Goal: Task Accomplishment & Management: Manage account settings

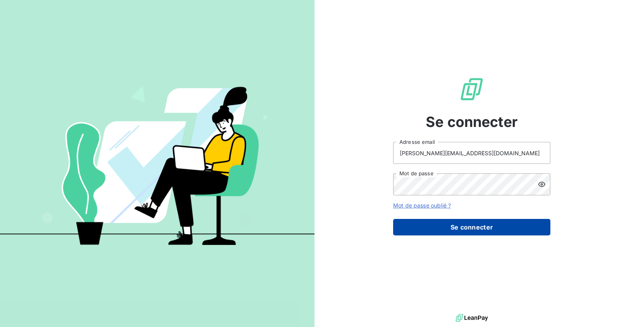
click at [462, 225] on button "Se connecter" at bounding box center [471, 227] width 157 height 16
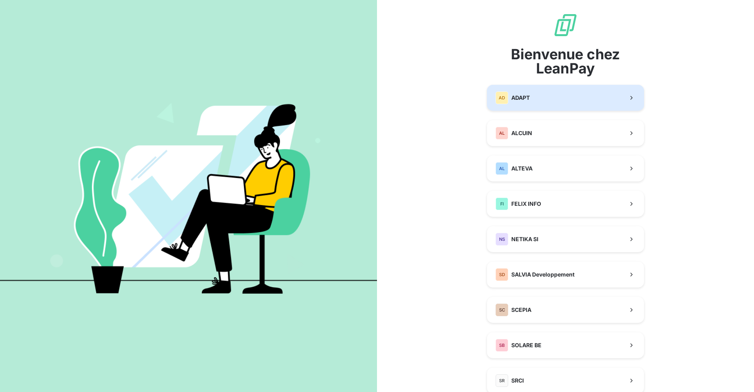
click at [531, 103] on button "AD ADAPT" at bounding box center [565, 98] width 157 height 26
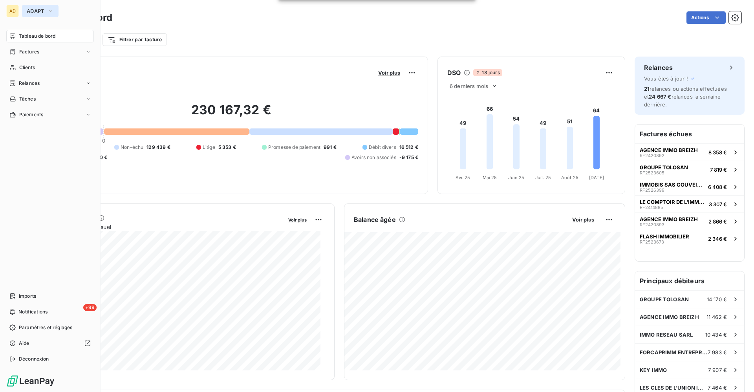
click at [32, 9] on span "ADAPT" at bounding box center [36, 11] width 18 height 6
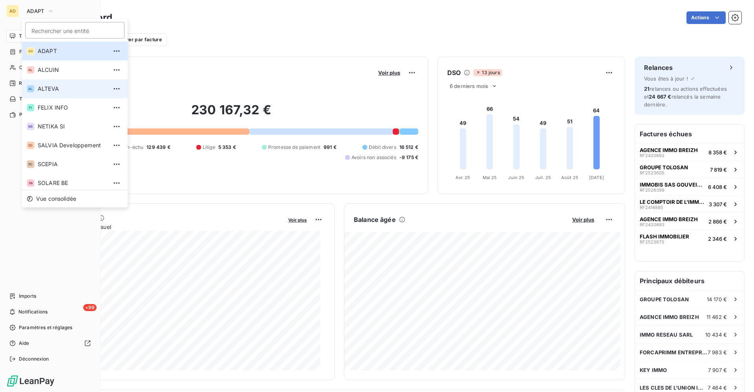
click at [44, 84] on li "AL ALTEVA" at bounding box center [75, 88] width 106 height 19
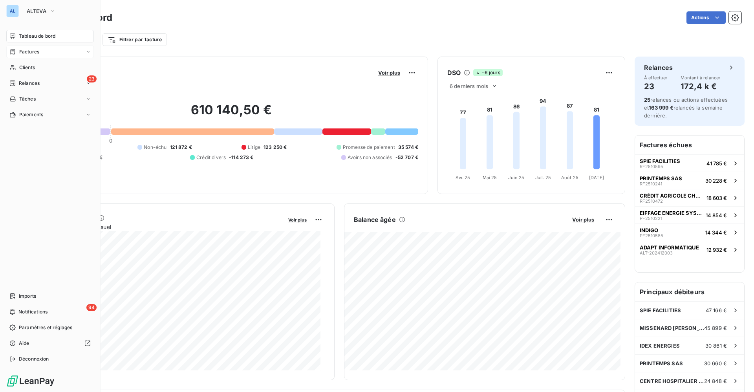
click at [34, 50] on span "Factures" at bounding box center [29, 51] width 20 height 7
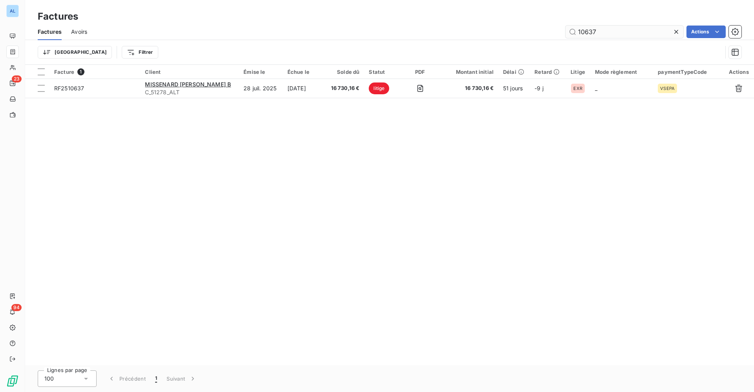
drag, startPoint x: 619, startPoint y: 33, endPoint x: 579, endPoint y: 33, distance: 40.1
click at [579, 33] on input "10637" at bounding box center [625, 32] width 118 height 13
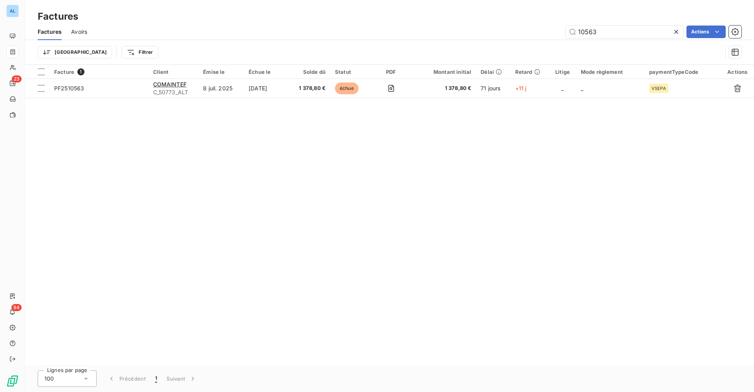
type input "10563"
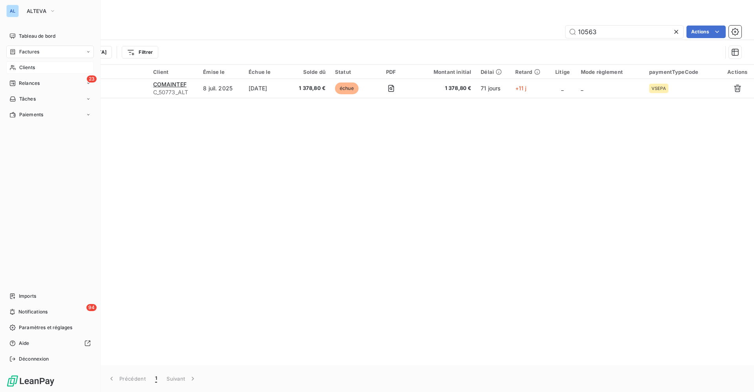
click at [22, 63] on div "Clients" at bounding box center [50, 67] width 88 height 13
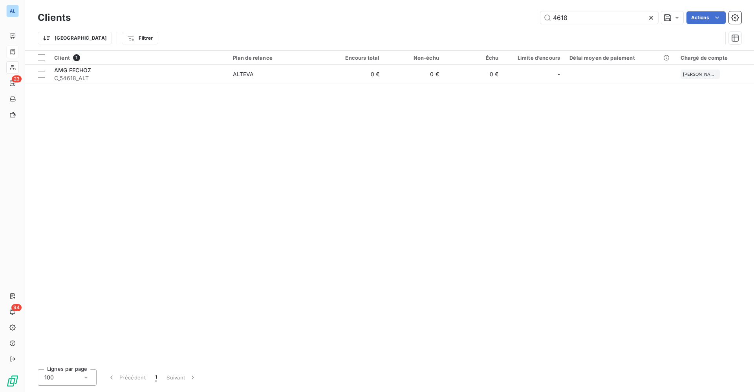
drag, startPoint x: 577, startPoint y: 22, endPoint x: 538, endPoint y: 21, distance: 38.9
click at [559, 21] on input "4618" at bounding box center [600, 17] width 118 height 13
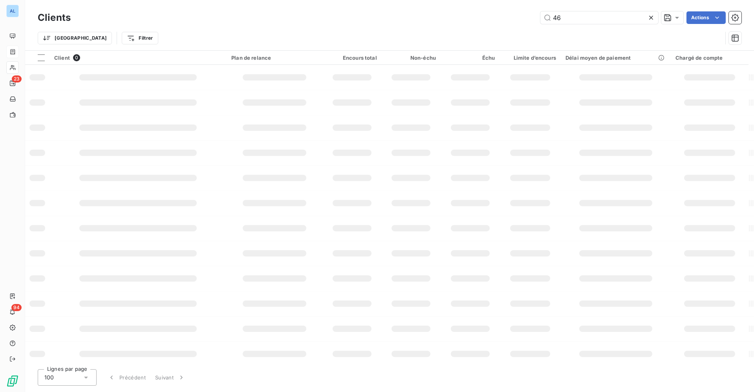
type input "4"
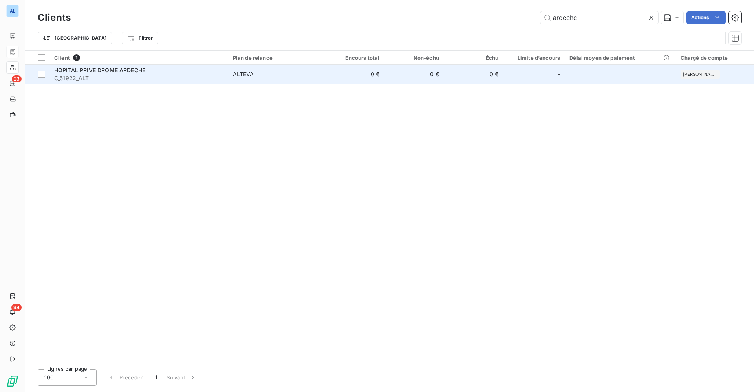
type input "ardeche"
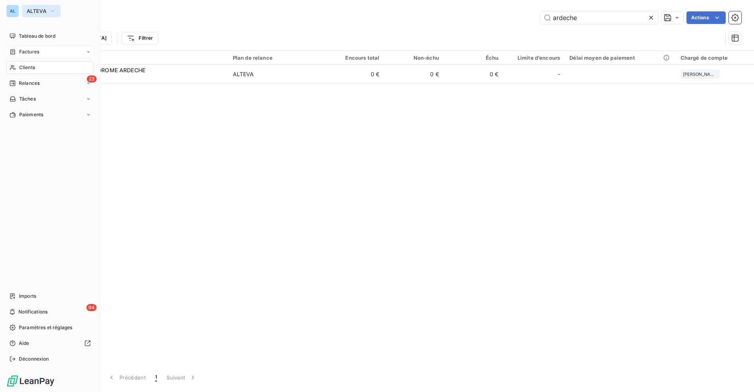
click at [33, 9] on span "ALTEVA" at bounding box center [37, 11] width 20 height 6
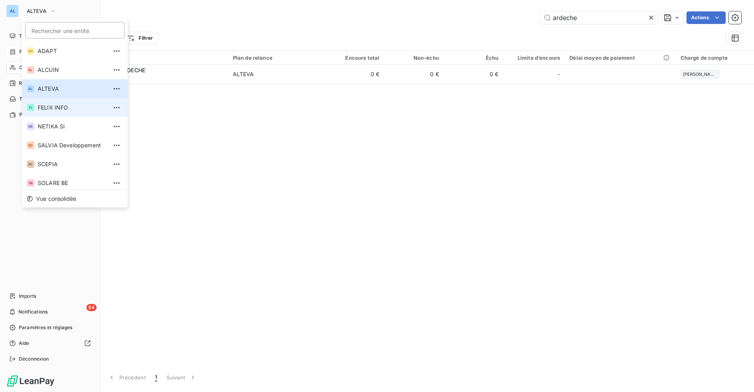
click at [56, 108] on span "FELIX INFO" at bounding box center [73, 108] width 70 height 8
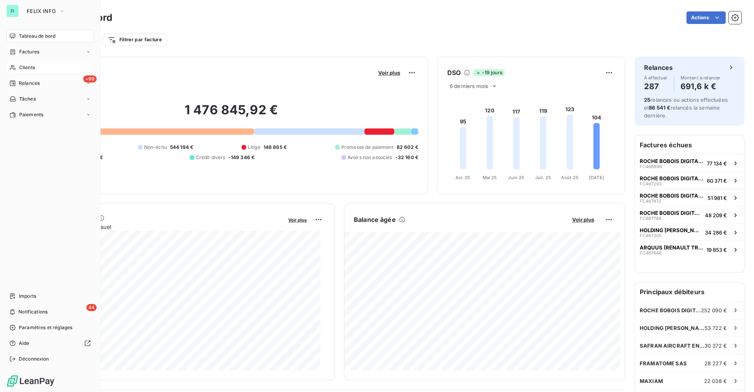
click at [25, 64] on span "Clients" at bounding box center [27, 67] width 16 height 7
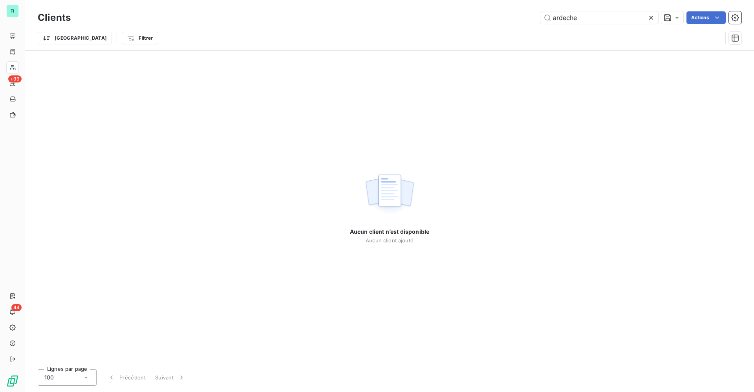
drag, startPoint x: 588, startPoint y: 17, endPoint x: 517, endPoint y: 17, distance: 71.9
click at [554, 17] on input "ardeche" at bounding box center [600, 17] width 118 height 13
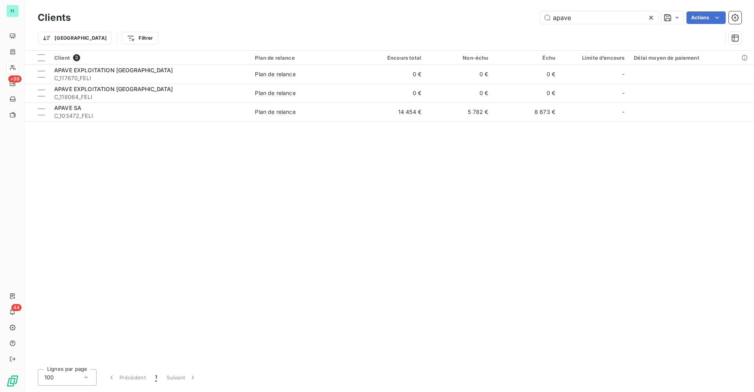
type input "apave"
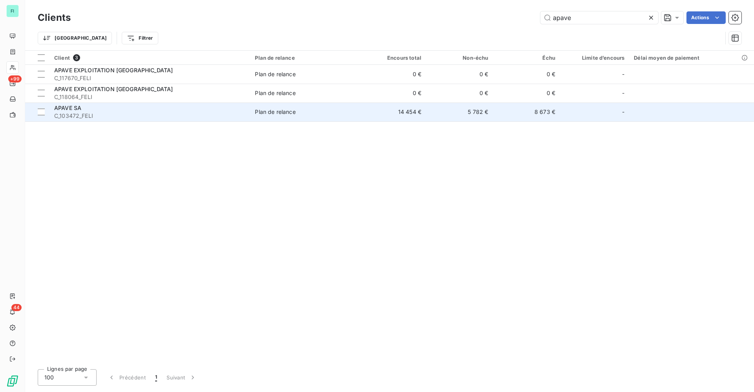
click at [293, 117] on td "Plan de relance" at bounding box center [304, 112] width 109 height 19
click at [93, 116] on span "C_103472_FELI" at bounding box center [149, 116] width 191 height 8
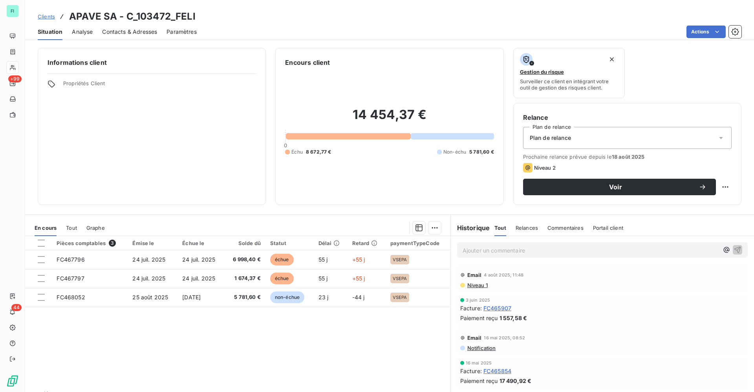
click at [73, 226] on span "Tout" at bounding box center [71, 228] width 11 height 6
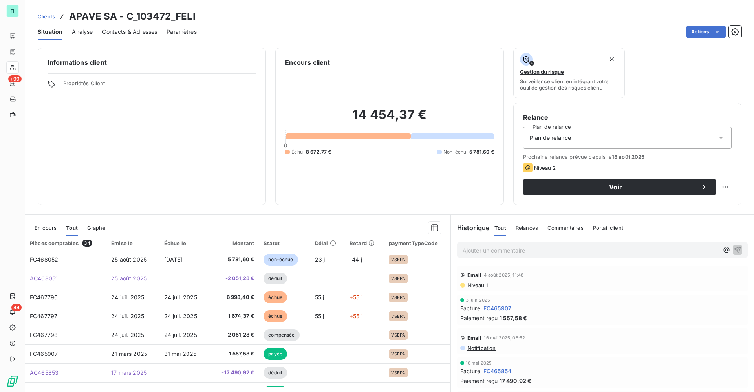
click at [41, 229] on span "En cours" at bounding box center [46, 228] width 22 height 6
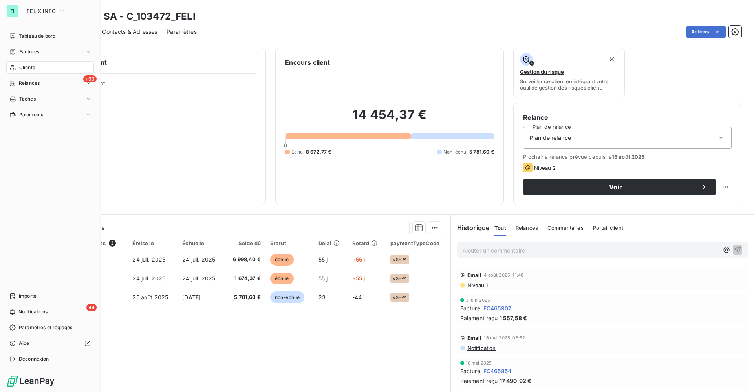
click at [25, 67] on span "Clients" at bounding box center [27, 67] width 16 height 7
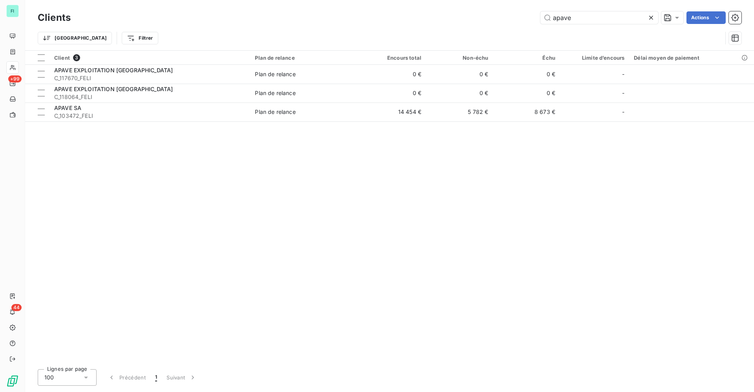
drag, startPoint x: 578, startPoint y: 18, endPoint x: 367, endPoint y: 19, distance: 211.0
click at [533, 19] on div "apave Actions" at bounding box center [411, 17] width 662 height 13
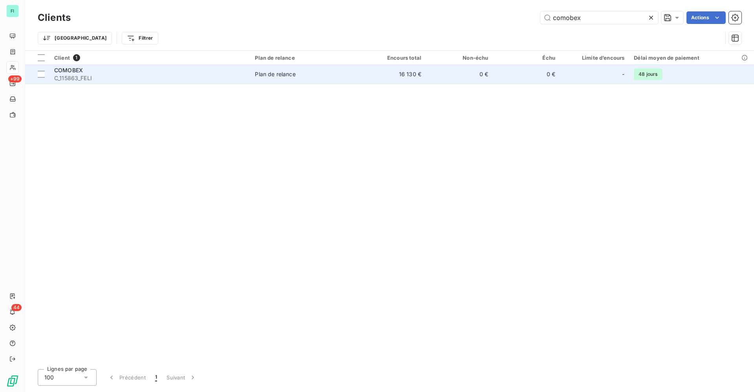
type input "comobex"
click at [114, 70] on div "COMOBEX" at bounding box center [149, 70] width 191 height 8
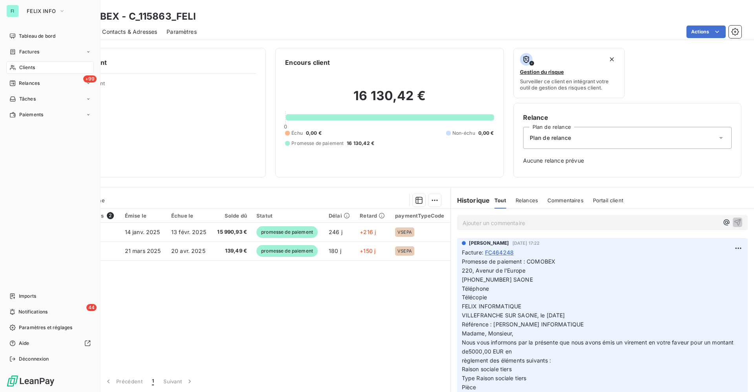
click at [23, 64] on span "Clients" at bounding box center [27, 67] width 16 height 7
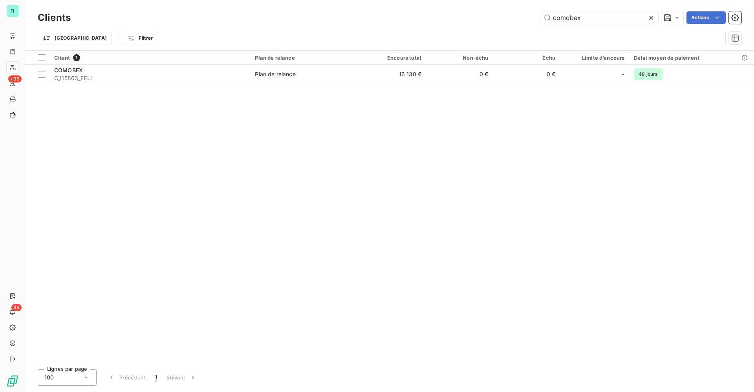
drag, startPoint x: 591, startPoint y: 17, endPoint x: 484, endPoint y: 17, distance: 106.5
click at [533, 17] on div "comobex Actions" at bounding box center [411, 17] width 662 height 13
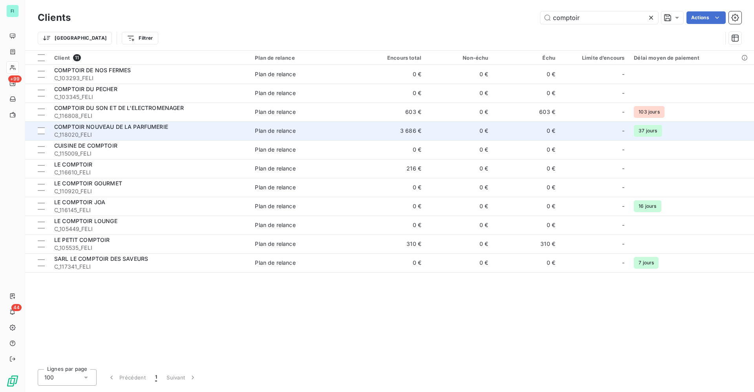
type input "comptoir"
click at [186, 128] on div "COMPTOIR NOUVEAU DE LA PARFUMERIE" at bounding box center [149, 127] width 191 height 8
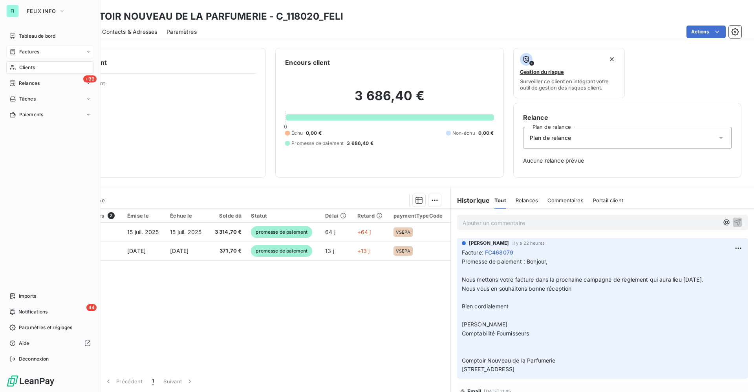
drag, startPoint x: 35, startPoint y: 50, endPoint x: 44, endPoint y: 50, distance: 9.0
click at [35, 50] on span "Factures" at bounding box center [29, 51] width 20 height 7
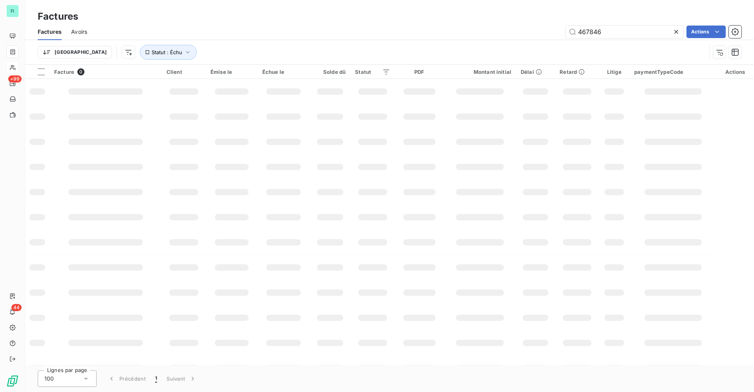
drag, startPoint x: 554, startPoint y: 33, endPoint x: 509, endPoint y: 35, distance: 44.8
click at [531, 33] on div "467846 Actions" at bounding box center [419, 32] width 645 height 13
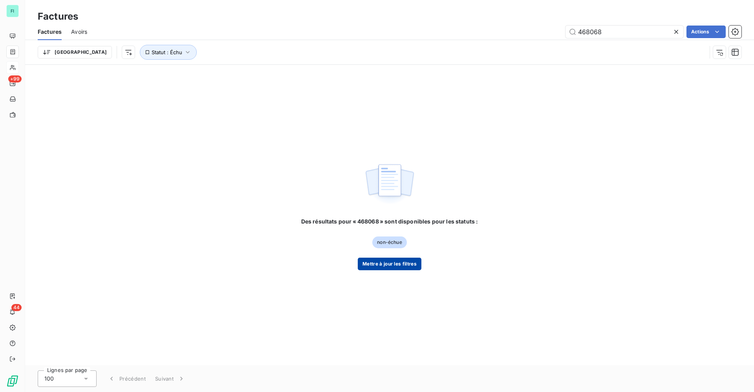
click at [395, 265] on button "Mettre à jour les filtres" at bounding box center [390, 264] width 64 height 13
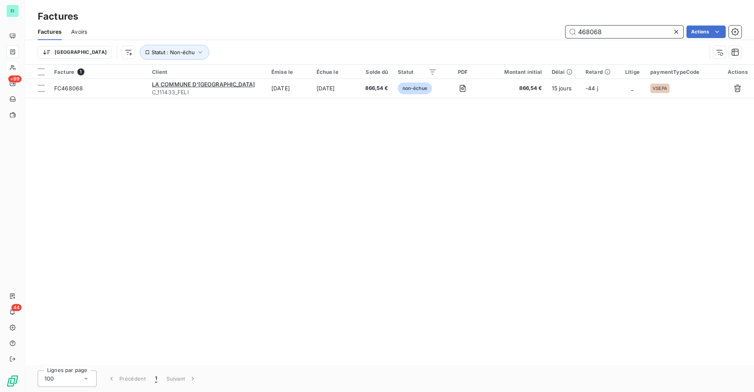
drag, startPoint x: 609, startPoint y: 35, endPoint x: 455, endPoint y: 34, distance: 153.2
click at [475, 34] on div "468068 Actions" at bounding box center [419, 32] width 645 height 13
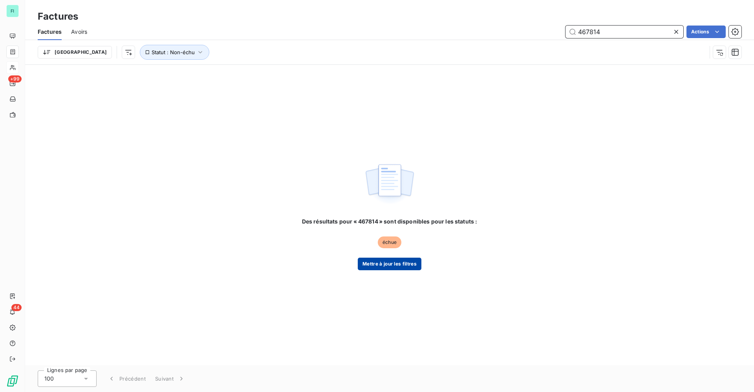
type input "467814"
click at [390, 264] on button "Mettre à jour les filtres" at bounding box center [390, 264] width 64 height 13
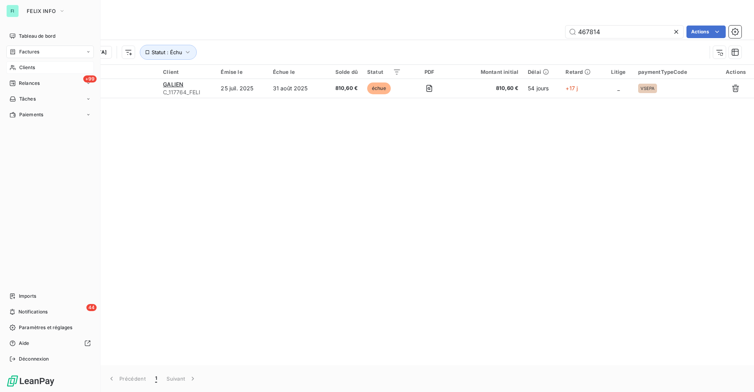
click at [25, 64] on span "Clients" at bounding box center [27, 67] width 16 height 7
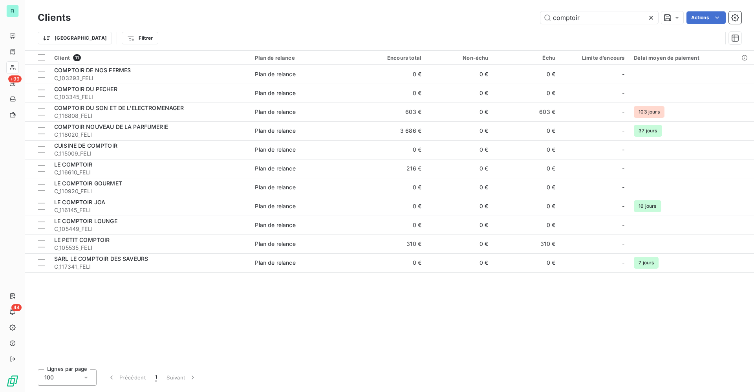
drag, startPoint x: 592, startPoint y: 20, endPoint x: 452, endPoint y: 19, distance: 139.9
click at [466, 19] on div "comptoir Actions" at bounding box center [411, 17] width 662 height 13
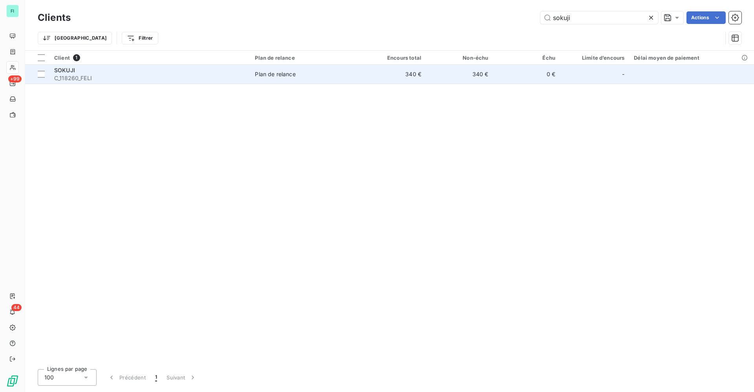
type input "sokuji"
click at [129, 81] on span "C_118260_FELI" at bounding box center [149, 78] width 191 height 8
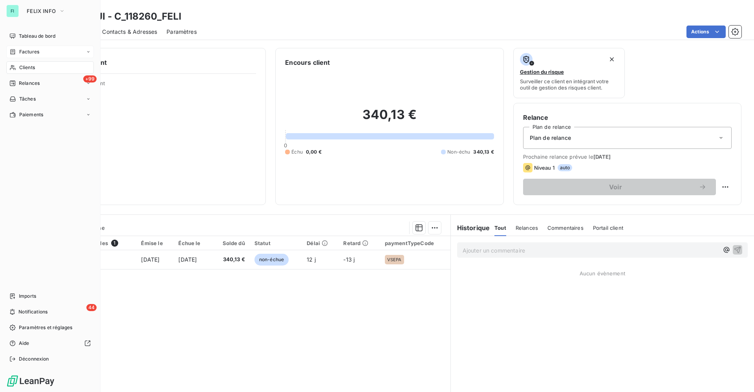
click at [23, 51] on span "Factures" at bounding box center [29, 51] width 20 height 7
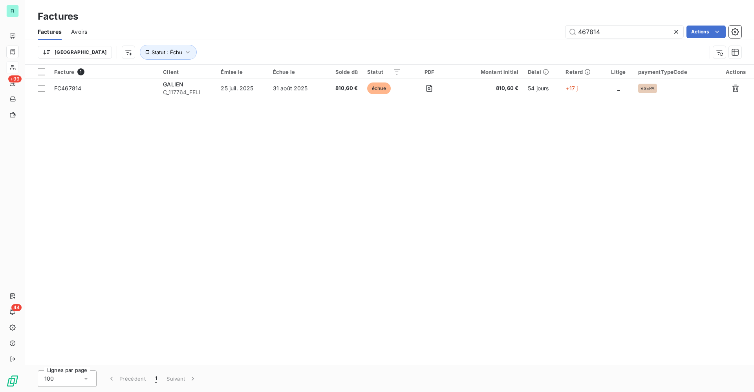
drag, startPoint x: 607, startPoint y: 31, endPoint x: 518, endPoint y: 37, distance: 88.6
click at [556, 33] on div "467814 Actions" at bounding box center [419, 32] width 645 height 13
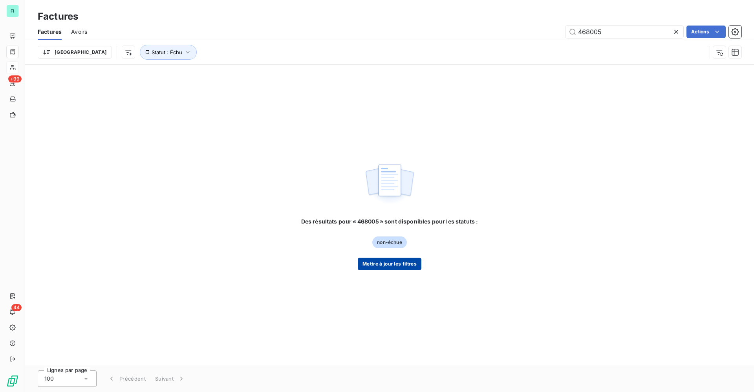
type input "468005"
click at [392, 262] on button "Mettre à jour les filtres" at bounding box center [390, 264] width 64 height 13
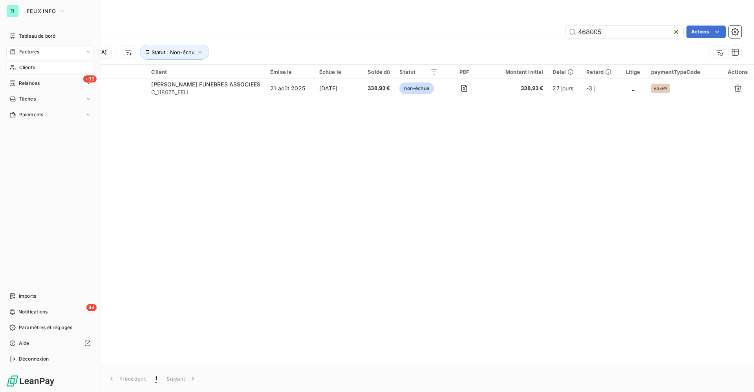
click at [22, 67] on span "Clients" at bounding box center [27, 67] width 16 height 7
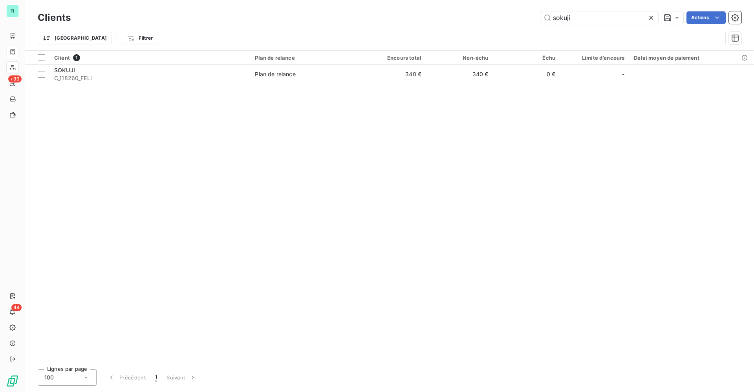
click at [539, 19] on div "sokuji Actions" at bounding box center [411, 17] width 662 height 13
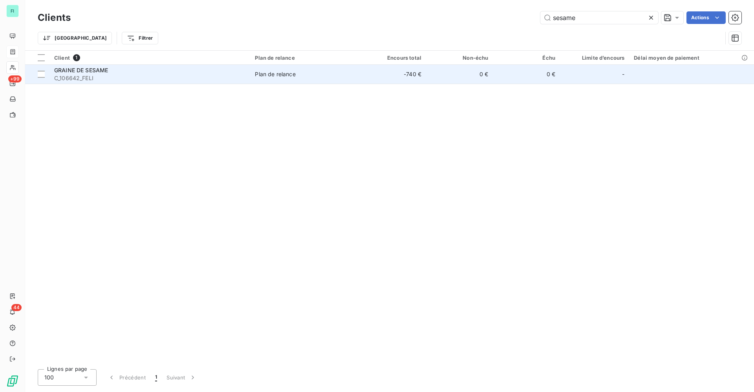
type input "sesame"
click at [158, 72] on div "GRAINE DE SESAME" at bounding box center [149, 70] width 191 height 8
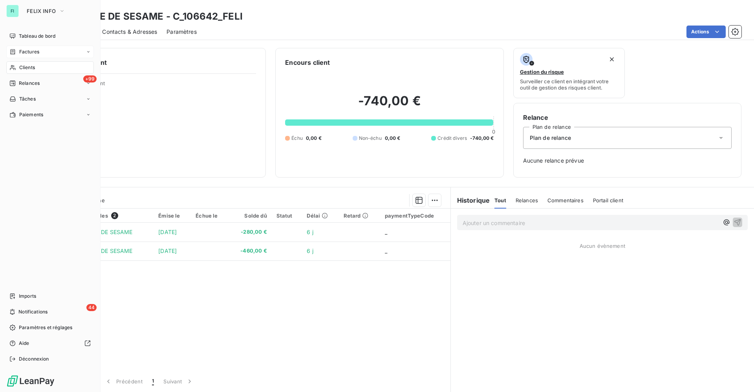
click at [27, 66] on span "Clients" at bounding box center [27, 67] width 16 height 7
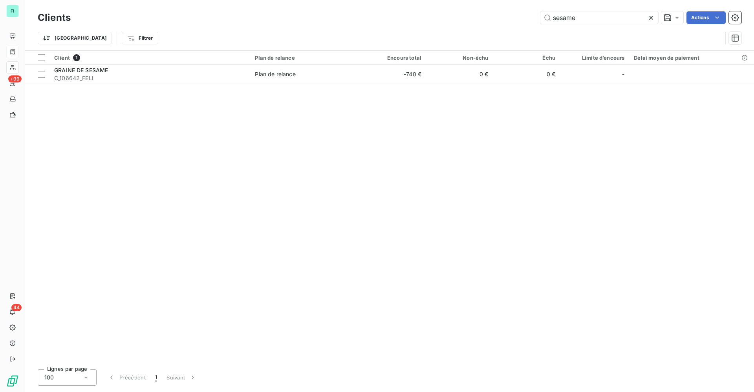
drag, startPoint x: 588, startPoint y: 19, endPoint x: 452, endPoint y: 16, distance: 135.6
click at [511, 19] on div "sesame Actions" at bounding box center [411, 17] width 662 height 13
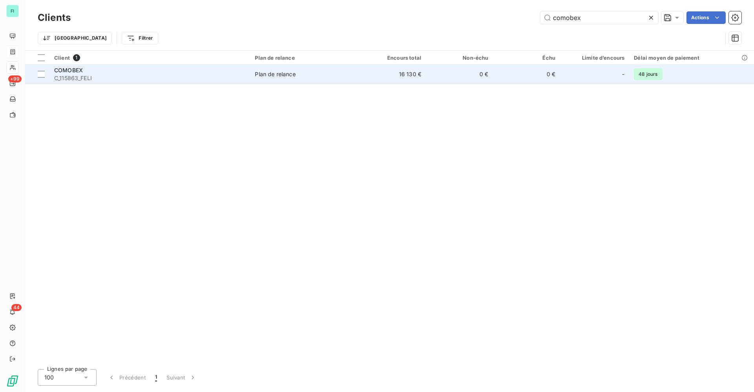
type input "comobex"
click at [174, 67] on div "COMOBEX" at bounding box center [149, 70] width 191 height 8
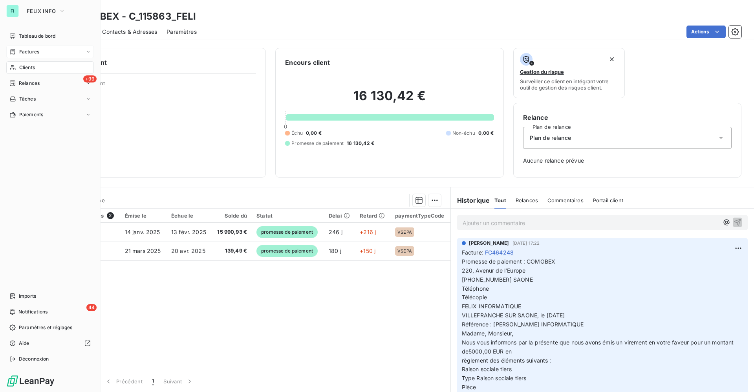
click at [23, 65] on span "Clients" at bounding box center [27, 67] width 16 height 7
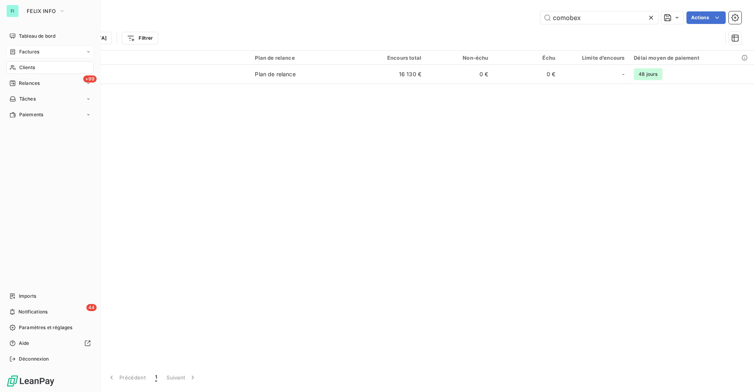
click at [26, 51] on span "Factures" at bounding box center [29, 51] width 20 height 7
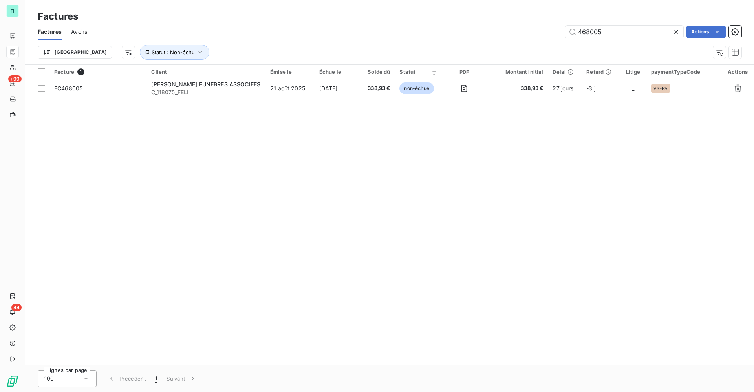
drag, startPoint x: 607, startPoint y: 33, endPoint x: 502, endPoint y: 33, distance: 104.1
click at [545, 33] on div "468005 Actions" at bounding box center [419, 32] width 645 height 13
type input "1"
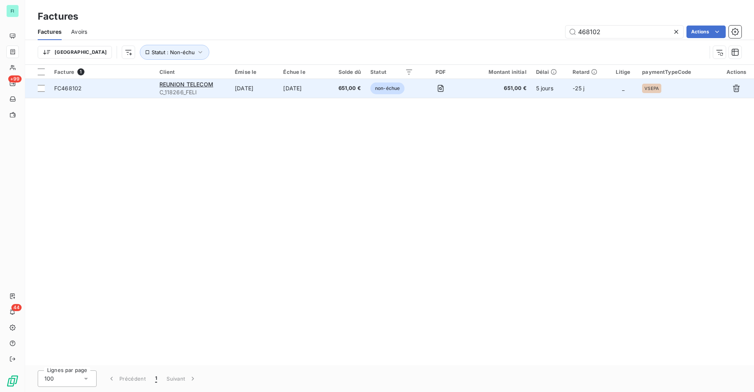
type input "468102"
click at [195, 87] on span "REUNION TELECOM" at bounding box center [186, 84] width 54 height 7
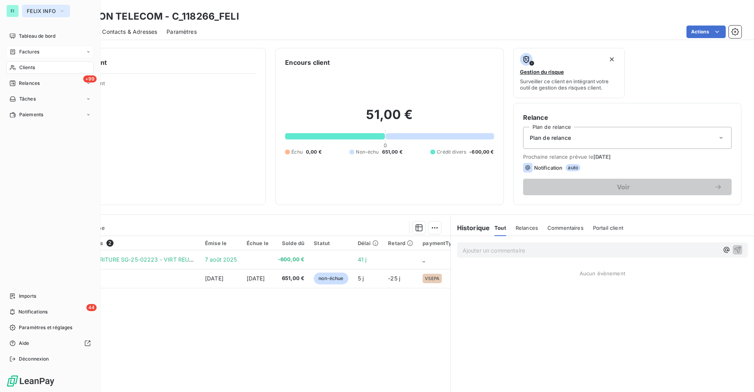
click at [36, 10] on span "FELIX INFO" at bounding box center [41, 11] width 29 height 6
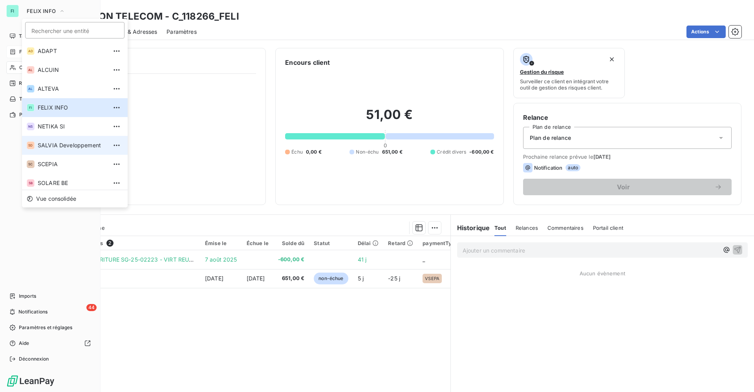
click at [51, 145] on span "SALVIA Developpement" at bounding box center [73, 145] width 70 height 8
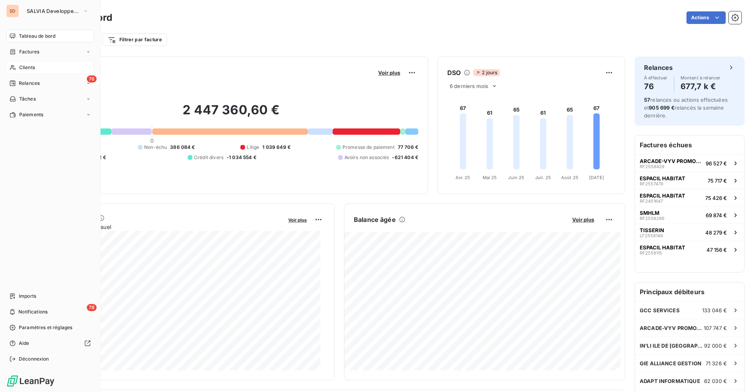
click at [24, 66] on span "Clients" at bounding box center [27, 67] width 16 height 7
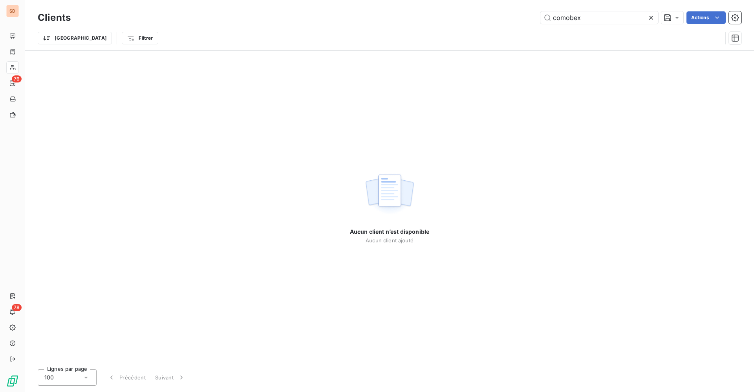
click at [489, 20] on div "comobex Actions" at bounding box center [411, 17] width 662 height 13
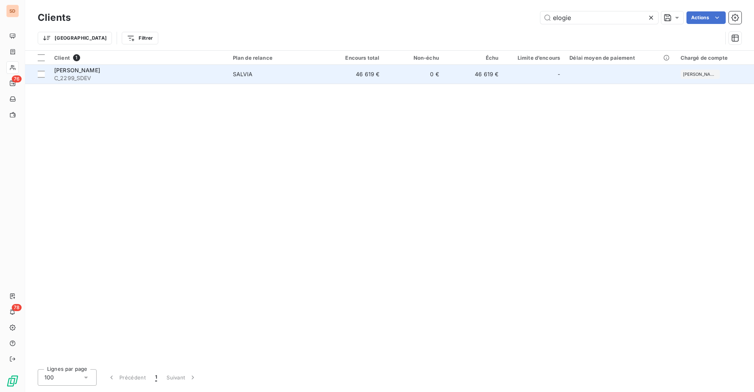
type input "elogie"
click at [136, 71] on div "[PERSON_NAME]" at bounding box center [138, 70] width 169 height 8
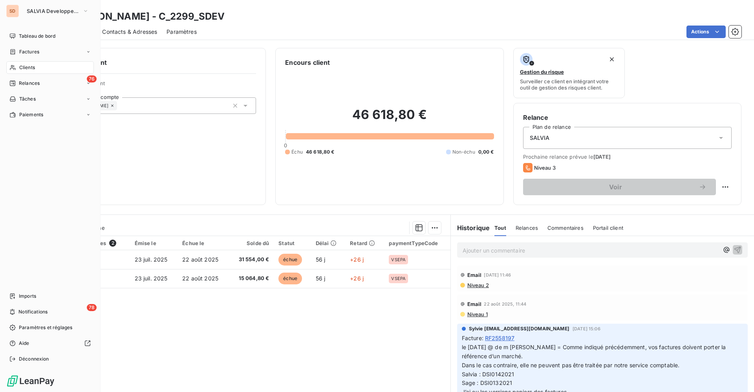
click at [31, 65] on span "Clients" at bounding box center [27, 67] width 16 height 7
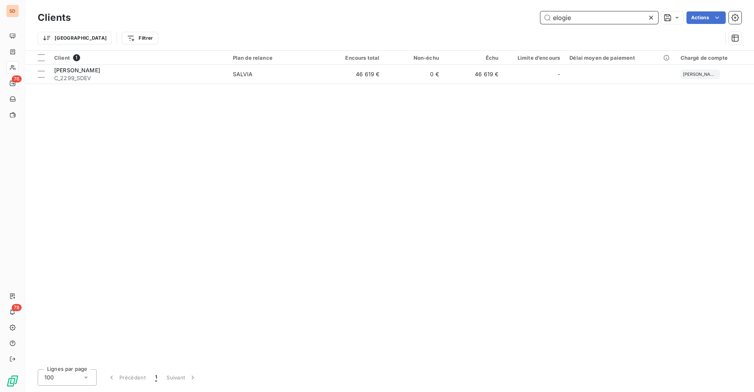
drag, startPoint x: 586, startPoint y: 19, endPoint x: 440, endPoint y: 19, distance: 145.4
click at [498, 19] on div "elogie Actions" at bounding box center [411, 17] width 662 height 13
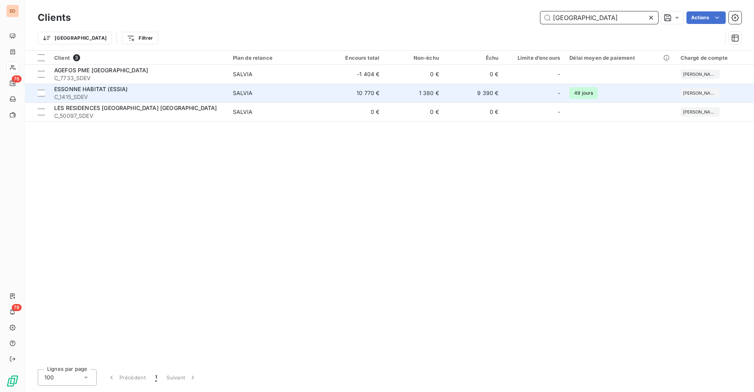
type input "[GEOGRAPHIC_DATA]"
click at [231, 99] on td "SALVIA" at bounding box center [276, 93] width 97 height 19
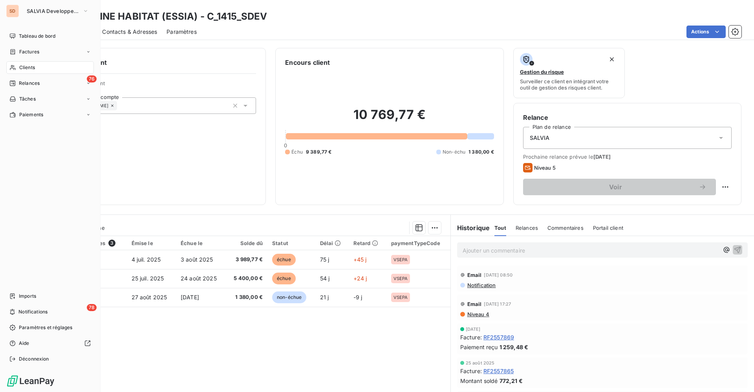
click at [28, 64] on span "Clients" at bounding box center [27, 67] width 16 height 7
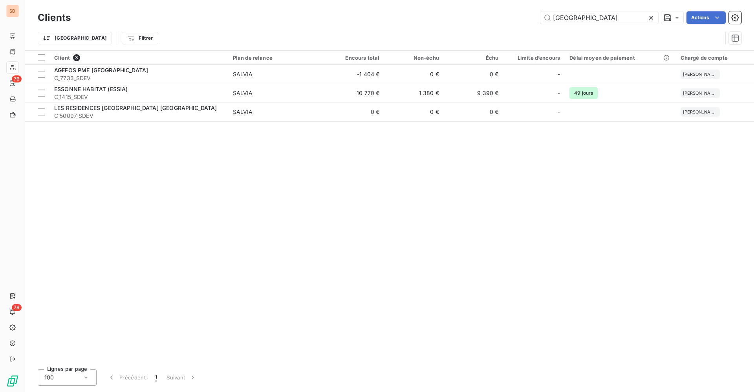
drag, startPoint x: 589, startPoint y: 14, endPoint x: 512, endPoint y: 15, distance: 77.4
click at [547, 15] on input "[GEOGRAPHIC_DATA]" at bounding box center [600, 17] width 118 height 13
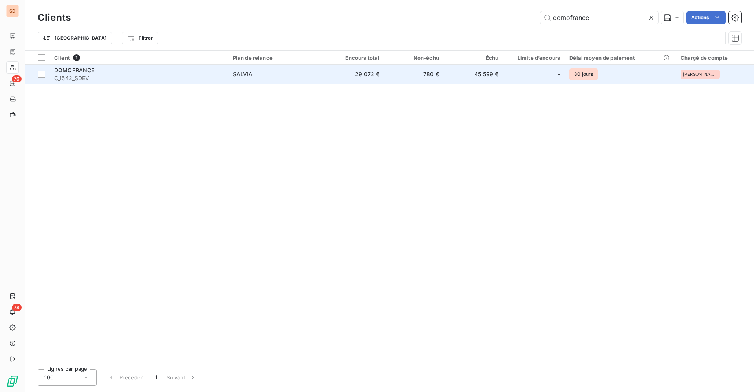
type input "domofrance"
click at [145, 67] on div "DOMOFRANCE" at bounding box center [138, 70] width 169 height 8
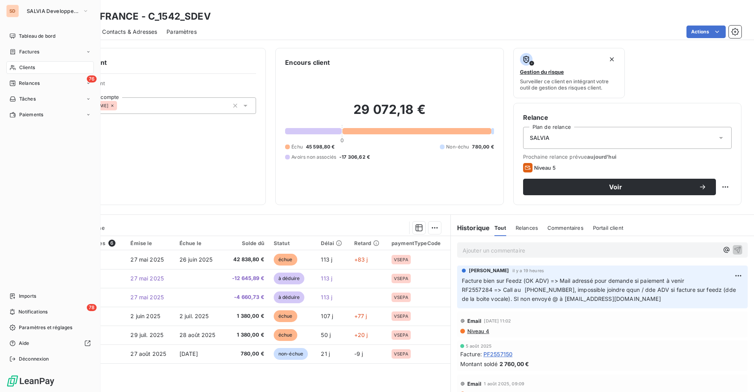
click at [22, 64] on span "Clients" at bounding box center [27, 67] width 16 height 7
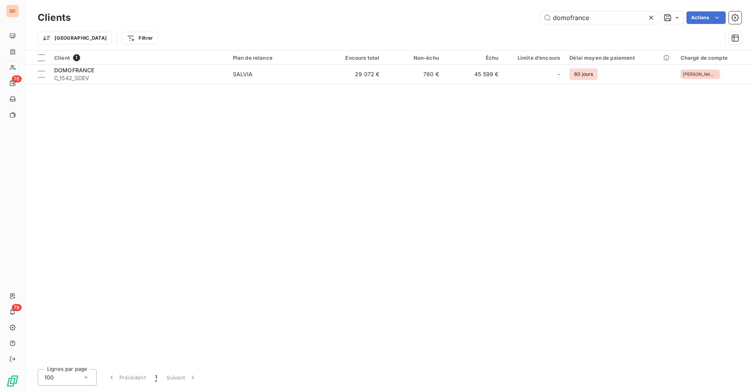
drag, startPoint x: 606, startPoint y: 15, endPoint x: 445, endPoint y: 15, distance: 160.7
click at [520, 15] on div "domofrance Actions" at bounding box center [411, 17] width 662 height 13
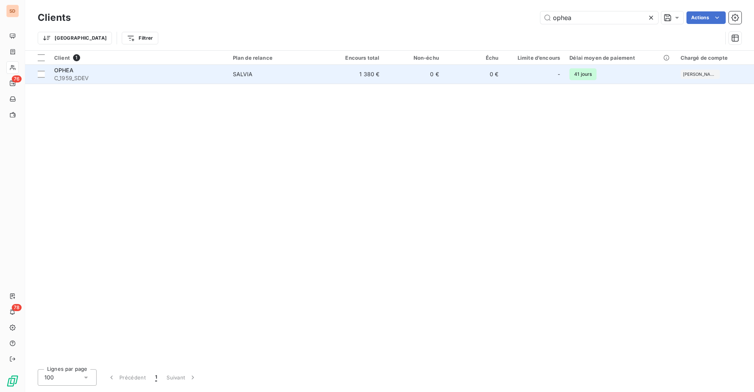
type input "ophea"
click at [152, 74] on span "C_1959_SDEV" at bounding box center [138, 78] width 169 height 8
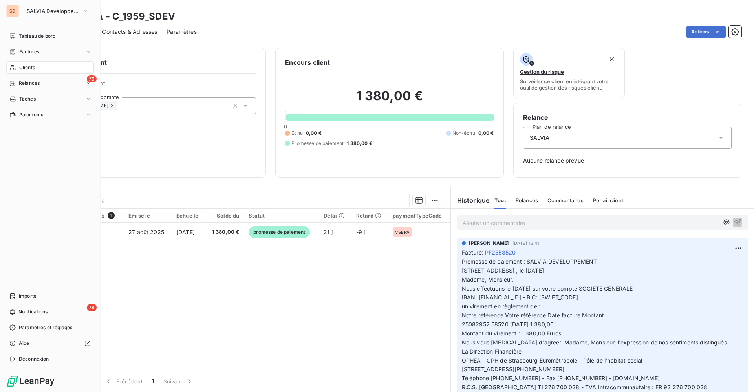
drag, startPoint x: 19, startPoint y: 66, endPoint x: 48, endPoint y: 66, distance: 29.1
click at [19, 66] on span "Clients" at bounding box center [27, 67] width 16 height 7
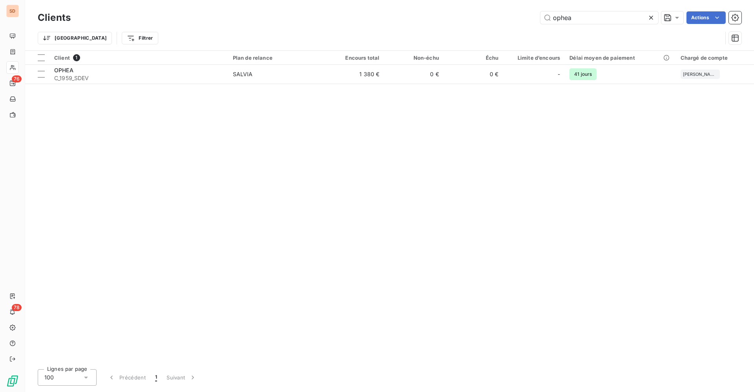
drag, startPoint x: 585, startPoint y: 19, endPoint x: 500, endPoint y: 18, distance: 85.6
click at [504, 18] on div "ophea Actions" at bounding box center [411, 17] width 662 height 13
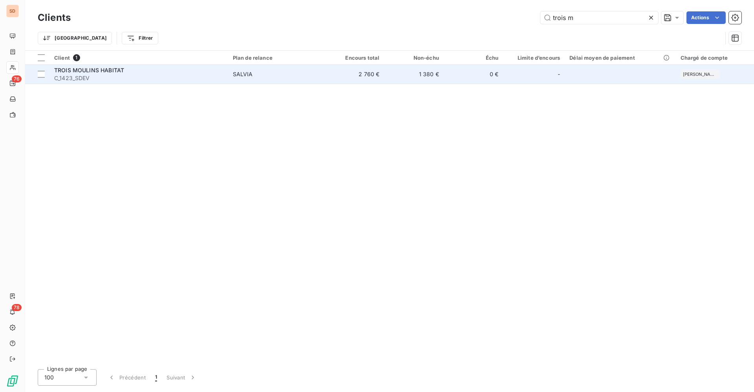
type input "trois m"
click at [215, 72] on div "TROIS MOULINS HABITAT" at bounding box center [138, 70] width 169 height 8
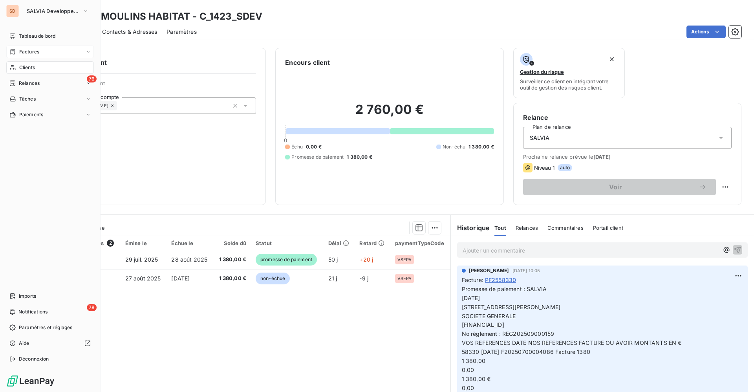
click at [24, 49] on span "Factures" at bounding box center [29, 51] width 20 height 7
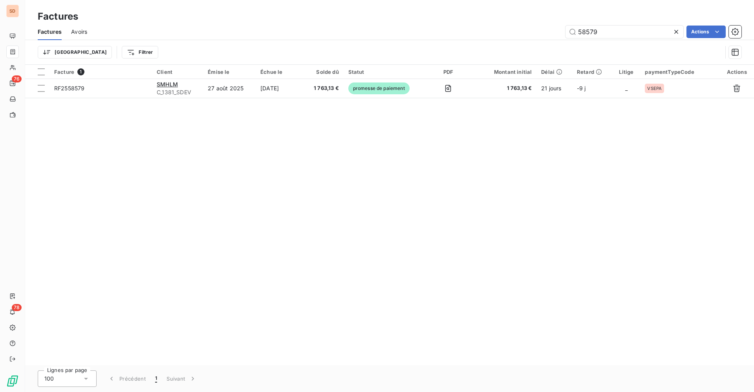
drag, startPoint x: 607, startPoint y: 31, endPoint x: 516, endPoint y: 31, distance: 90.7
click at [518, 31] on div "58579 Actions" at bounding box center [419, 32] width 645 height 13
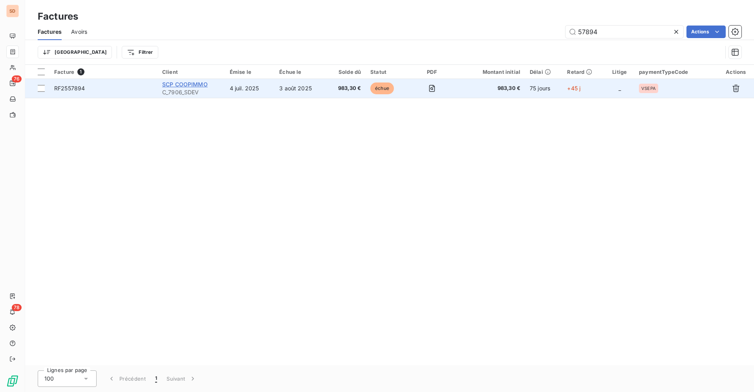
type input "57894"
click at [204, 84] on span "SCP COOPIMMO" at bounding box center [185, 84] width 46 height 7
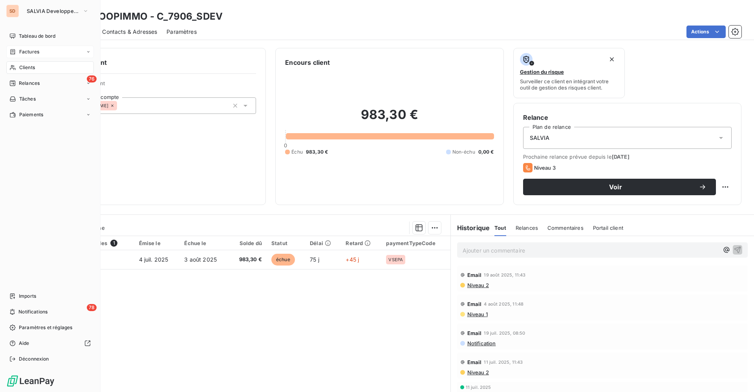
click at [22, 67] on span "Clients" at bounding box center [27, 67] width 16 height 7
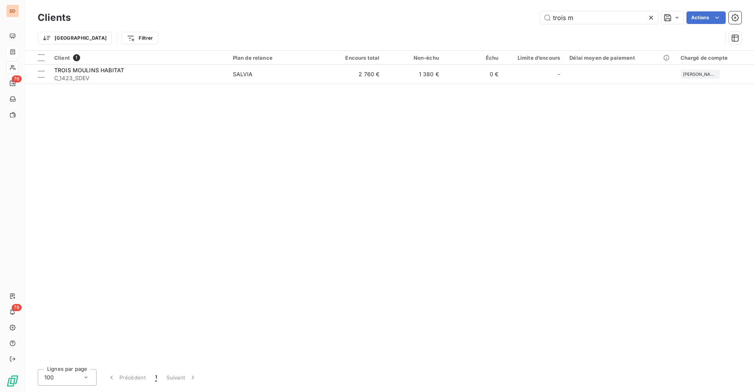
drag, startPoint x: 559, startPoint y: 22, endPoint x: 438, endPoint y: 11, distance: 121.9
click at [467, 15] on div "trois m Actions" at bounding box center [411, 17] width 662 height 13
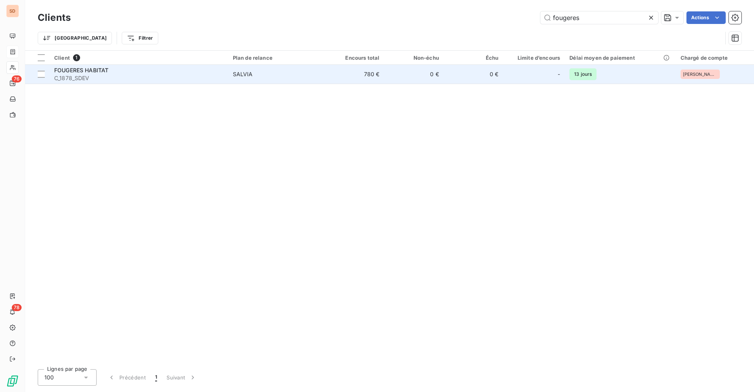
type input "fougeres"
click at [204, 73] on div "FOUGERES HABITAT" at bounding box center [138, 70] width 169 height 8
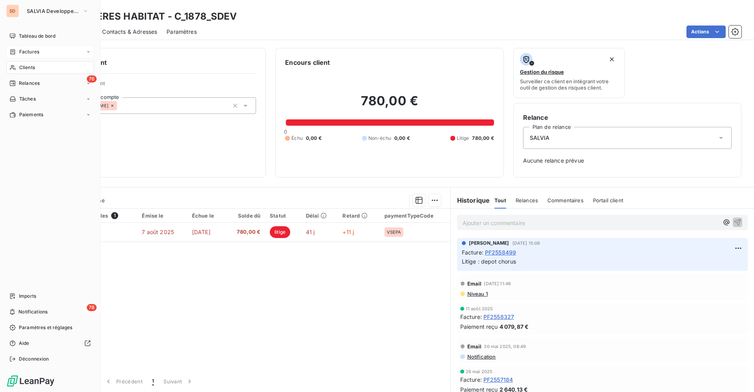
click at [24, 46] on div "Factures" at bounding box center [50, 52] width 88 height 13
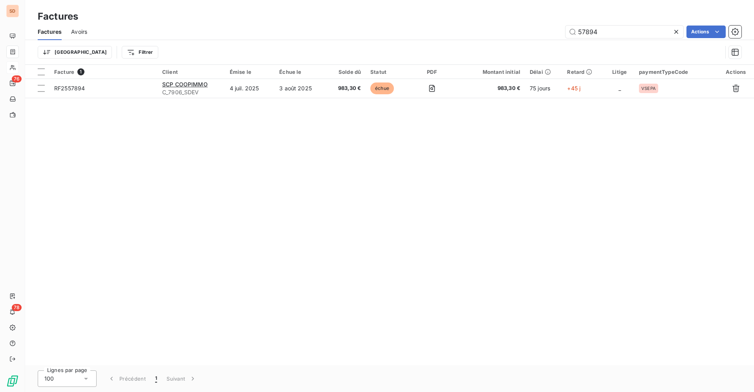
drag, startPoint x: 610, startPoint y: 31, endPoint x: 537, endPoint y: 32, distance: 73.5
click at [538, 32] on div "57894 Actions" at bounding box center [419, 32] width 645 height 13
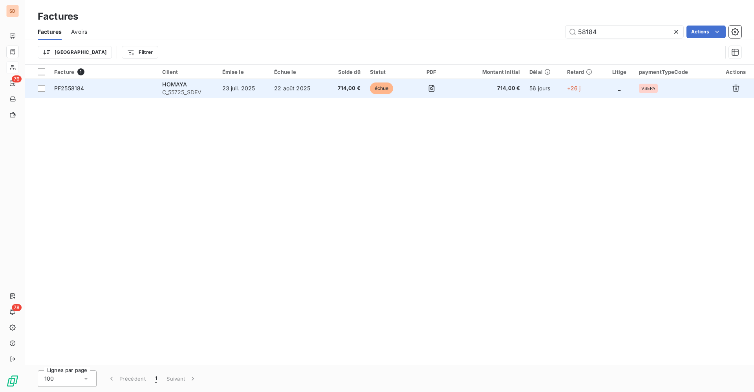
type input "58184"
click at [189, 86] on div "HOMAYA" at bounding box center [187, 85] width 50 height 8
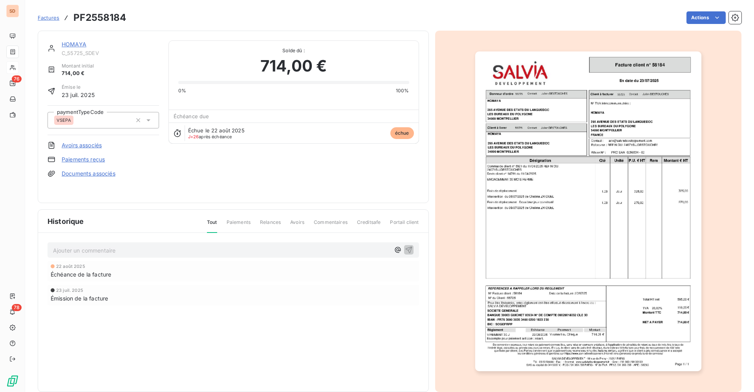
click at [75, 42] on link "HOMAYA" at bounding box center [74, 44] width 25 height 7
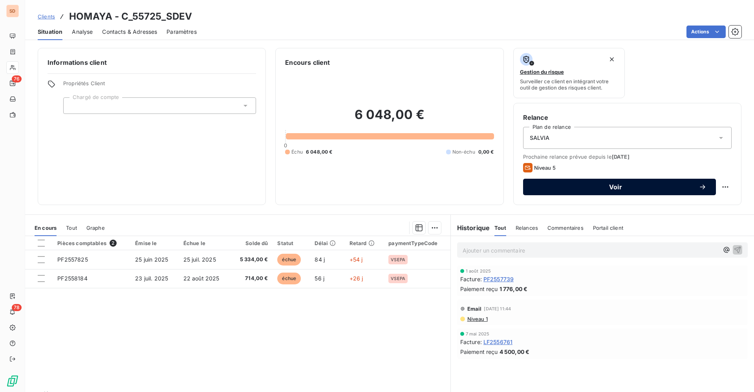
click at [605, 184] on span "Voir" at bounding box center [616, 187] width 166 height 6
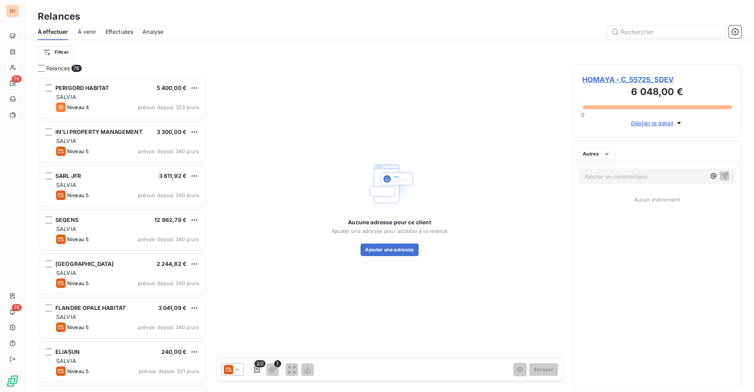
scroll to position [306, 160]
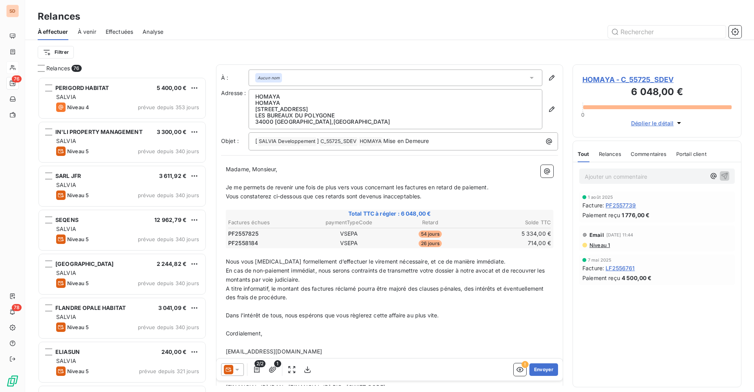
click at [234, 326] on icon at bounding box center [237, 370] width 8 height 8
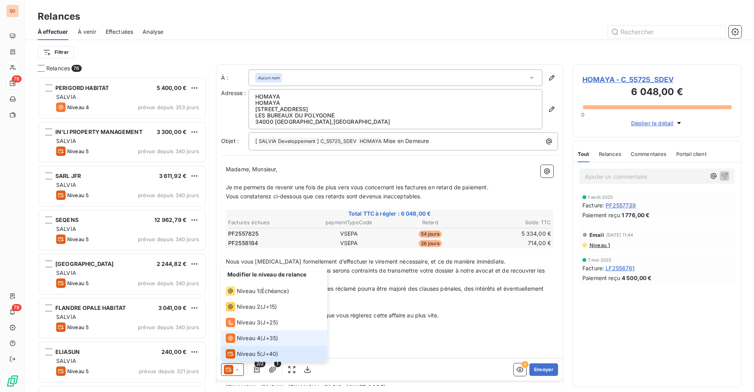
click at [238, 326] on span "Niveau 4" at bounding box center [249, 338] width 24 height 8
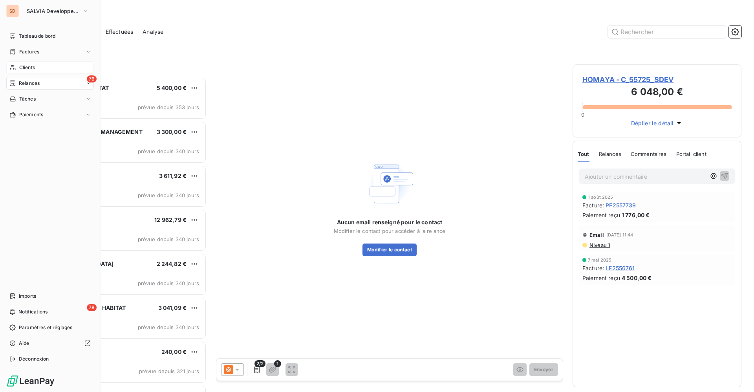
click at [29, 51] on span "Factures" at bounding box center [29, 51] width 20 height 7
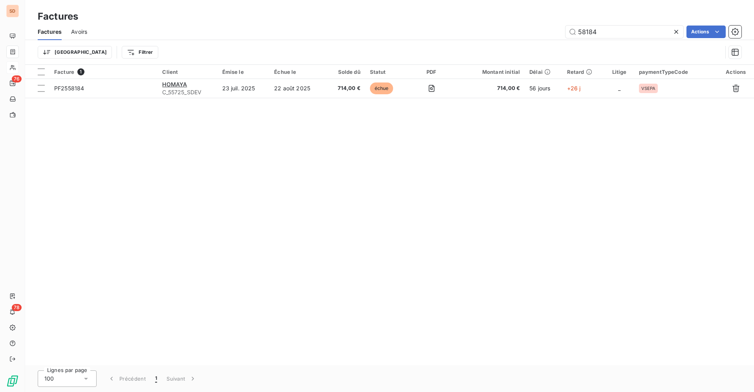
drag, startPoint x: 607, startPoint y: 33, endPoint x: 467, endPoint y: 33, distance: 139.9
click at [504, 33] on div "58184 Actions" at bounding box center [419, 32] width 645 height 13
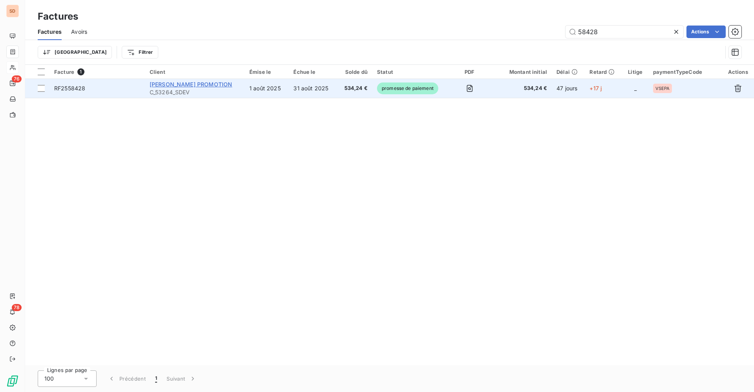
type input "58428"
click at [194, 87] on span "[PERSON_NAME] PROMOTION" at bounding box center [191, 84] width 82 height 7
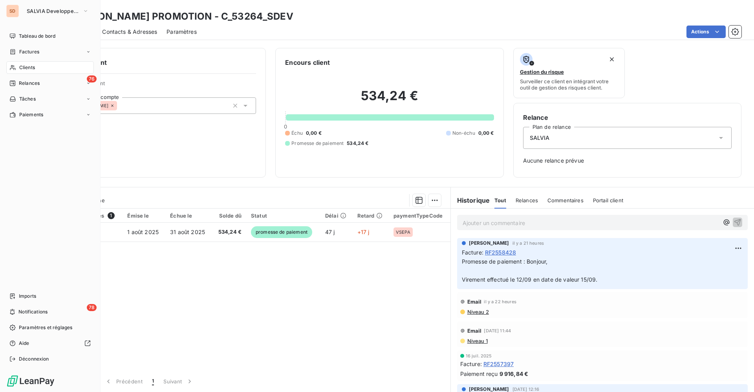
click at [26, 70] on span "Clients" at bounding box center [27, 67] width 16 height 7
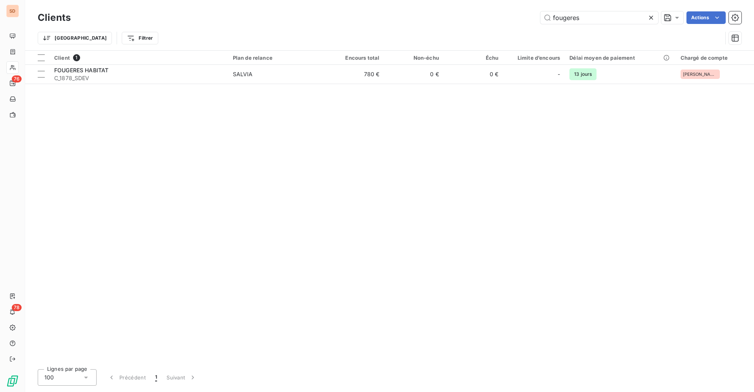
drag, startPoint x: 587, startPoint y: 18, endPoint x: 499, endPoint y: 19, distance: 88.0
click at [526, 19] on div "fougeres Actions" at bounding box center [411, 17] width 662 height 13
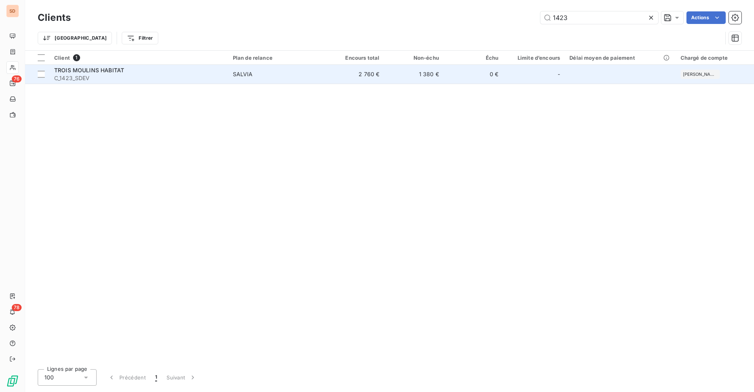
type input "1423"
click at [275, 70] on span "SALVIA" at bounding box center [276, 74] width 87 height 8
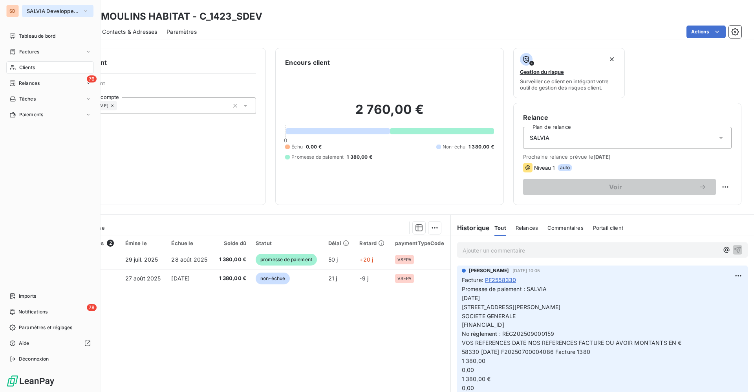
click at [35, 10] on span "SALVIA Developpement" at bounding box center [53, 11] width 53 height 6
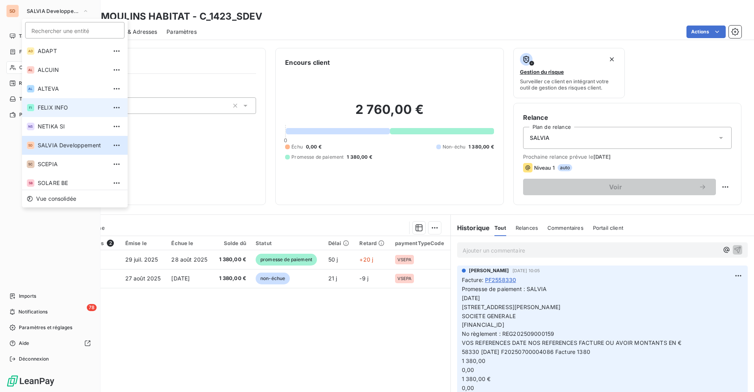
click at [49, 105] on span "FELIX INFO" at bounding box center [73, 108] width 70 height 8
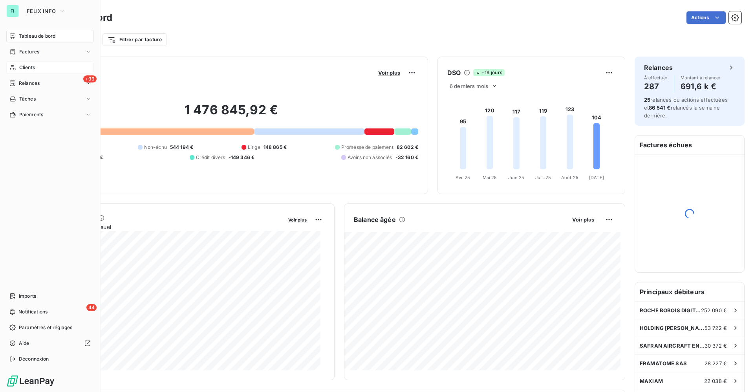
click at [31, 63] on div "Clients" at bounding box center [50, 67] width 88 height 13
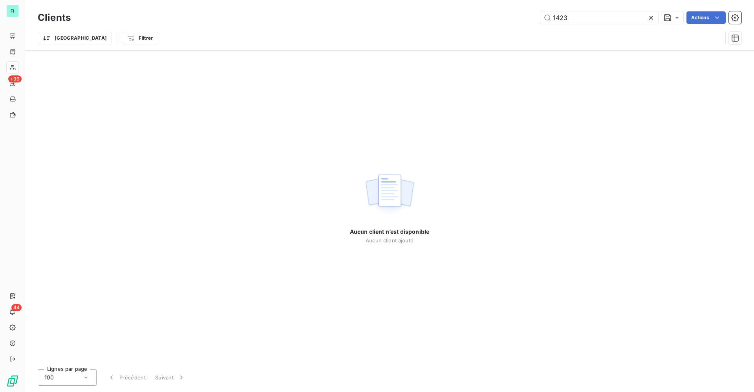
drag, startPoint x: 580, startPoint y: 18, endPoint x: 457, endPoint y: 14, distance: 123.0
click at [512, 17] on div "1423 Actions" at bounding box center [411, 17] width 662 height 13
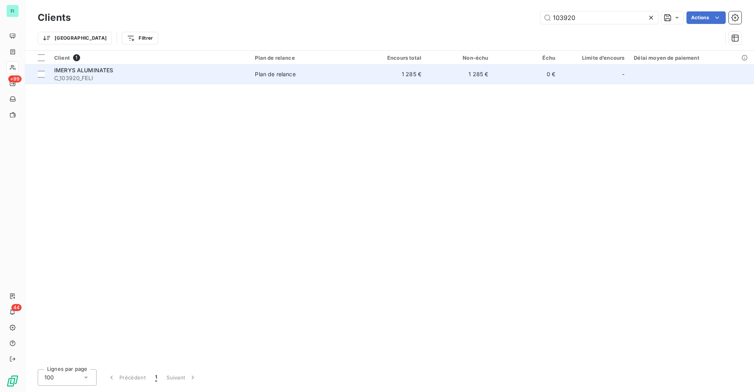
type input "103920"
click at [137, 73] on div "IMERYS ALUMINATES" at bounding box center [149, 70] width 191 height 8
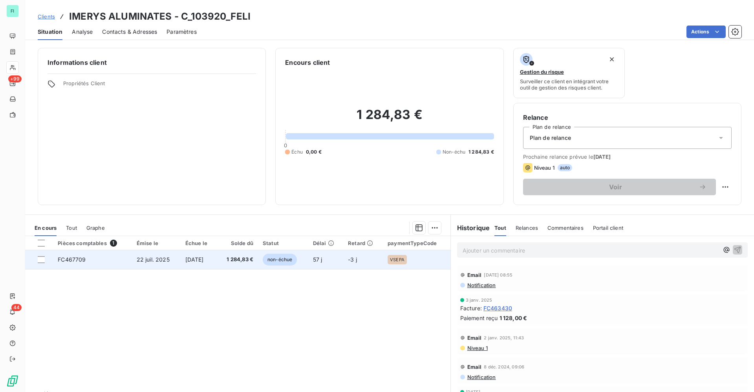
click at [233, 258] on span "1 284,83 €" at bounding box center [238, 260] width 32 height 8
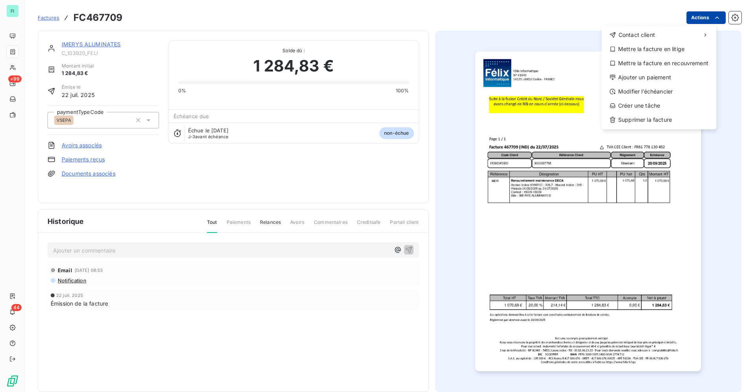
click at [628, 19] on html "FI +99 44 Factures FC467709 Actions Contact client Mettre la facture en litige …" at bounding box center [377, 196] width 754 height 392
click at [628, 75] on div "Ajouter un paiement" at bounding box center [659, 77] width 108 height 13
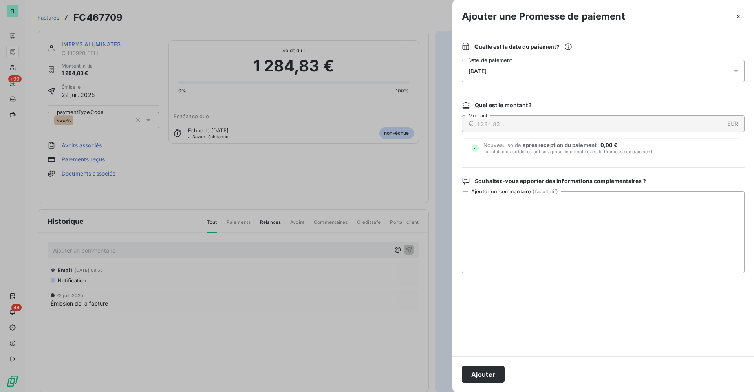
click at [500, 74] on div "[DATE]" at bounding box center [603, 71] width 283 height 22
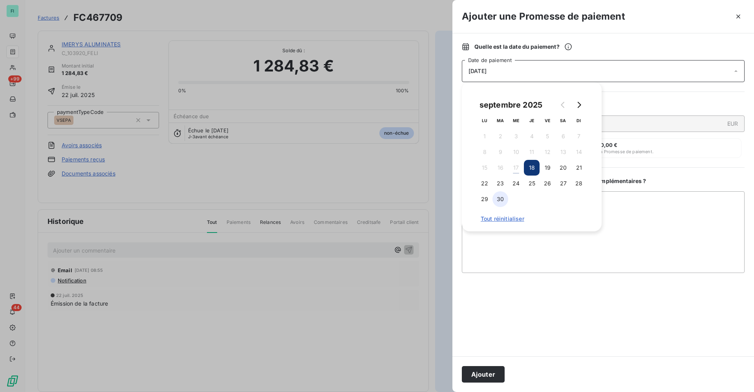
click at [501, 198] on button "30" at bounding box center [501, 199] width 16 height 16
click at [618, 205] on textarea "Ajouter un commentaire ( facultatif )" at bounding box center [603, 232] width 283 height 82
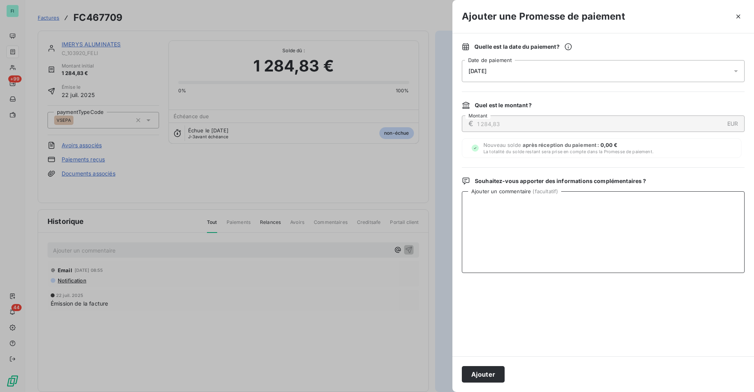
paste textarea "Avis de virement - IMERYS ALUMINATES - C_103920_FELI - FC467709 - 1 284,83€"
type textarea "Avis de virement - IMERYS ALUMINATES - C_103920_FELI - FC467709 - 1 284,83€"
click at [488, 326] on button "Ajouter" at bounding box center [483, 374] width 43 height 16
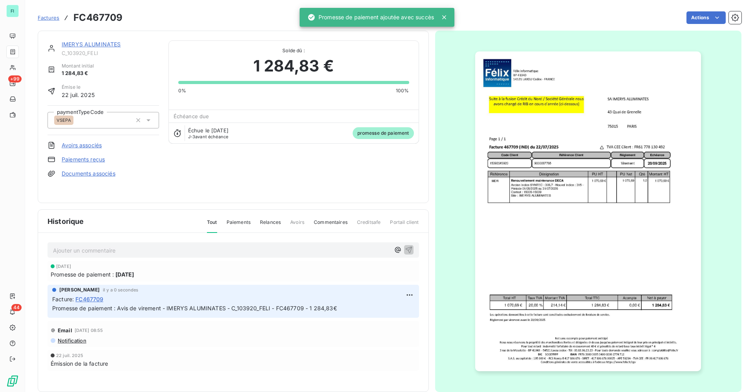
click at [103, 46] on link "IMERYS ALUMINATES" at bounding box center [91, 44] width 59 height 7
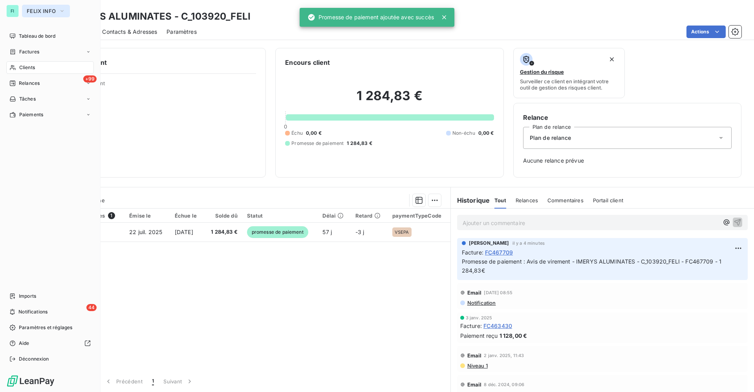
click at [37, 9] on span "FELIX INFO" at bounding box center [41, 11] width 29 height 6
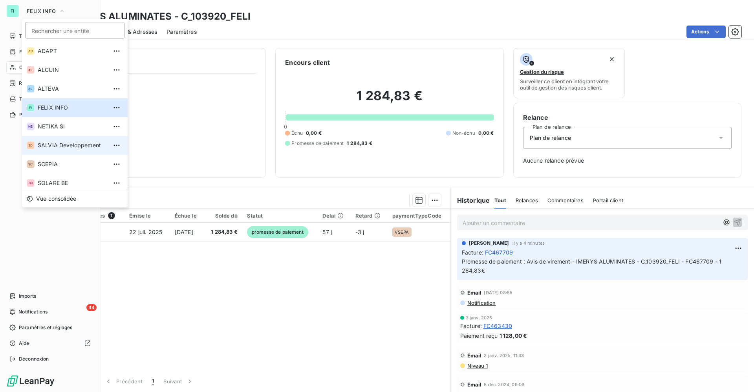
click at [57, 146] on span "SALVIA Developpement" at bounding box center [73, 145] width 70 height 8
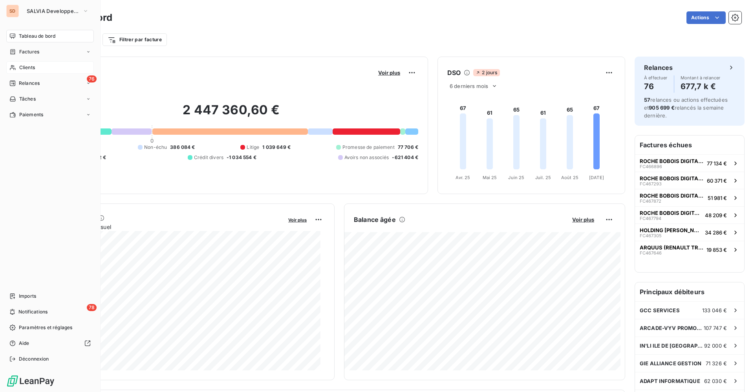
click at [32, 68] on span "Clients" at bounding box center [27, 67] width 16 height 7
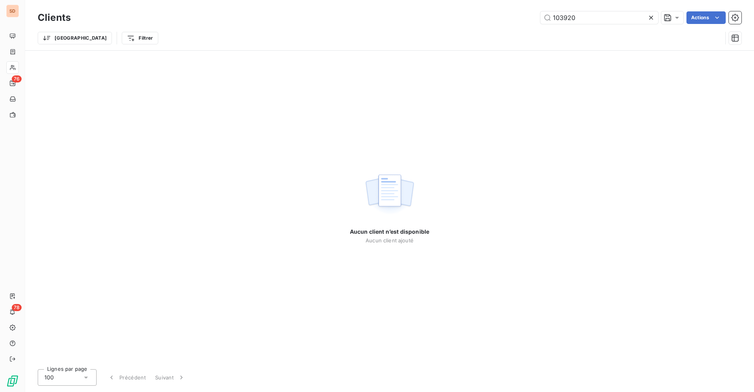
drag, startPoint x: 465, startPoint y: 11, endPoint x: 393, endPoint y: 6, distance: 72.5
click at [419, 8] on div "Clients 103920 Actions Trier Filtrer" at bounding box center [389, 25] width 729 height 50
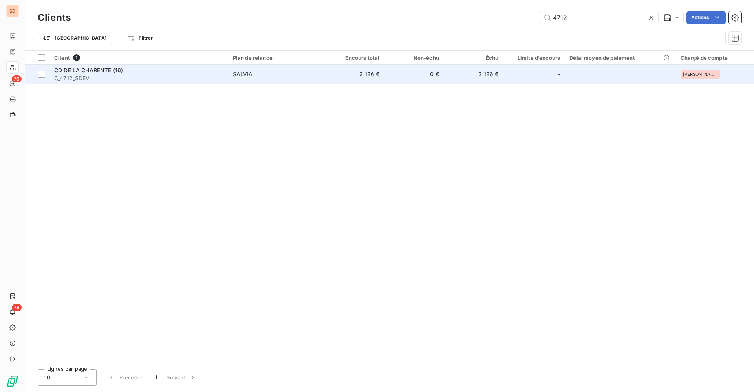
type input "4712"
click at [103, 73] on div "CD DE LA CHARENTE (16)" at bounding box center [138, 70] width 169 height 8
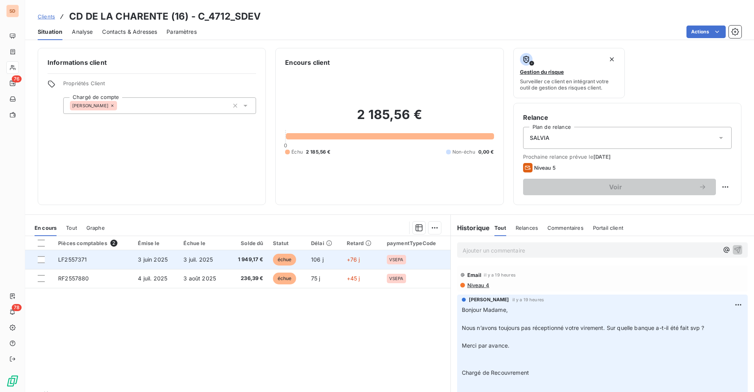
click at [76, 259] on span "LF2557371" at bounding box center [72, 259] width 29 height 7
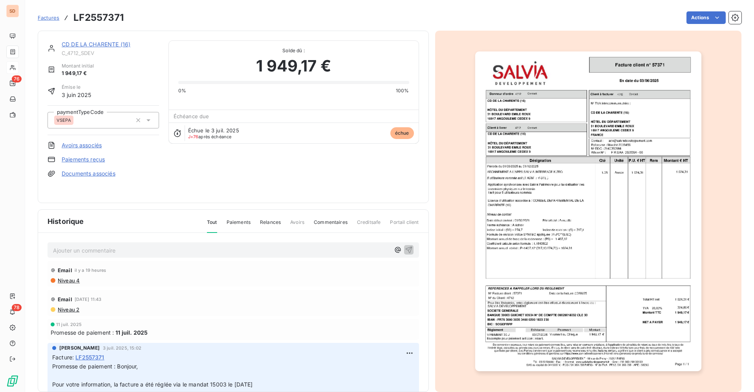
click at [126, 254] on p "Ajouter un commentaire ﻿" at bounding box center [221, 251] width 337 height 10
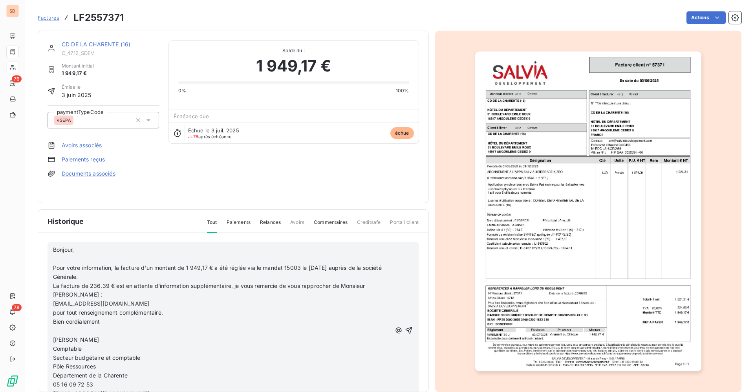
click at [53, 251] on span "Bonjour," at bounding box center [63, 249] width 21 height 7
drag, startPoint x: 303, startPoint y: 334, endPoint x: 297, endPoint y: 330, distance: 7.7
click at [303, 326] on p at bounding box center [222, 330] width 338 height 9
click at [200, 253] on span "DDE AU CLIENT DE VERIFIER SI RGLT SUR BON RIB => Bonjour," at bounding box center [137, 249] width 168 height 7
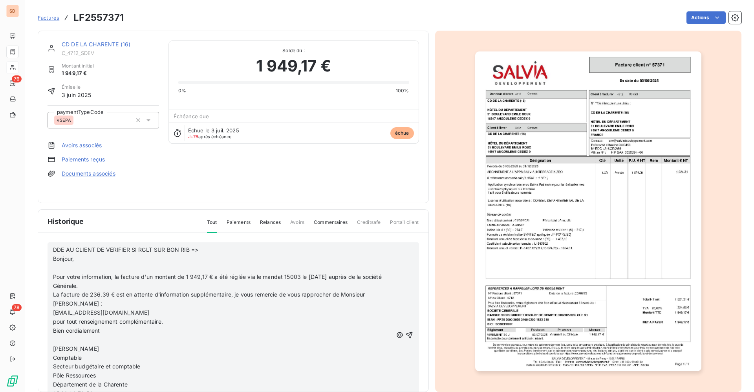
click at [209, 248] on span "DDE AU CLIENT DE VERIFIER SI RGLT SUR BON RIB => Bonjour," at bounding box center [241, 254] width 377 height 16
click at [406, 326] on icon "button" at bounding box center [410, 335] width 8 height 8
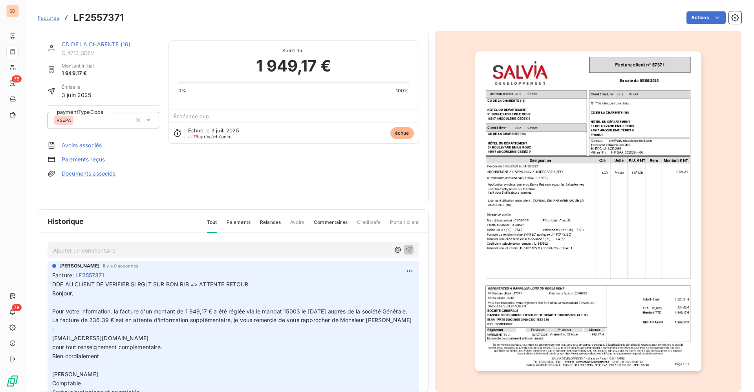
click at [107, 46] on link "CD DE LA CHARENTE (16)" at bounding box center [96, 44] width 69 height 7
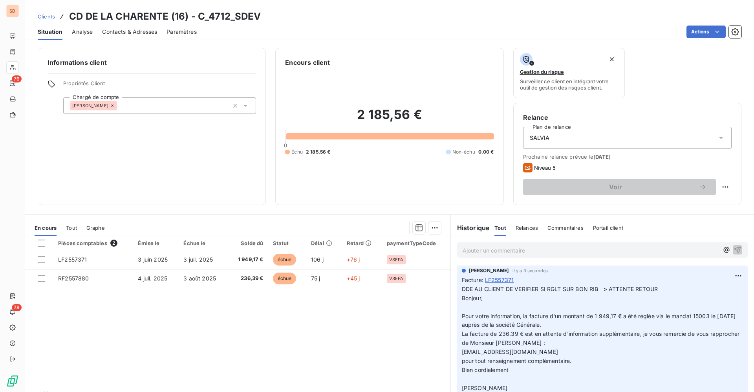
click at [145, 31] on span "Contacts & Adresses" at bounding box center [129, 32] width 55 height 8
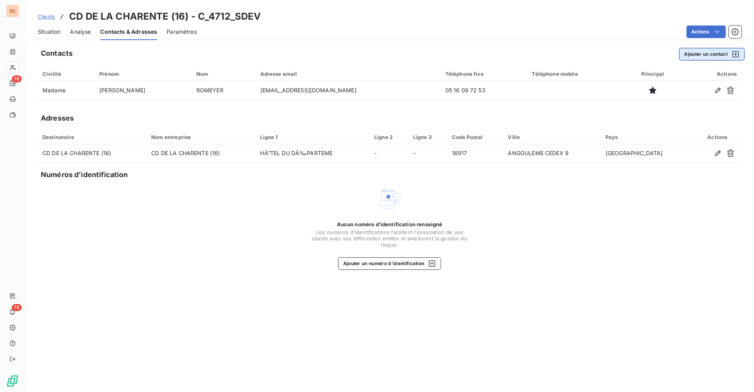
click at [628, 53] on button "Ajouter un contact" at bounding box center [712, 54] width 66 height 13
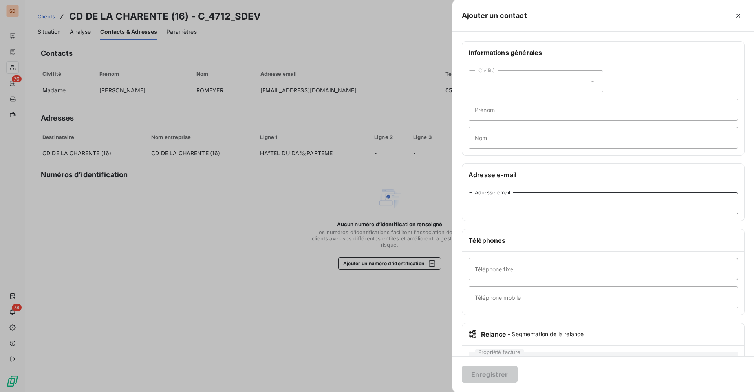
click at [510, 199] on input "Adresse email" at bounding box center [603, 203] width 269 height 22
paste input "[EMAIL_ADDRESS][DOMAIN_NAME]"
type input "[EMAIL_ADDRESS][DOMAIN_NAME]"
click at [496, 326] on button "Enregistrer" at bounding box center [490, 374] width 56 height 16
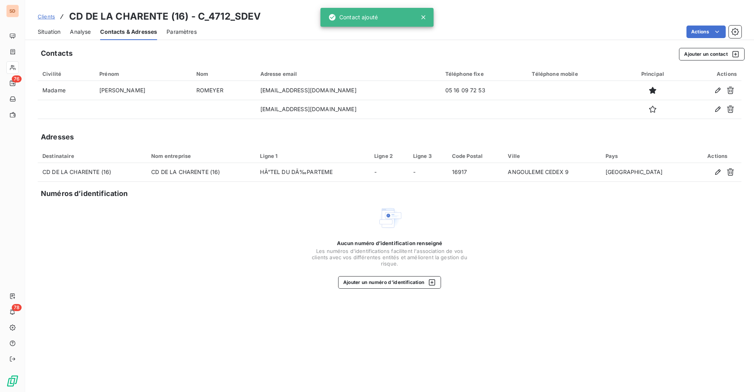
click at [46, 34] on span "Situation" at bounding box center [49, 32] width 23 height 8
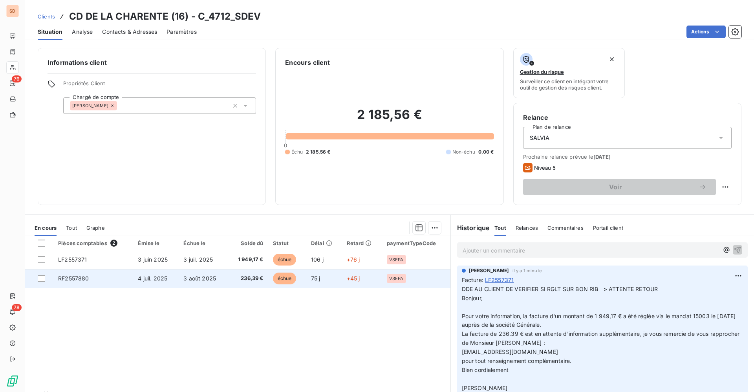
click at [231, 273] on td "236,39 €" at bounding box center [248, 278] width 40 height 19
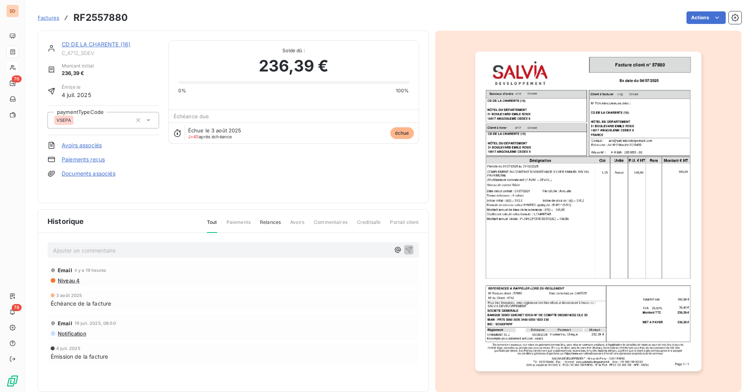
click at [115, 45] on link "CD DE LA CHARENTE (16)" at bounding box center [96, 44] width 69 height 7
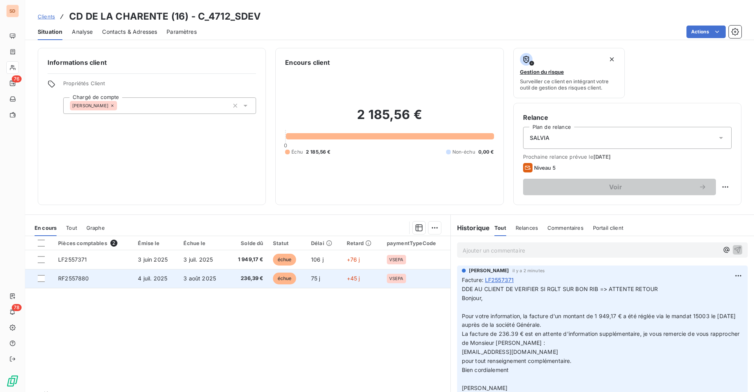
click at [216, 281] on td "3 août 2025" at bounding box center [203, 278] width 49 height 19
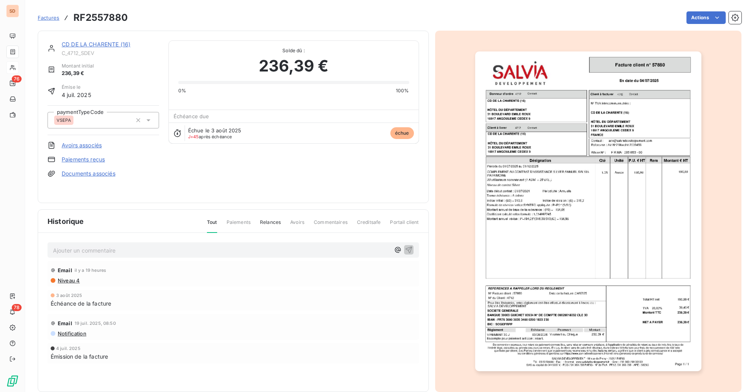
click at [95, 248] on p "Ajouter un commentaire ﻿" at bounding box center [221, 251] width 337 height 10
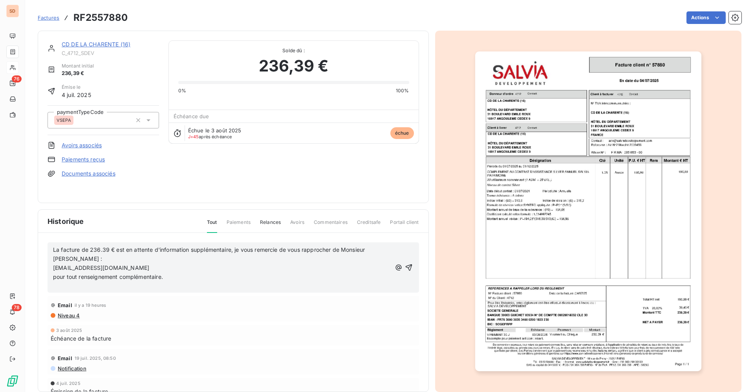
click at [54, 251] on span "La facture de 236.39 € est en attente d'information supplémentaire, je vous rem…" at bounding box center [209, 254] width 313 height 16
click at [406, 267] on icon "button" at bounding box center [410, 268] width 8 height 8
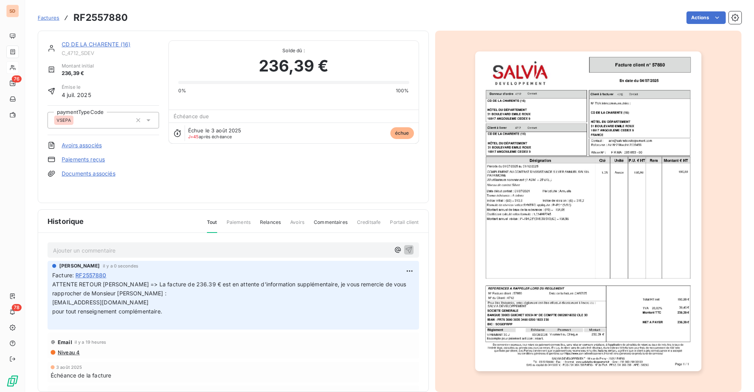
click at [108, 42] on link "CD DE LA CHARENTE (16)" at bounding box center [96, 44] width 69 height 7
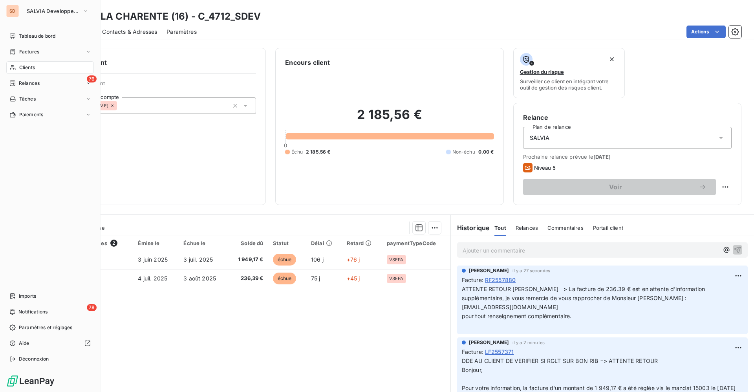
click at [29, 68] on span "Clients" at bounding box center [27, 67] width 16 height 7
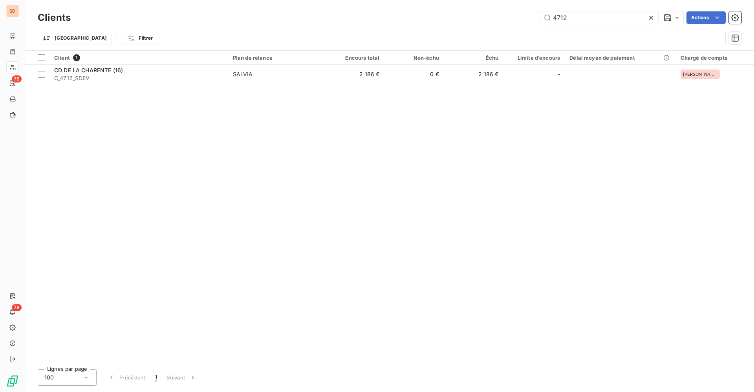
drag, startPoint x: 581, startPoint y: 21, endPoint x: 473, endPoint y: 15, distance: 108.6
click at [518, 20] on div "4712 Actions" at bounding box center [411, 17] width 662 height 13
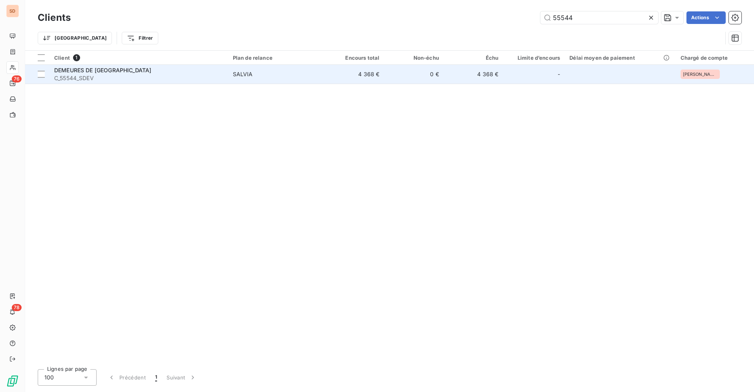
type input "55544"
click at [148, 73] on div "DEMEURES DE [GEOGRAPHIC_DATA]" at bounding box center [138, 70] width 169 height 8
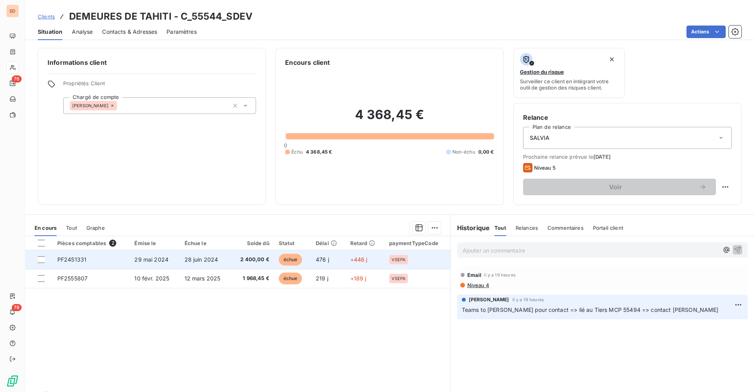
click at [262, 256] on span "2 400,00 €" at bounding box center [253, 260] width 34 height 8
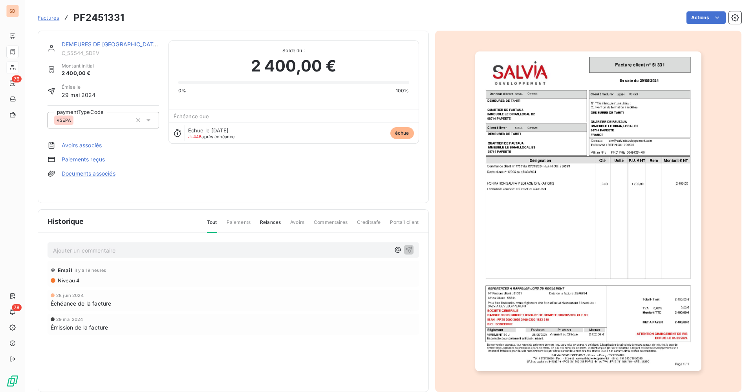
click at [102, 252] on p "Ajouter un commentaire ﻿" at bounding box center [221, 251] width 337 height 10
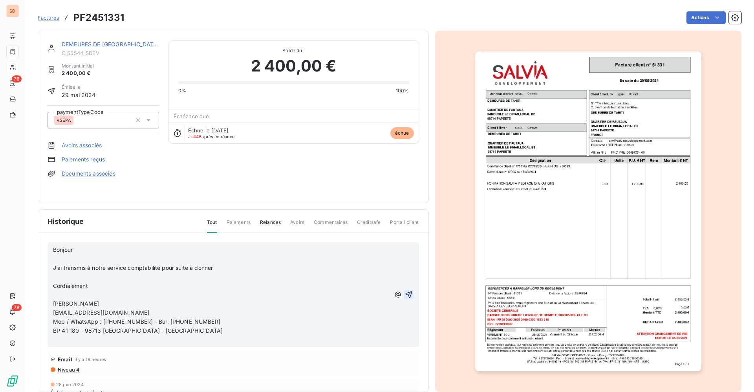
click at [405, 293] on icon "button" at bounding box center [408, 294] width 7 height 7
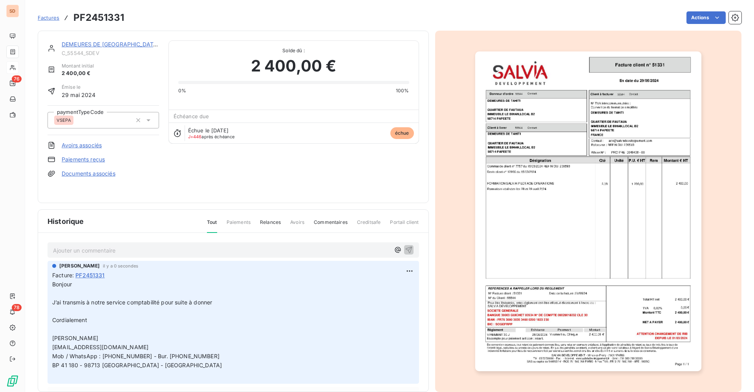
click at [97, 46] on link "DEMEURES DE [GEOGRAPHIC_DATA]" at bounding box center [110, 44] width 97 height 7
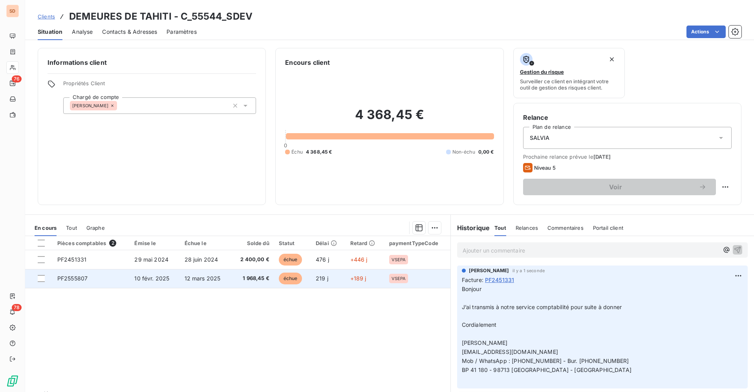
click at [186, 282] on td "12 mars 2025" at bounding box center [205, 278] width 51 height 19
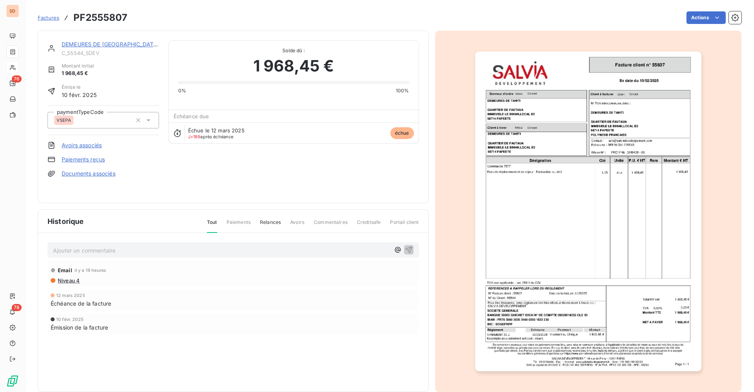
click at [111, 249] on p "Ajouter un commentaire ﻿" at bounding box center [221, 251] width 337 height 10
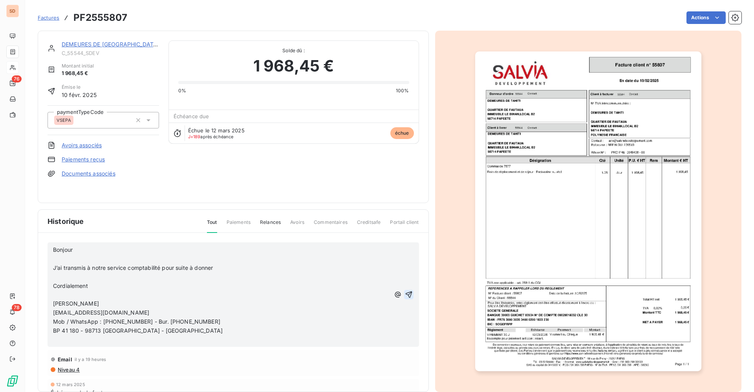
click at [405, 296] on icon "button" at bounding box center [408, 294] width 7 height 7
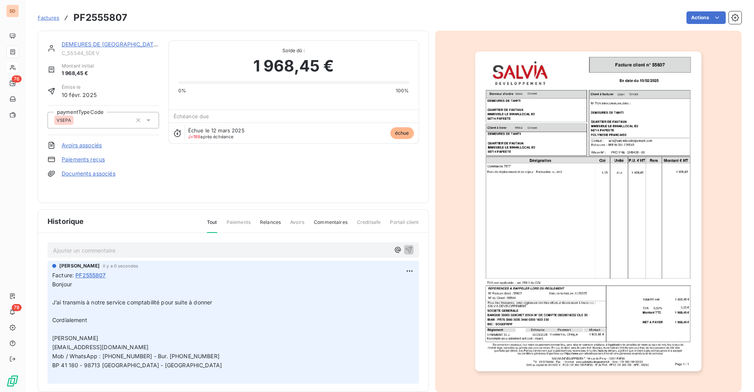
click at [103, 43] on link "DEMEURES DE [GEOGRAPHIC_DATA]" at bounding box center [110, 44] width 97 height 7
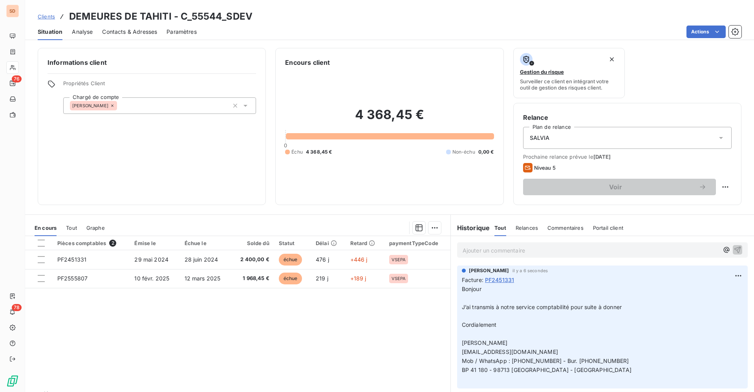
click at [129, 29] on span "Contacts & Adresses" at bounding box center [129, 32] width 55 height 8
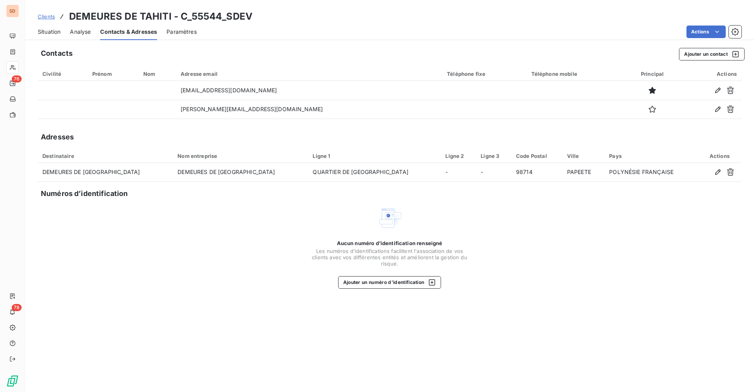
click at [44, 30] on span "Situation" at bounding box center [49, 32] width 23 height 8
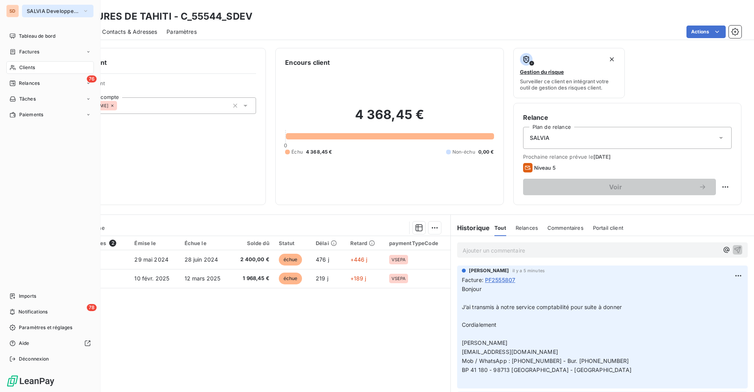
click at [35, 14] on span "SALVIA Developpement" at bounding box center [53, 11] width 53 height 6
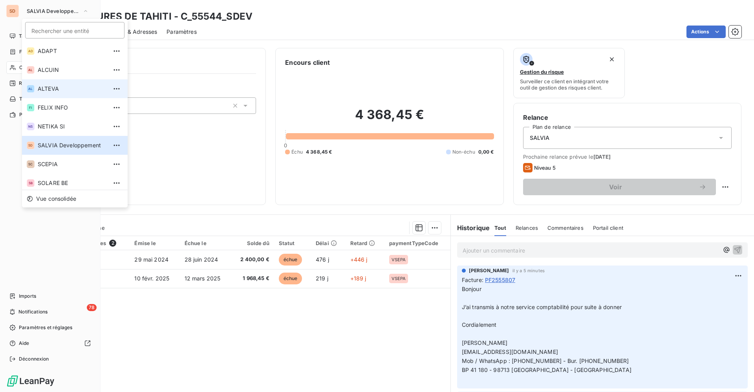
click at [44, 87] on span "ALTEVA" at bounding box center [73, 89] width 70 height 8
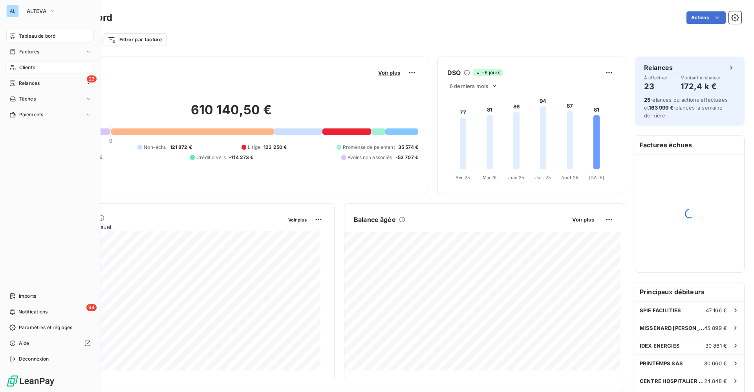
click at [27, 66] on span "Clients" at bounding box center [27, 67] width 16 height 7
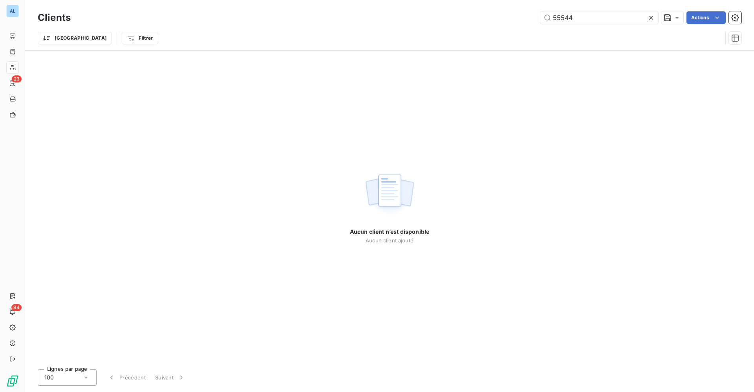
drag, startPoint x: 553, startPoint y: 16, endPoint x: 413, endPoint y: 18, distance: 139.9
click at [427, 18] on div "55544 Actions" at bounding box center [411, 17] width 662 height 13
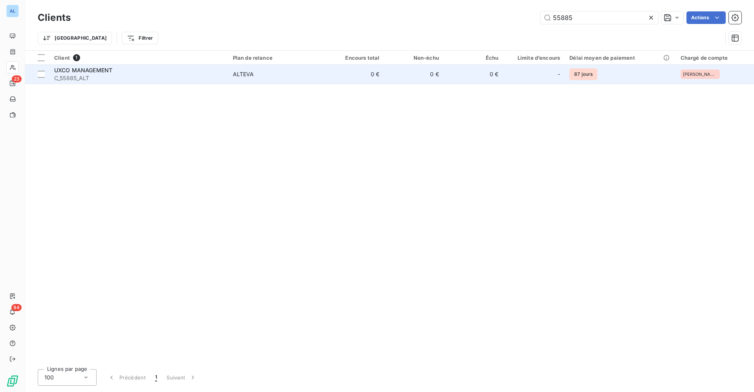
type input "55885"
click at [108, 72] on span "UXCO MANAGEMENT" at bounding box center [83, 70] width 58 height 7
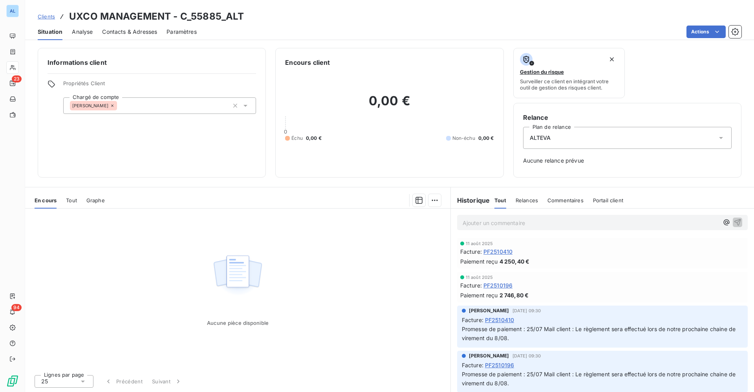
click at [74, 200] on span "Tout" at bounding box center [71, 200] width 11 height 6
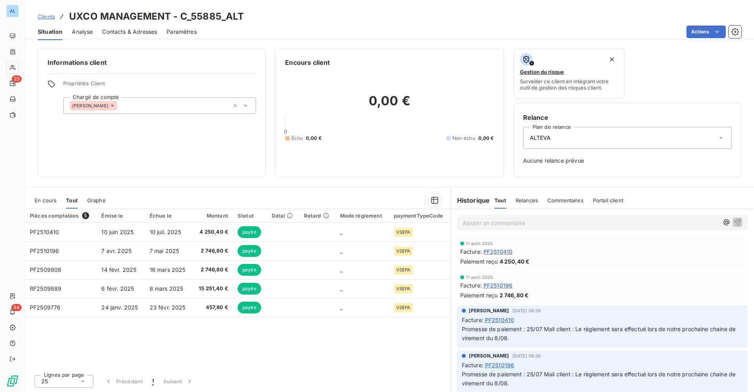
click at [49, 201] on span "En cours" at bounding box center [46, 200] width 22 height 6
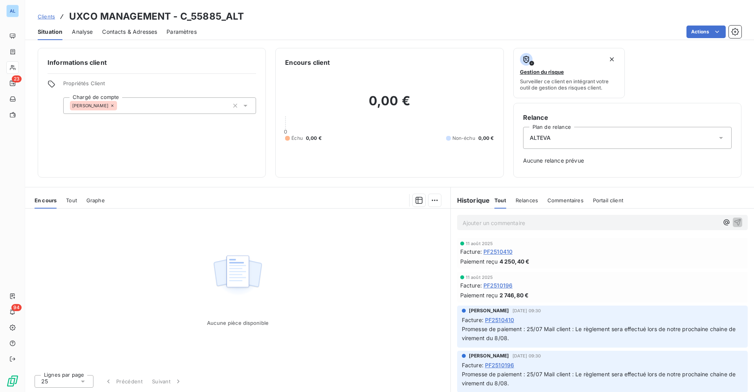
click at [68, 200] on span "Tout" at bounding box center [71, 200] width 11 height 6
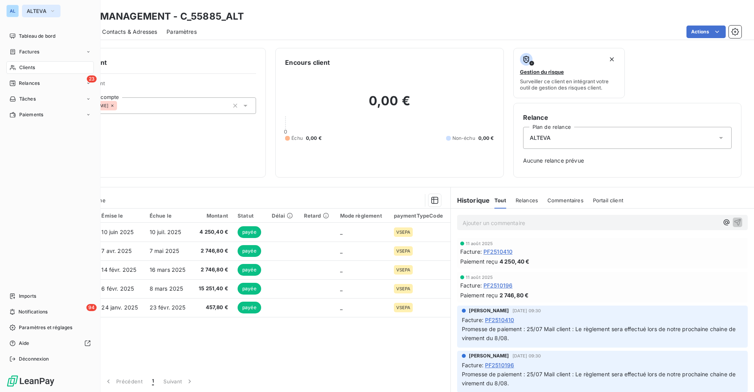
drag, startPoint x: 25, startPoint y: 13, endPoint x: 30, endPoint y: 13, distance: 5.1
click at [25, 13] on button "ALTEVA" at bounding box center [41, 11] width 38 height 13
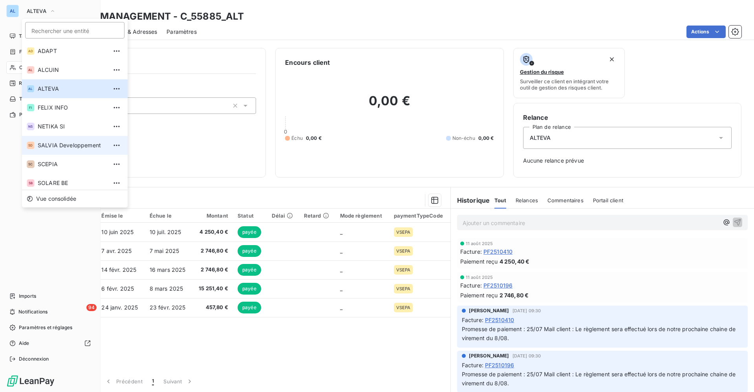
click at [50, 144] on span "SALVIA Developpement" at bounding box center [73, 145] width 70 height 8
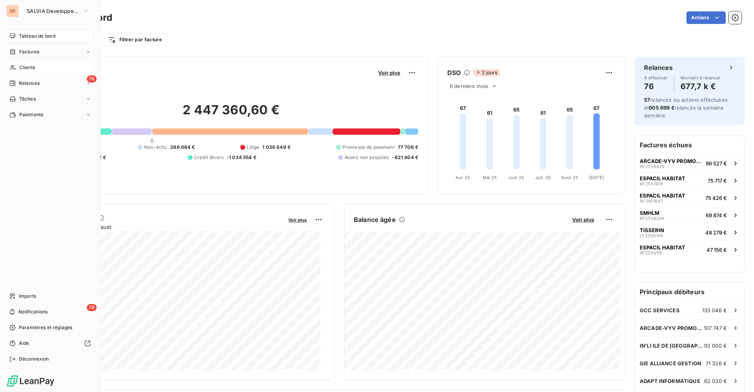
click at [38, 68] on div "Clients" at bounding box center [50, 67] width 88 height 13
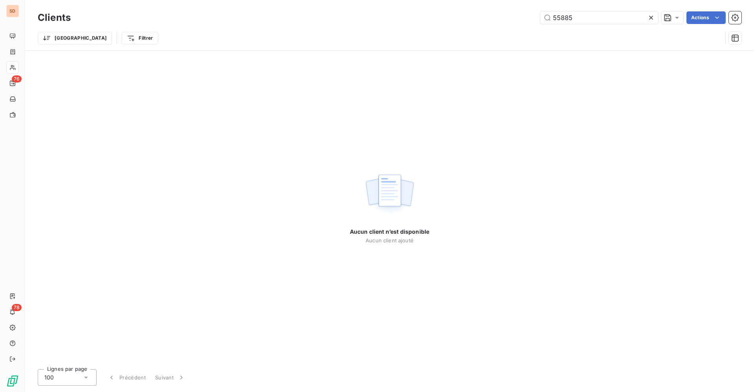
drag, startPoint x: 587, startPoint y: 15, endPoint x: 446, endPoint y: 15, distance: 140.6
click at [462, 15] on div "55885 Actions" at bounding box center [411, 17] width 662 height 13
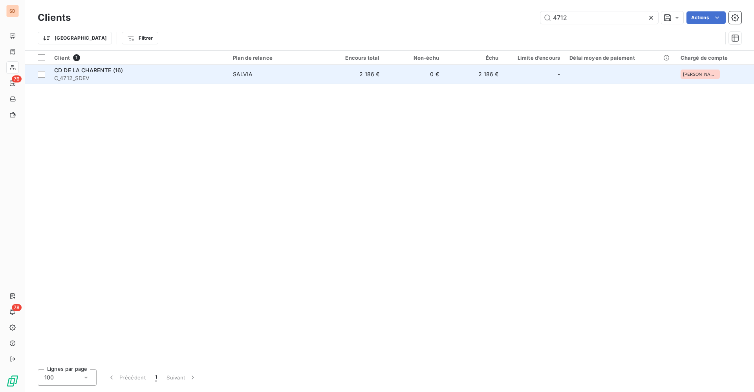
type input "4712"
click at [121, 71] on span "CD DE LA CHARENTE (16)" at bounding box center [88, 70] width 69 height 7
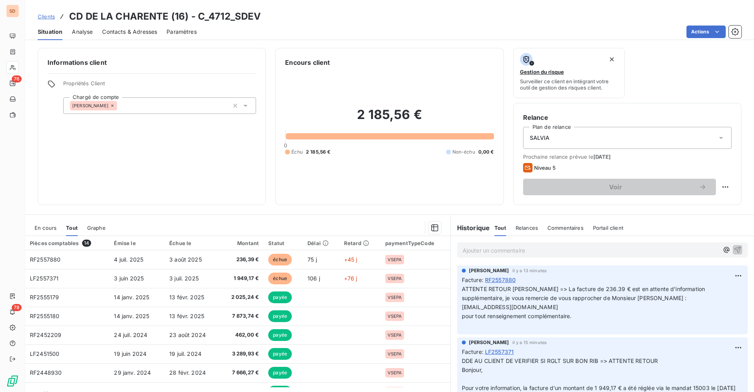
click at [46, 226] on span "En cours" at bounding box center [46, 228] width 22 height 6
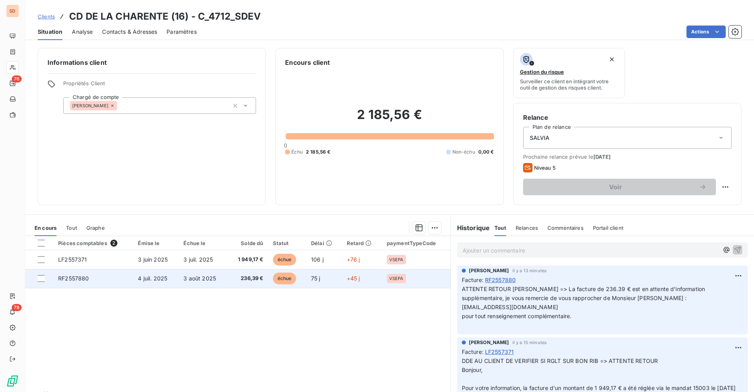
click at [86, 280] on span "RF2557880" at bounding box center [73, 278] width 31 height 7
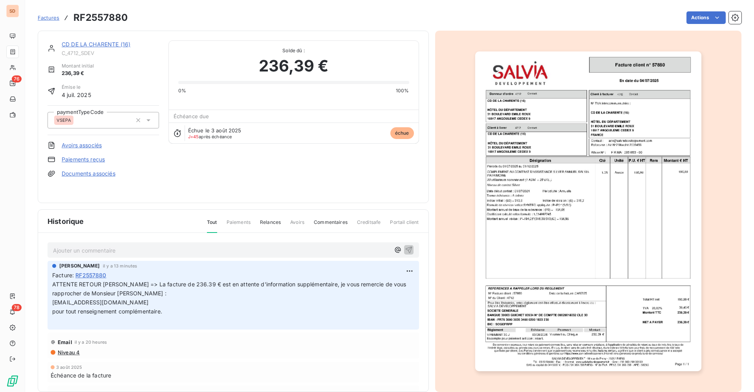
click at [87, 46] on link "CD DE LA CHARENTE (16)" at bounding box center [96, 44] width 69 height 7
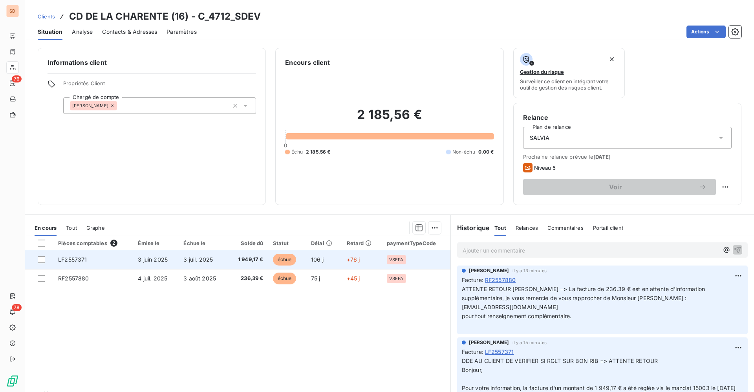
click at [92, 255] on td "LF2557371" at bounding box center [93, 259] width 80 height 19
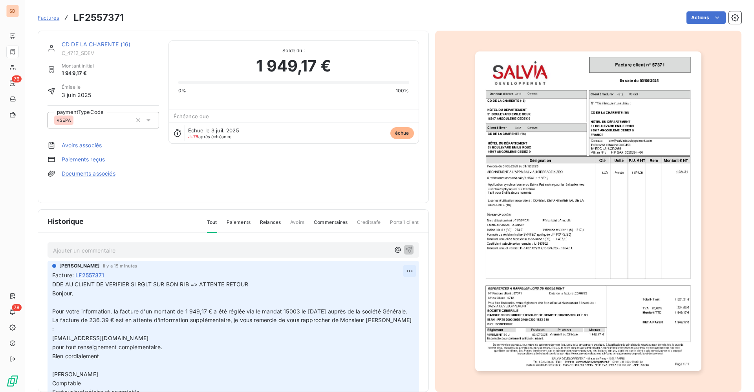
click at [394, 273] on html "SD 76 78 Factures LF2557371 Actions CD DE LA CHARENTE (16) C_4712_SDEV Montant …" at bounding box center [377, 196] width 754 height 392
click at [375, 288] on div "Editer" at bounding box center [377, 288] width 44 height 13
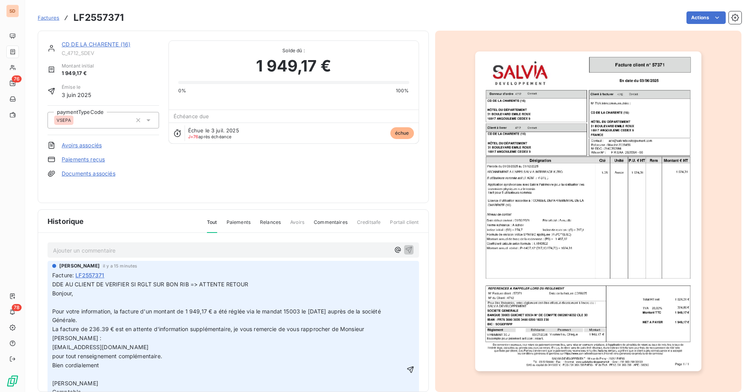
click at [53, 285] on span "DDE AU CLIENT DE VERIFIER SI RGLT SUR BON RIB => ATTENTE RETOUR Bonjour," at bounding box center [261, 289] width 418 height 16
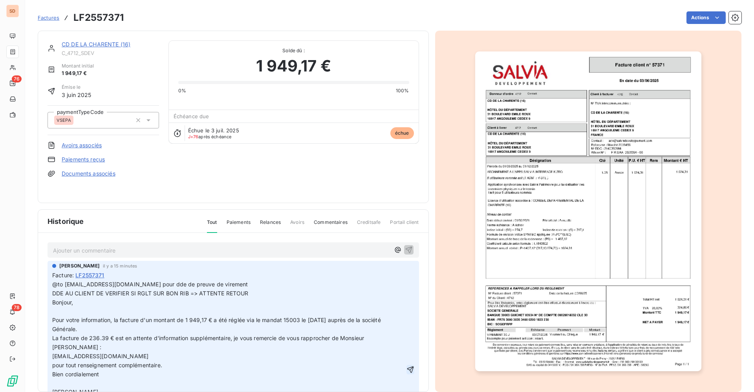
click at [407, 373] on icon "button" at bounding box center [411, 370] width 8 height 8
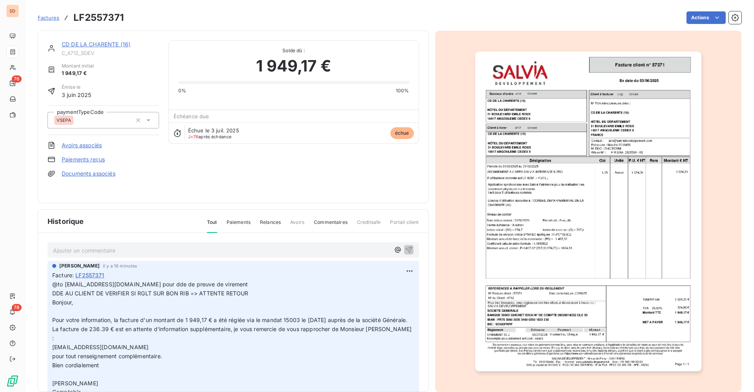
click at [97, 172] on link "Documents associés" at bounding box center [89, 174] width 54 height 8
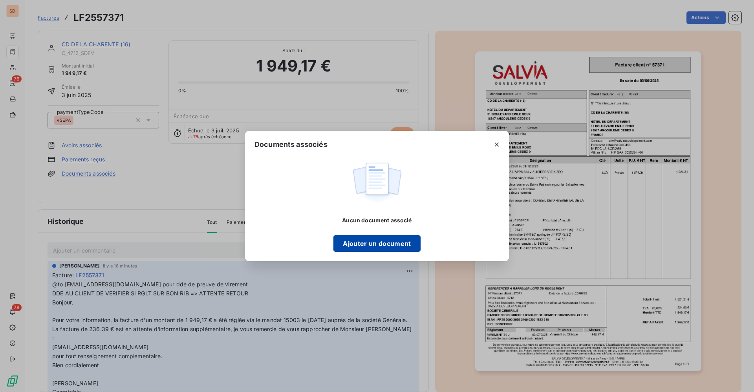
click at [363, 242] on button "Ajouter un document" at bounding box center [377, 243] width 87 height 16
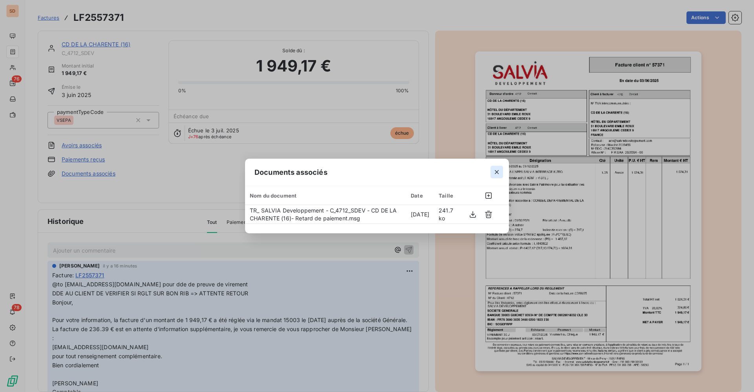
click at [500, 168] on icon "button" at bounding box center [497, 172] width 8 height 8
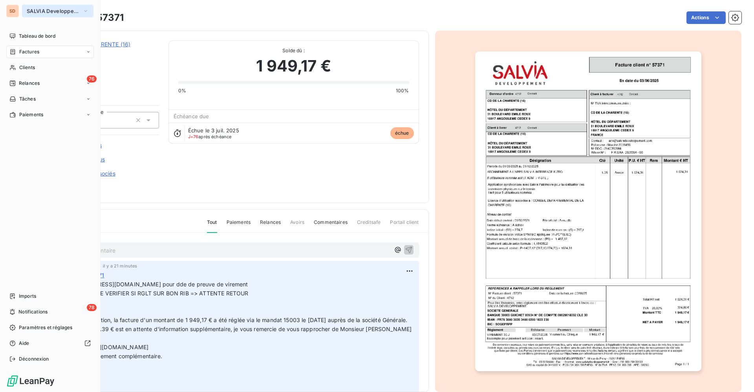
click at [44, 10] on span "SALVIA Developpement" at bounding box center [53, 11] width 53 height 6
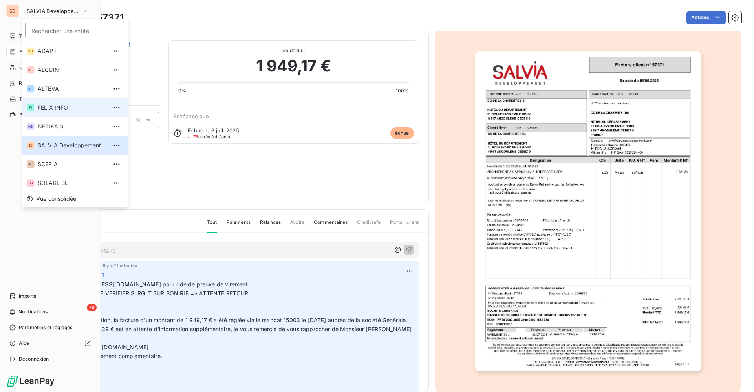
click at [54, 111] on span "FELIX INFO" at bounding box center [73, 108] width 70 height 8
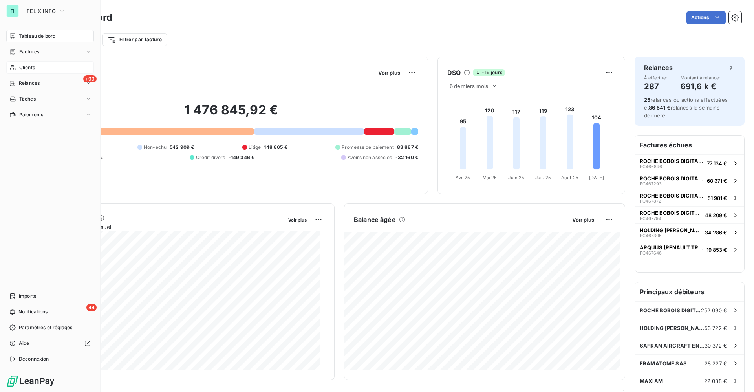
click at [28, 65] on span "Clients" at bounding box center [27, 67] width 16 height 7
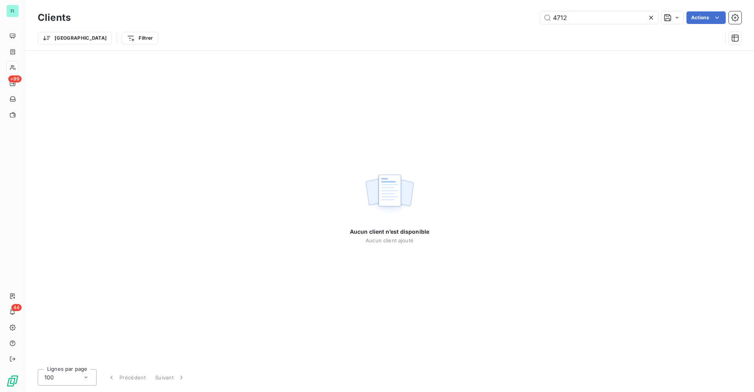
drag, startPoint x: 581, startPoint y: 18, endPoint x: 488, endPoint y: 18, distance: 93.5
click at [499, 18] on div "4712 Actions" at bounding box center [411, 17] width 662 height 13
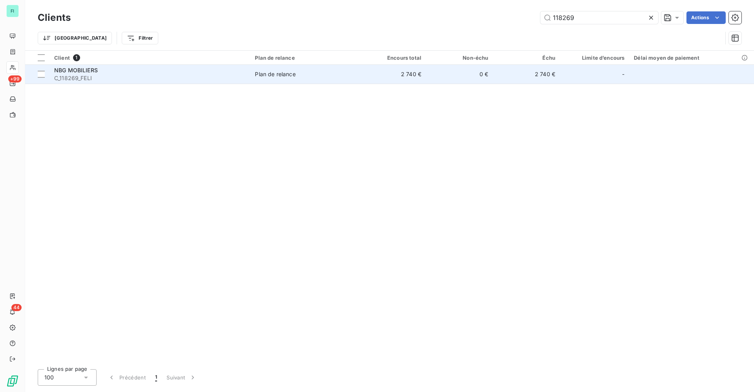
type input "118269"
click at [93, 77] on span "C_118269_FELI" at bounding box center [149, 78] width 191 height 8
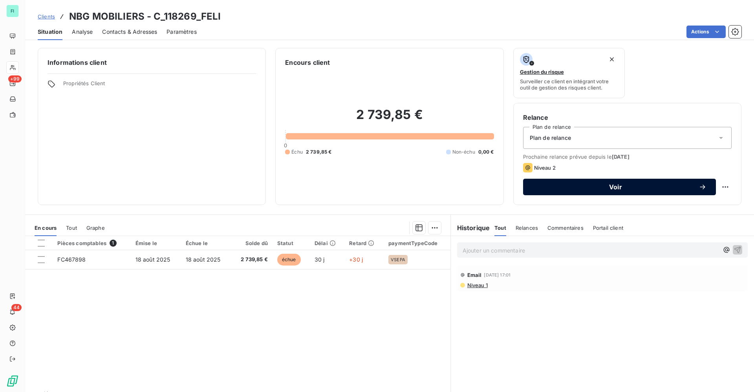
click at [613, 189] on span "Voir" at bounding box center [616, 187] width 166 height 6
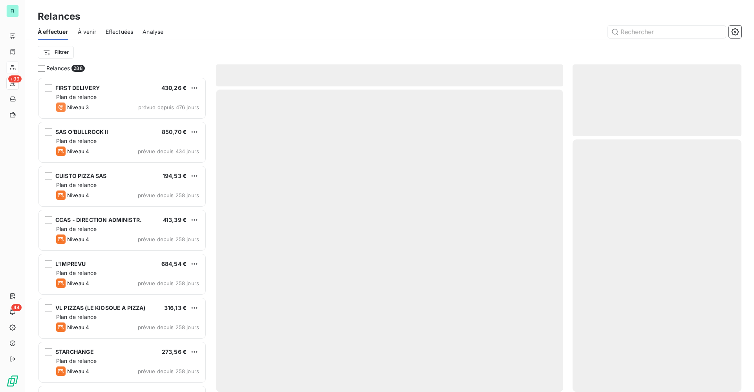
scroll to position [306, 160]
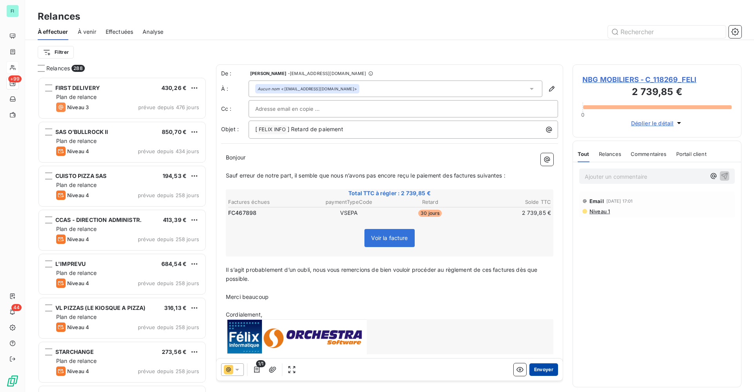
click at [534, 370] on button "Envoyer" at bounding box center [544, 369] width 29 height 13
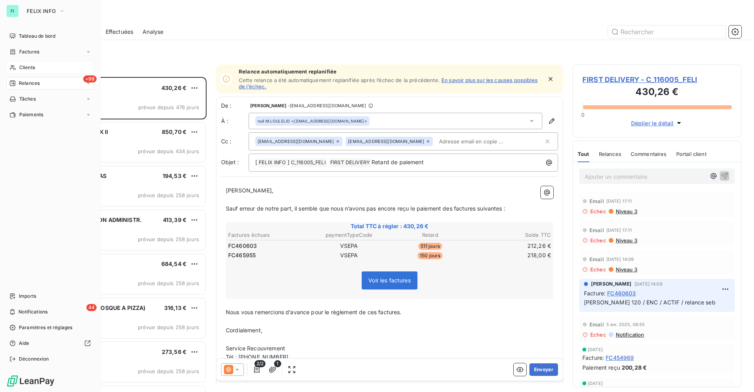
click at [16, 67] on div "Clients" at bounding box center [50, 67] width 88 height 13
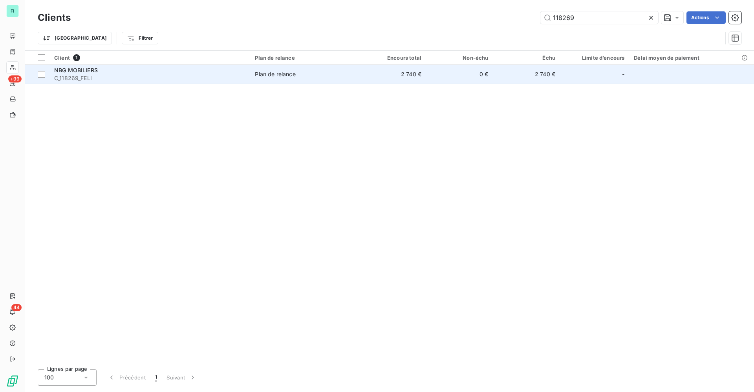
click at [257, 76] on div "Plan de relance" at bounding box center [275, 74] width 40 height 8
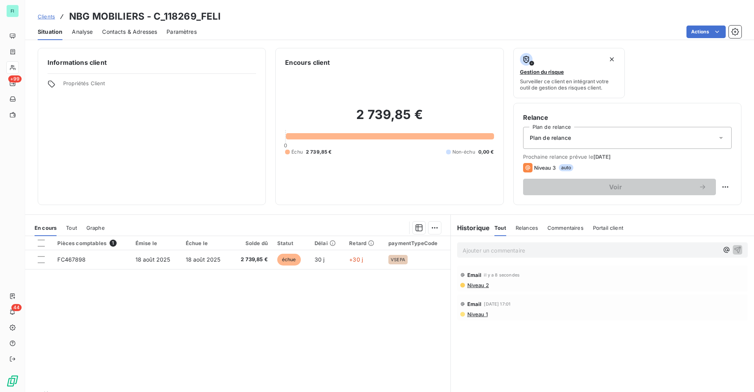
click at [128, 29] on span "Contacts & Adresses" at bounding box center [129, 32] width 55 height 8
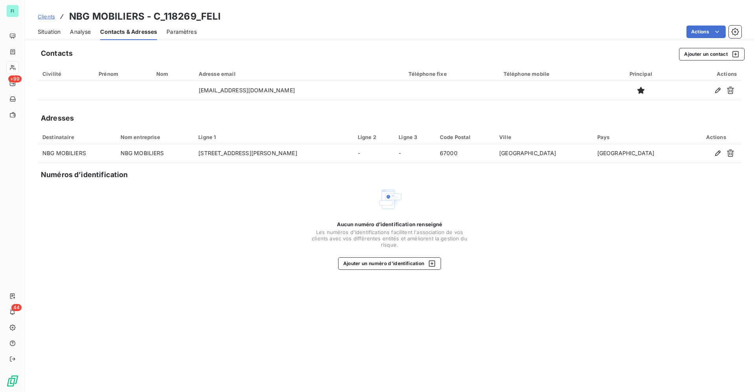
click at [54, 31] on span "Situation" at bounding box center [49, 32] width 23 height 8
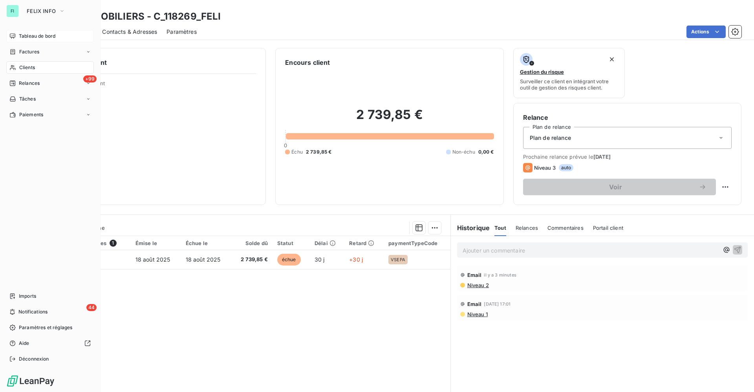
click at [24, 35] on span "Tableau de bord" at bounding box center [37, 36] width 37 height 7
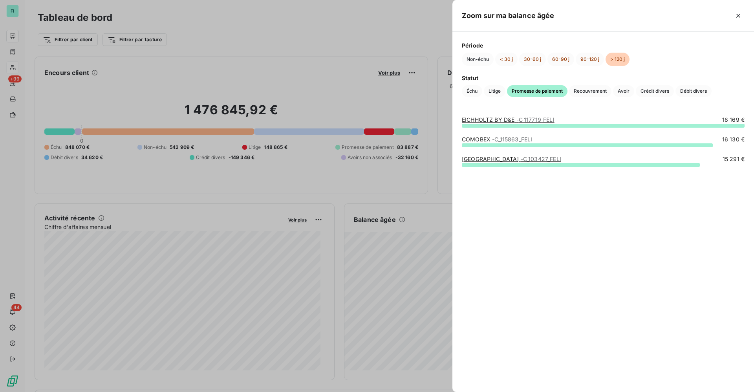
click at [490, 158] on link "KARE PREFECTURE - C_103427_FELI" at bounding box center [511, 159] width 99 height 7
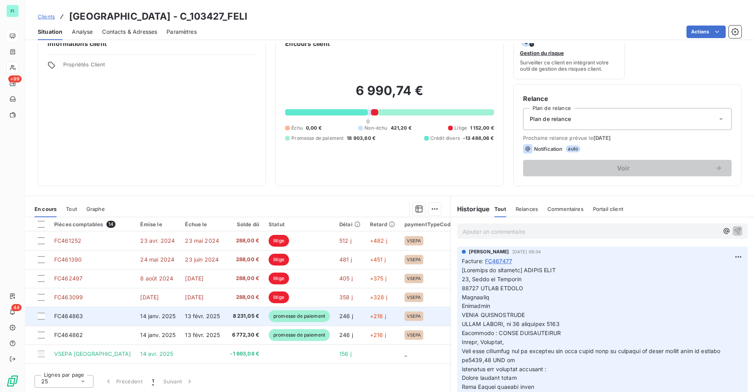
click at [313, 312] on span "promesse de paiement" at bounding box center [299, 316] width 61 height 12
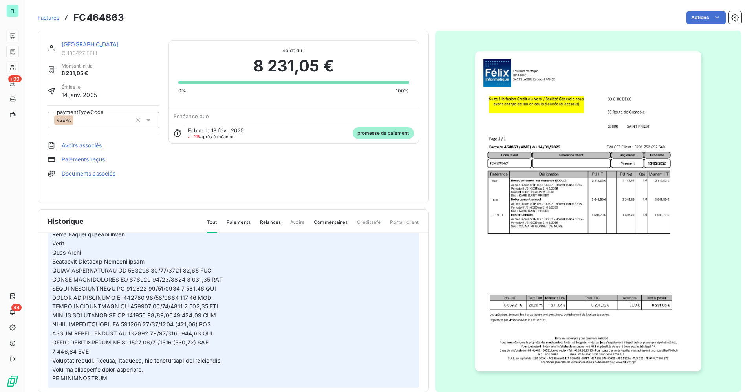
scroll to position [236, 0]
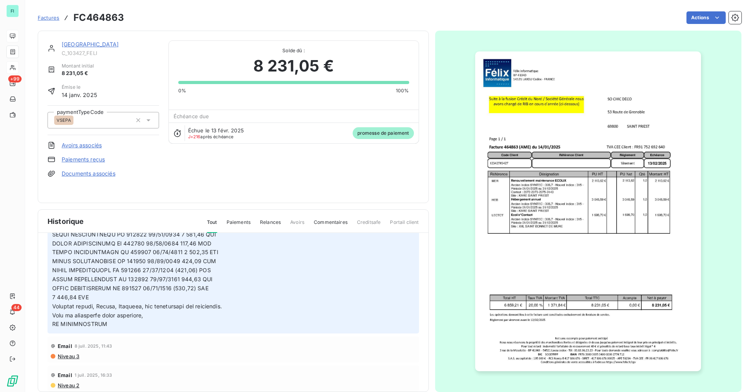
click at [91, 46] on link "KARE PREFECTURE" at bounding box center [90, 44] width 57 height 7
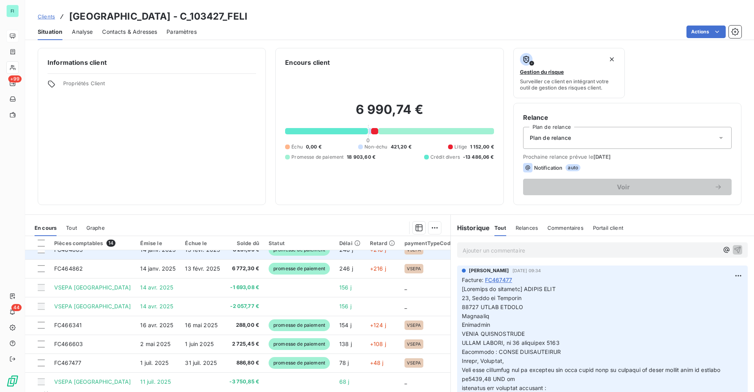
scroll to position [59, 0]
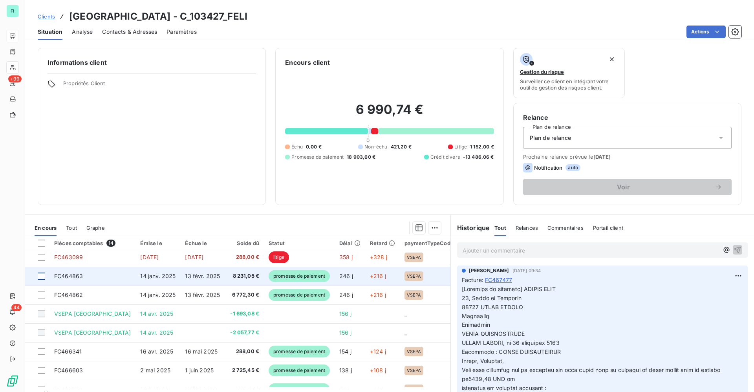
click at [42, 278] on div at bounding box center [41, 276] width 7 height 7
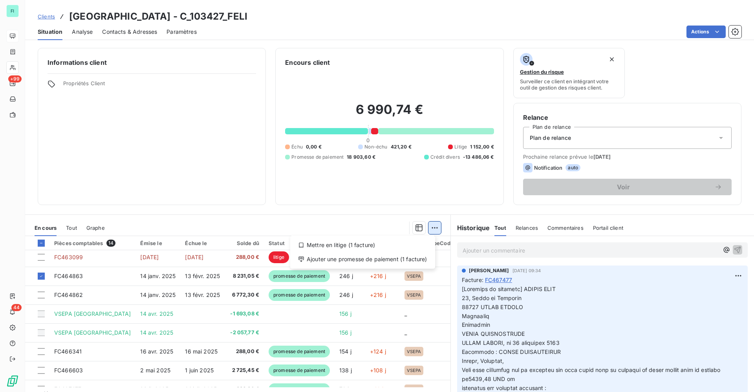
click at [427, 227] on html "FI +99 44 Clients KARE PREFECTURE - C_103427_FELI Situation Analyse Contacts & …" at bounding box center [377, 196] width 754 height 392
click at [66, 277] on html "FI +99 44 Clients KARE PREFECTURE - C_103427_FELI Situation Analyse Contacts & …" at bounding box center [377, 196] width 754 height 392
click at [198, 216] on section "En cours Tout Graphe Pièces comptables 14 Émise le Échue le Solde dû Statut Dél…" at bounding box center [237, 313] width 425 height 196
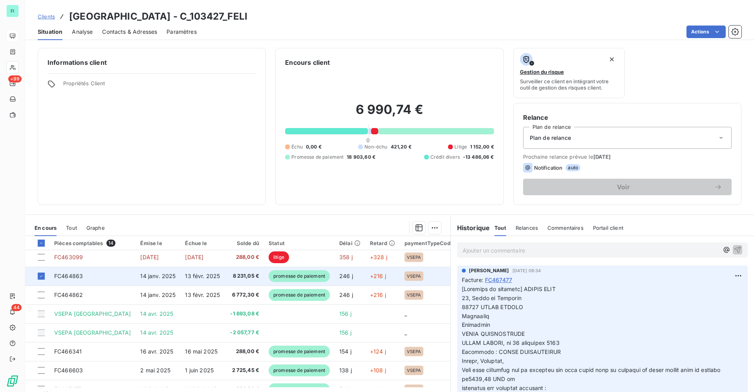
click at [69, 278] on span "FC464863" at bounding box center [68, 276] width 29 height 7
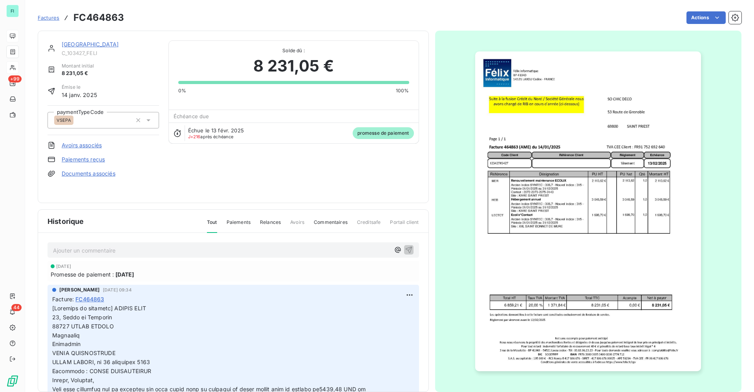
click at [87, 159] on link "Paiements reçus" at bounding box center [83, 160] width 43 height 8
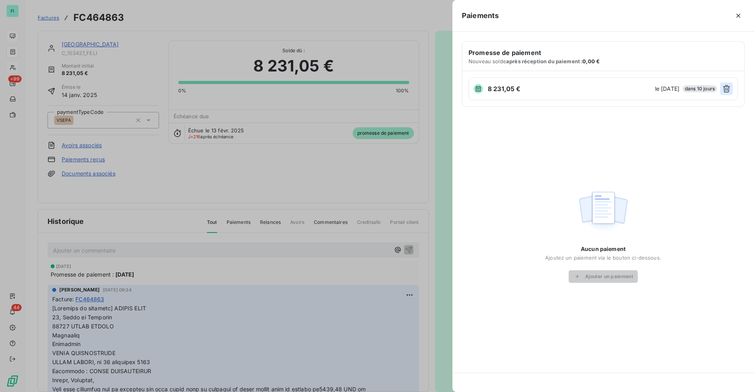
click at [728, 86] on icon "button" at bounding box center [727, 89] width 8 height 8
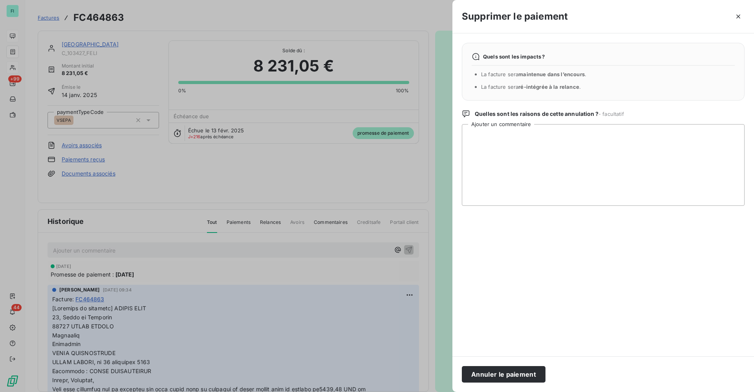
click at [515, 372] on button "Annuler le paiement" at bounding box center [504, 374] width 84 height 16
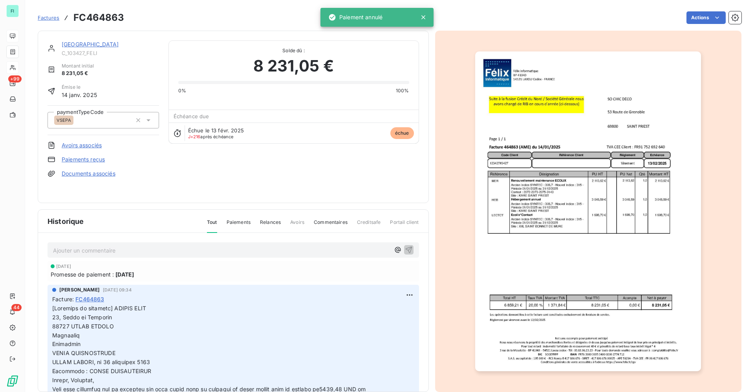
click at [94, 43] on link "KARE PREFECTURE" at bounding box center [90, 44] width 57 height 7
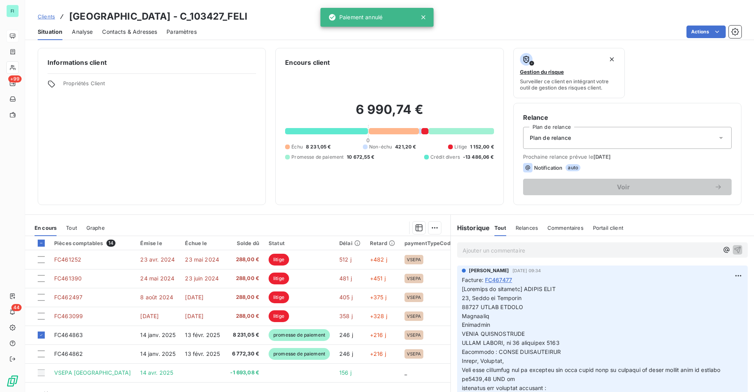
scroll to position [19, 0]
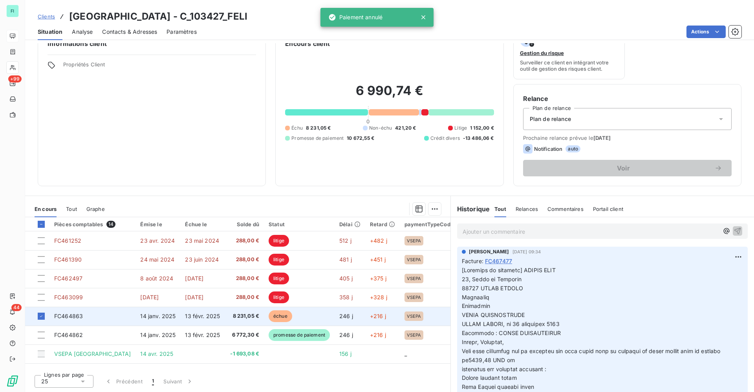
click at [70, 318] on span "FC464863" at bounding box center [68, 316] width 29 height 7
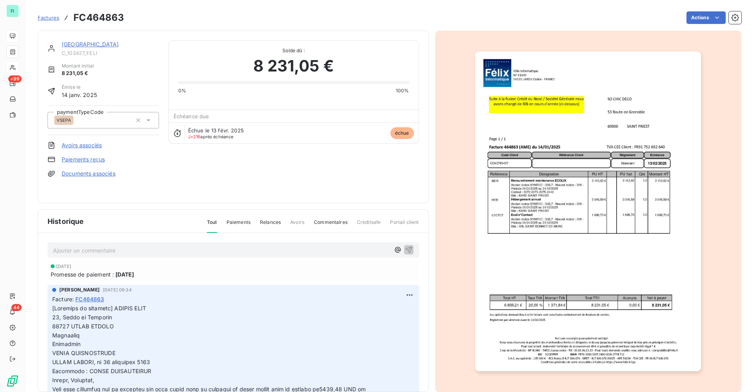
click at [82, 161] on link "Paiements reçus" at bounding box center [83, 160] width 43 height 8
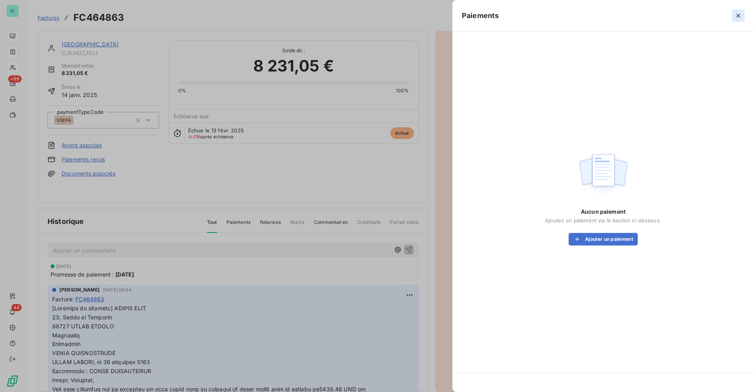
click at [738, 16] on icon "button" at bounding box center [739, 16] width 8 height 8
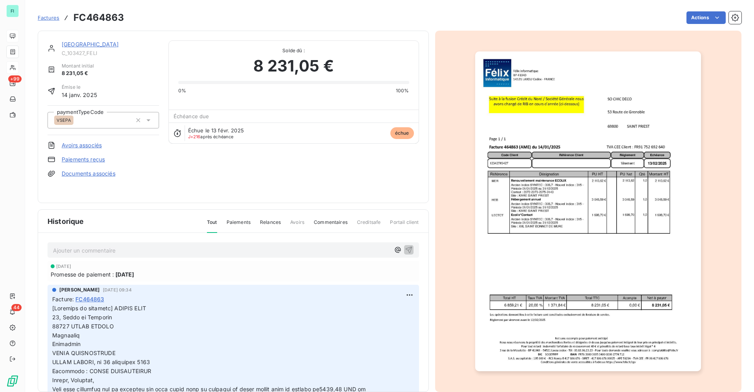
click at [93, 44] on link "KARE PREFECTURE" at bounding box center [90, 44] width 57 height 7
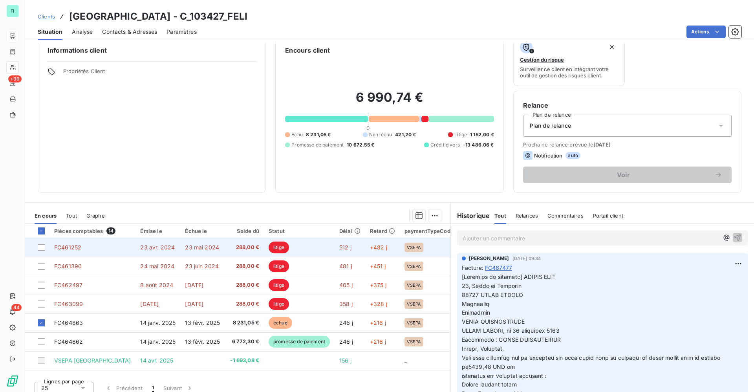
scroll to position [19, 0]
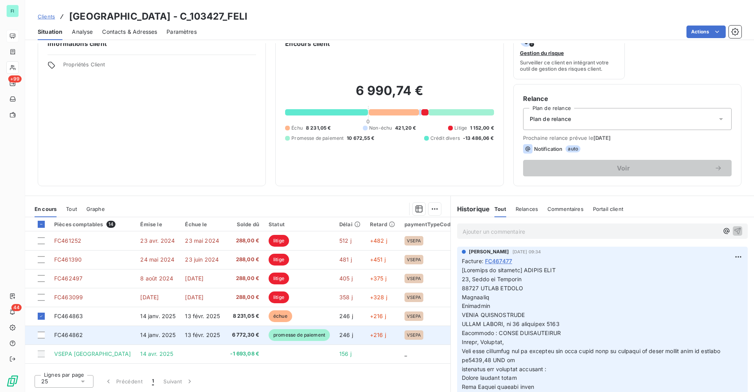
click at [81, 336] on span "FC464862" at bounding box center [68, 335] width 29 height 7
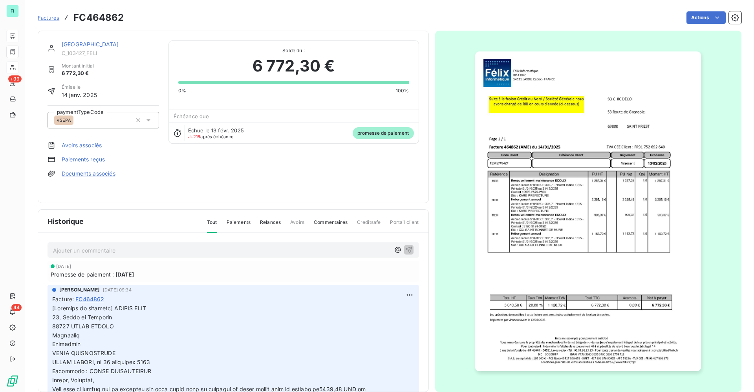
click at [89, 160] on link "Paiements reçus" at bounding box center [83, 160] width 43 height 8
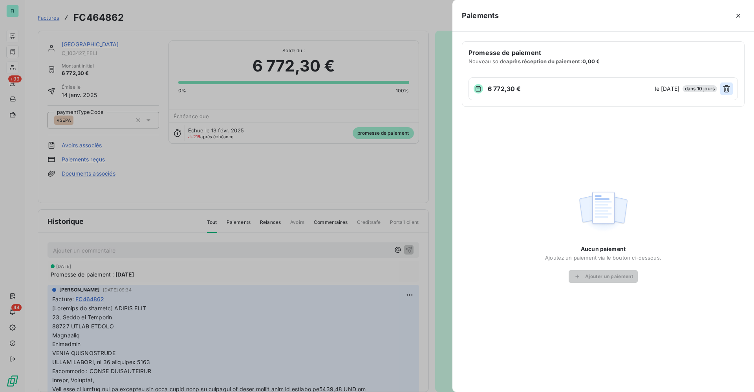
click at [730, 87] on icon "button" at bounding box center [727, 89] width 8 height 8
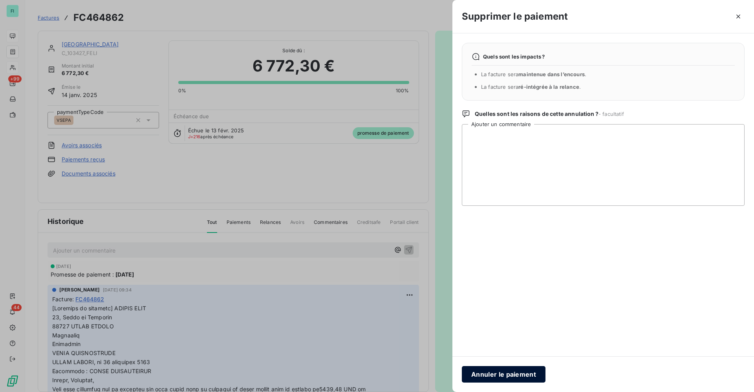
click at [498, 373] on button "Annuler le paiement" at bounding box center [504, 374] width 84 height 16
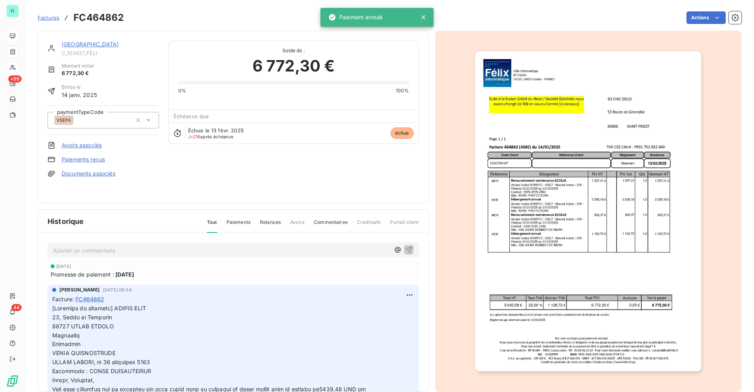
click at [92, 44] on link "KARE PREFECTURE" at bounding box center [90, 44] width 57 height 7
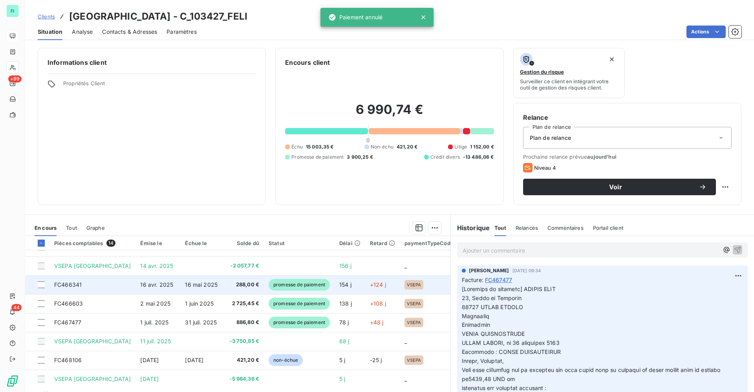
scroll to position [130, 0]
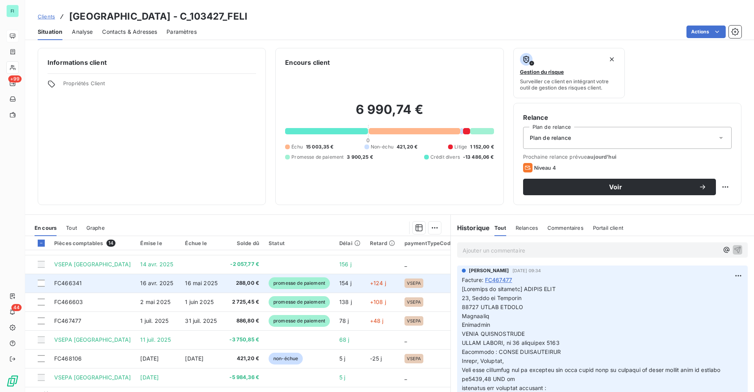
click at [282, 281] on span "promesse de paiement" at bounding box center [299, 283] width 61 height 12
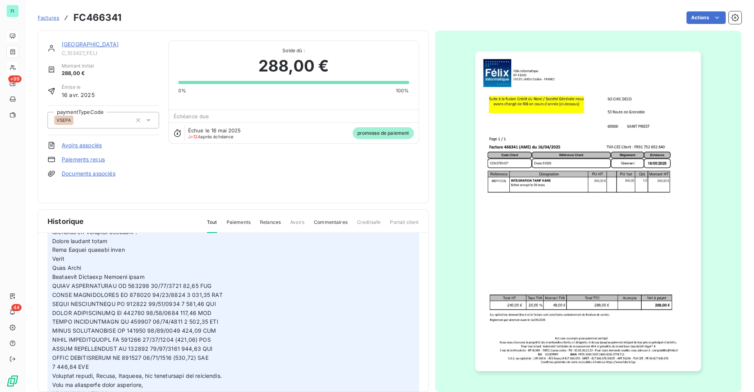
scroll to position [177, 0]
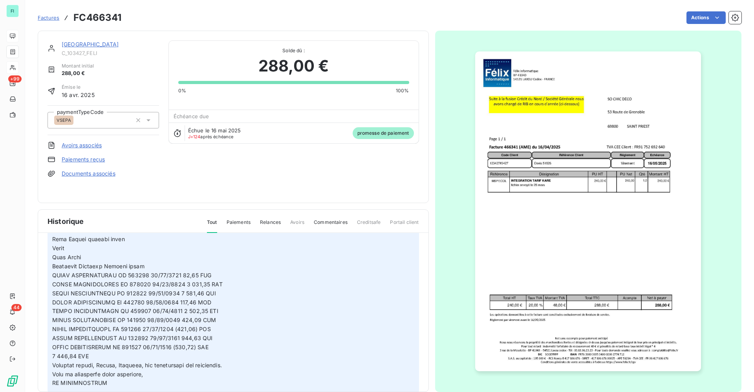
click at [100, 45] on link "KARE PREFECTURE" at bounding box center [90, 44] width 57 height 7
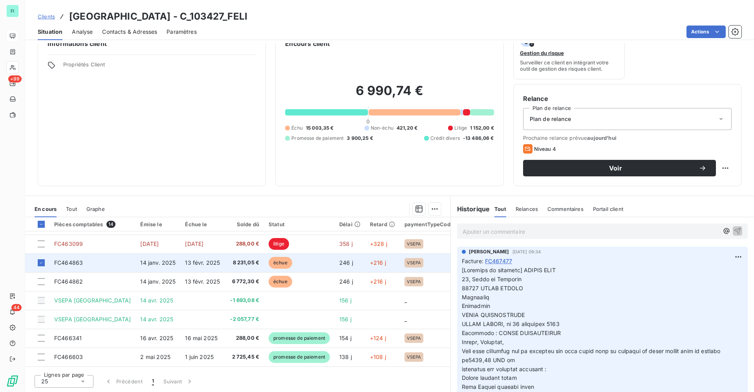
scroll to position [71, 0]
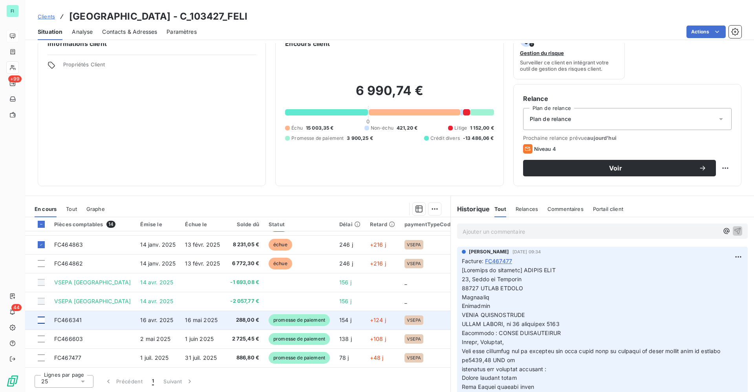
click at [42, 320] on div at bounding box center [41, 320] width 7 height 7
click at [41, 321] on icon at bounding box center [41, 320] width 5 height 5
click at [67, 321] on span "FC466341" at bounding box center [67, 320] width 27 height 7
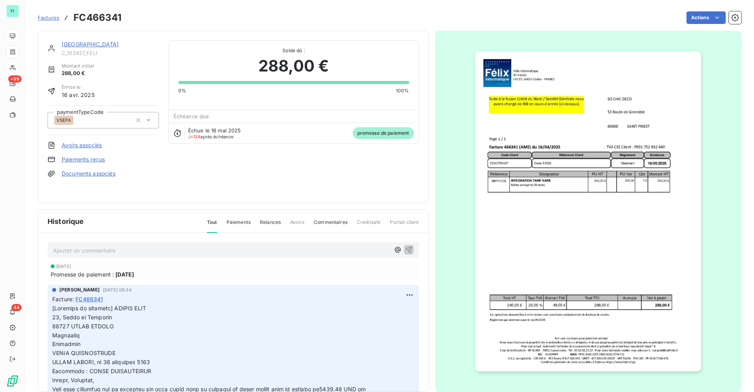
click at [88, 160] on link "Paiements reçus" at bounding box center [83, 160] width 43 height 8
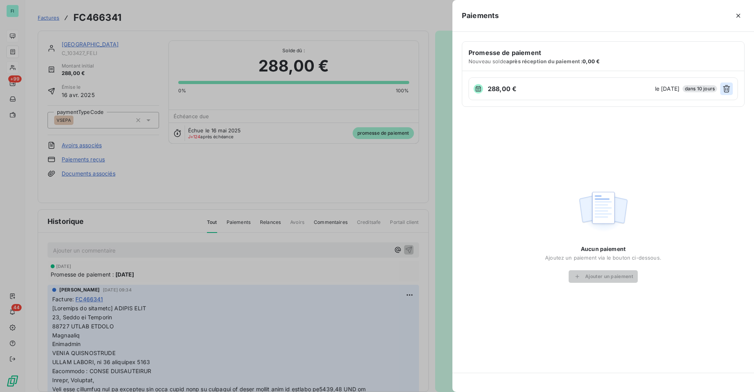
click at [727, 89] on icon "button" at bounding box center [727, 89] width 8 height 8
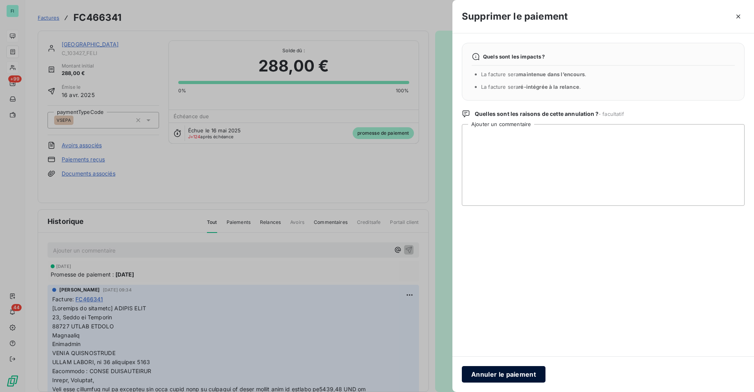
click at [511, 374] on button "Annuler le paiement" at bounding box center [504, 374] width 84 height 16
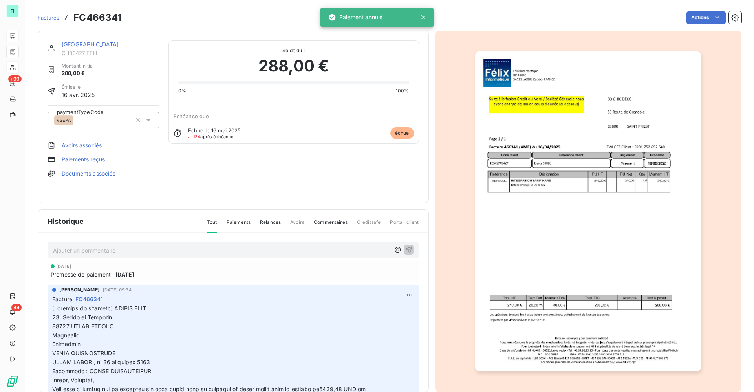
click at [89, 41] on link "KARE PREFECTURE" at bounding box center [90, 44] width 57 height 7
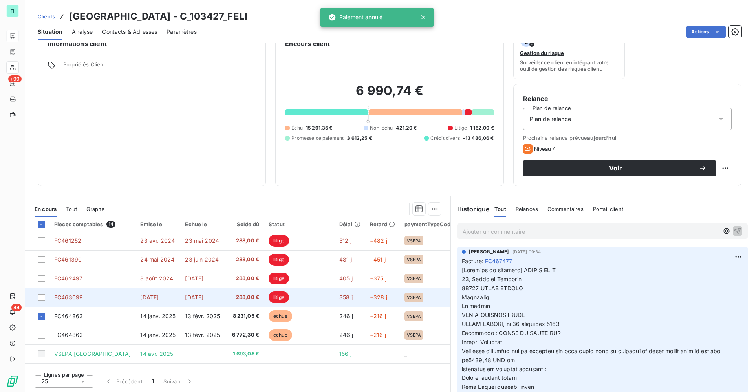
scroll to position [118, 0]
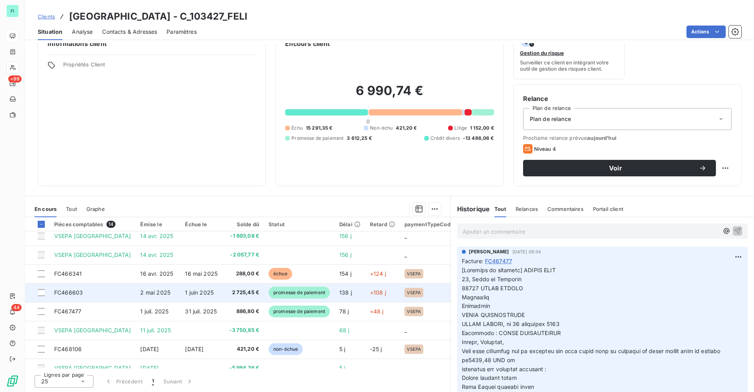
click at [180, 293] on td "1 juin 2025" at bounding box center [202, 292] width 44 height 19
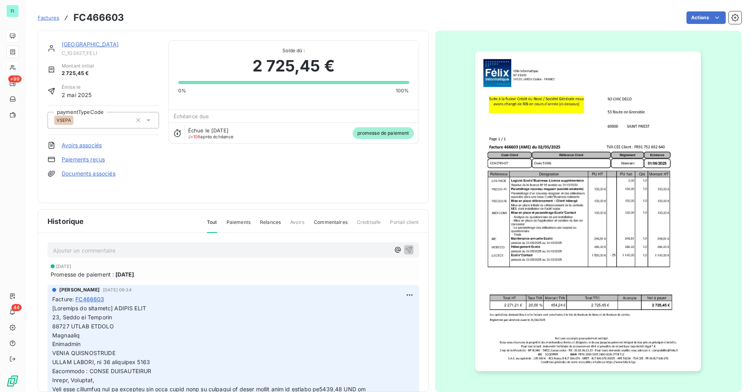
click at [87, 158] on link "Paiements reçus" at bounding box center [83, 160] width 43 height 8
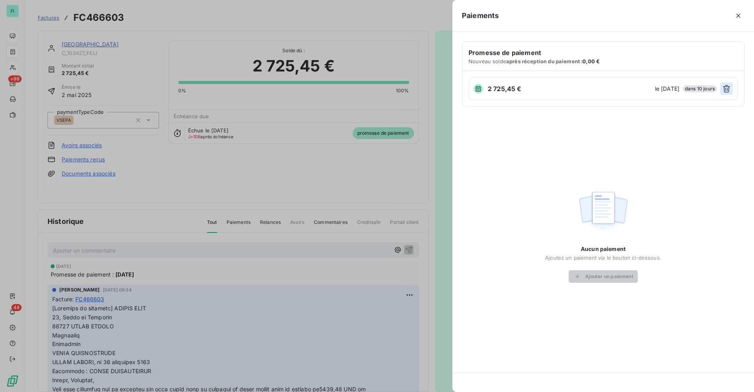
click at [726, 90] on icon "button" at bounding box center [727, 89] width 8 height 8
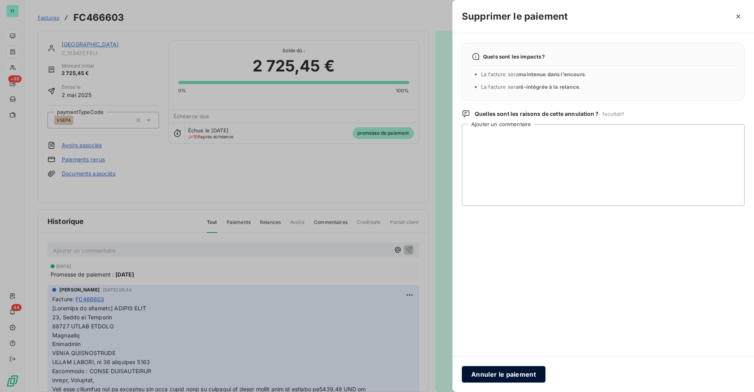
click at [514, 372] on button "Annuler le paiement" at bounding box center [504, 374] width 84 height 16
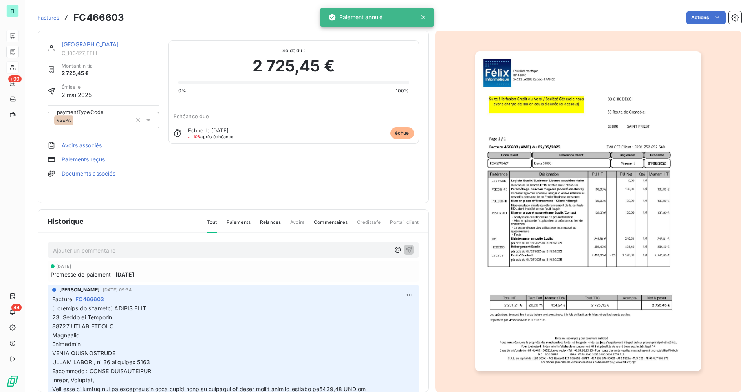
click at [96, 43] on link "KARE PREFECTURE" at bounding box center [90, 44] width 57 height 7
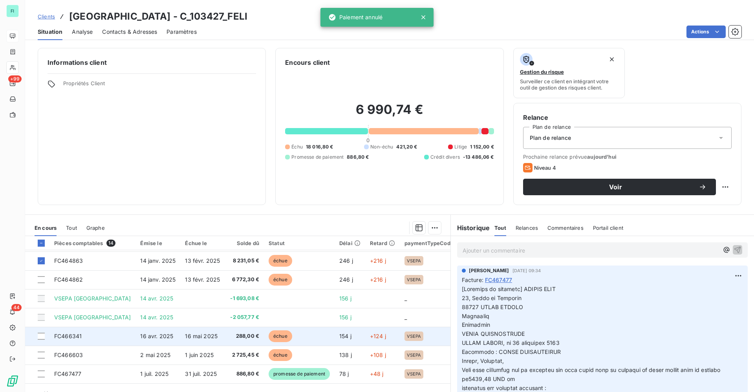
scroll to position [130, 0]
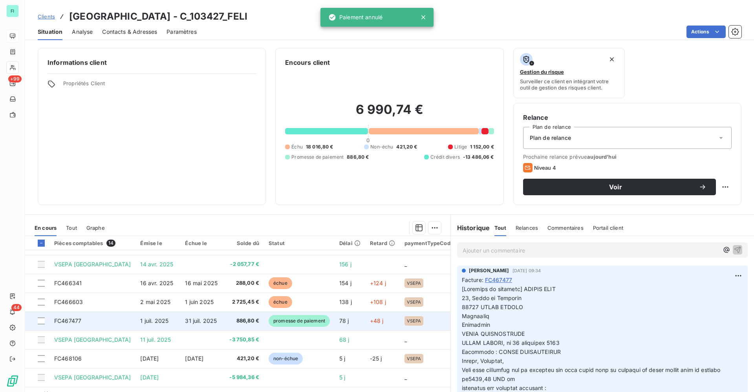
click at [218, 318] on td "31 juil. 2025" at bounding box center [202, 321] width 44 height 19
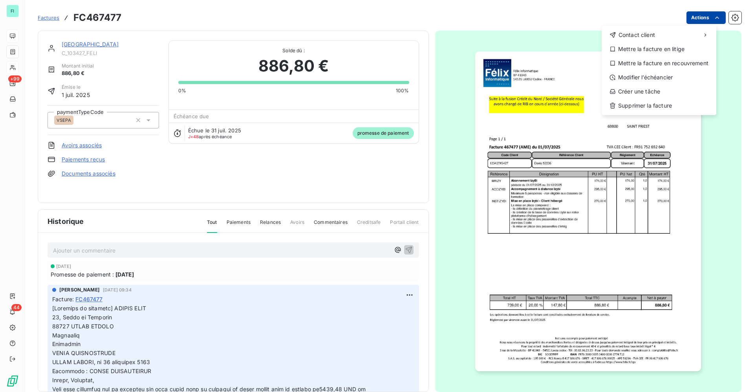
click at [707, 23] on html "FI +99 44 Factures FC467477 Actions Contact client Mettre la facture en litige …" at bounding box center [377, 196] width 754 height 392
click at [83, 159] on html "FI +99 44 Factures FC467477 Actions Contact client Mettre la facture en litige …" at bounding box center [377, 196] width 754 height 392
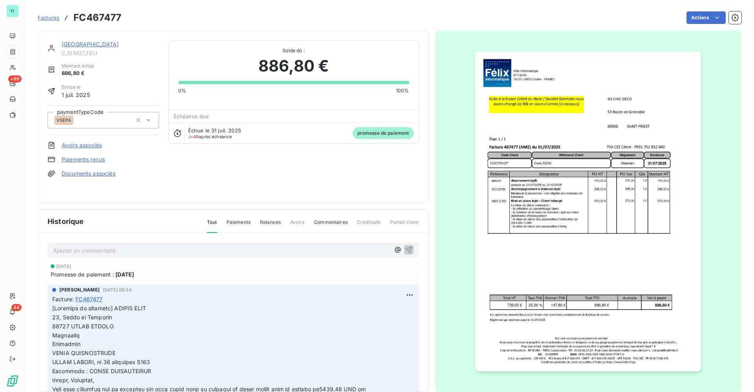
click at [88, 158] on link "Paiements reçus" at bounding box center [83, 160] width 43 height 8
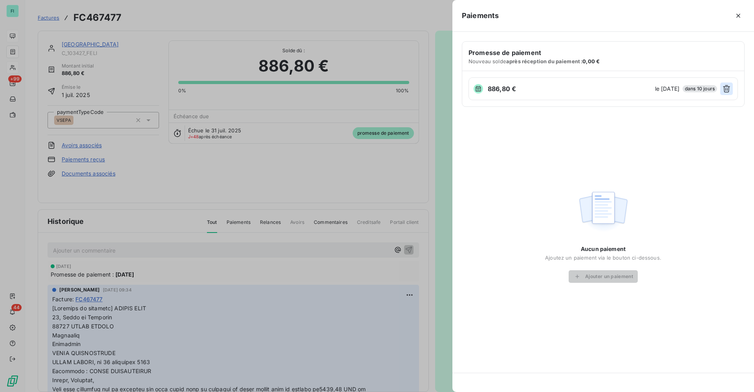
click at [731, 89] on button "button" at bounding box center [726, 88] width 13 height 13
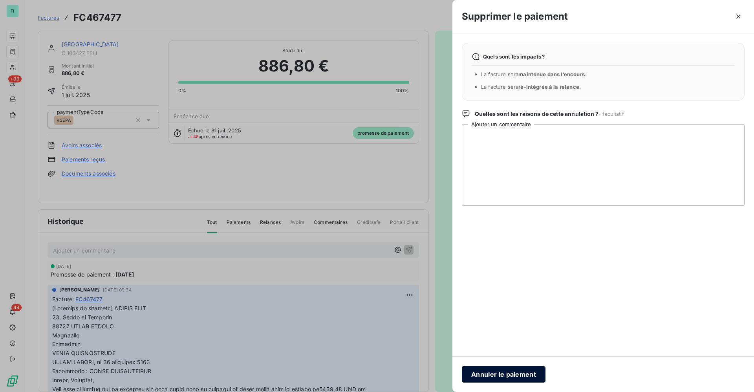
click at [521, 370] on button "Annuler le paiement" at bounding box center [504, 374] width 84 height 16
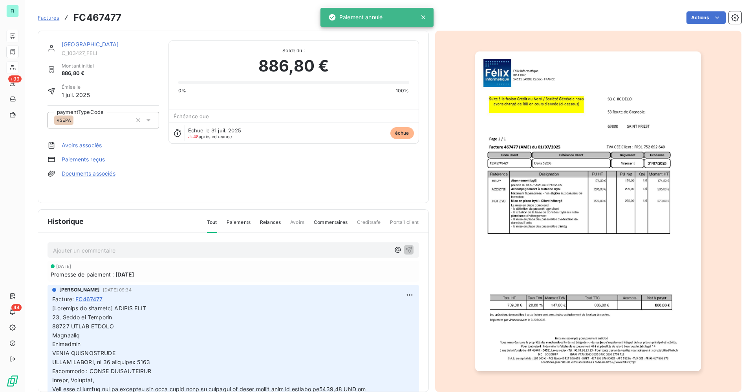
click at [88, 47] on link "KARE PREFECTURE" at bounding box center [90, 44] width 57 height 7
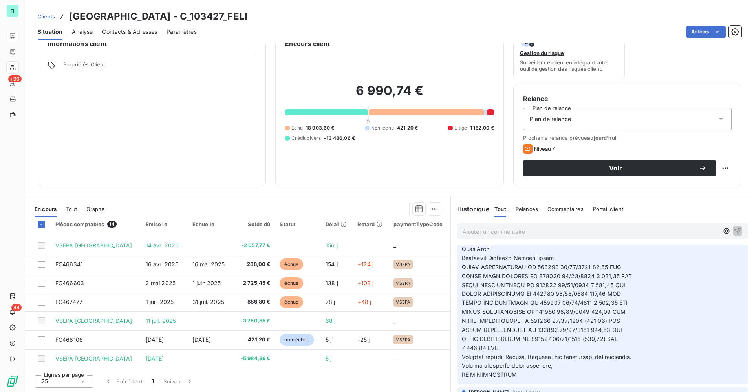
scroll to position [118, 0]
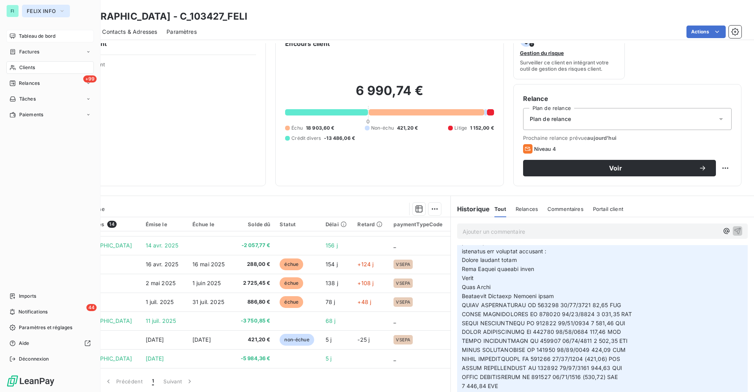
click at [35, 10] on span "FELIX INFO" at bounding box center [41, 11] width 29 height 6
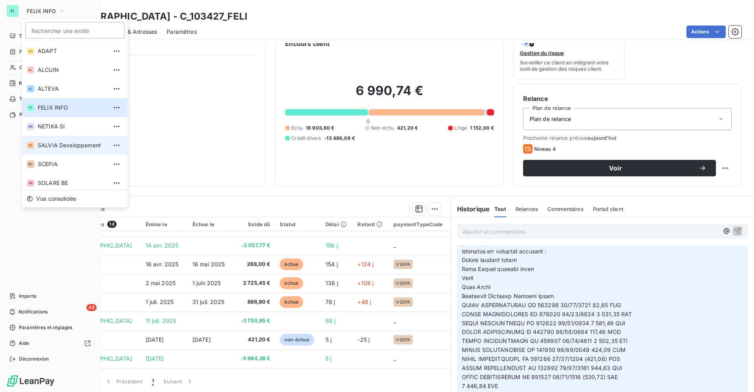
click at [49, 149] on span "SALVIA Developpement" at bounding box center [73, 145] width 70 height 8
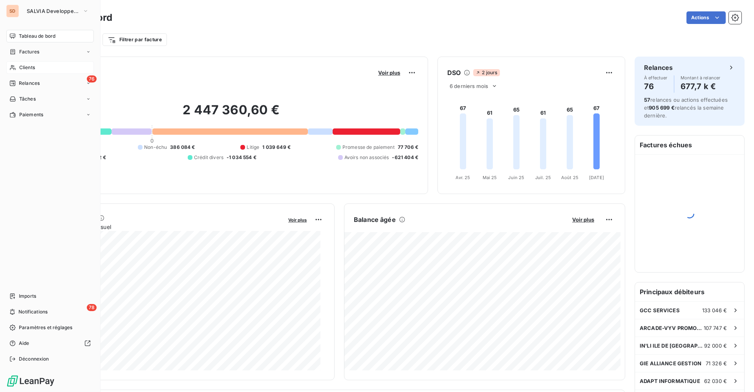
click at [20, 67] on span "Clients" at bounding box center [27, 67] width 16 height 7
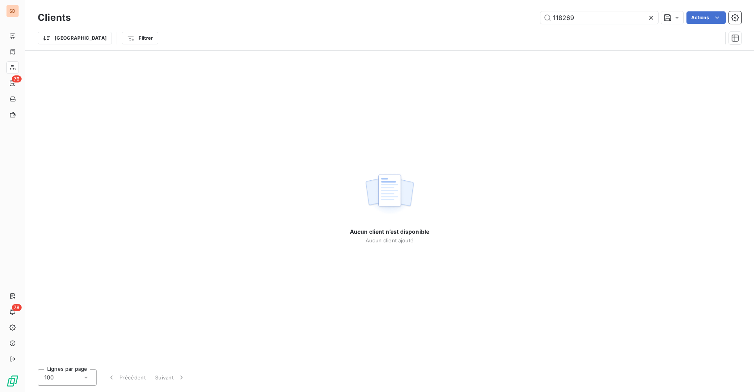
drag, startPoint x: 581, startPoint y: 20, endPoint x: 400, endPoint y: 15, distance: 180.8
click at [446, 19] on div "118269 Actions" at bounding box center [411, 17] width 662 height 13
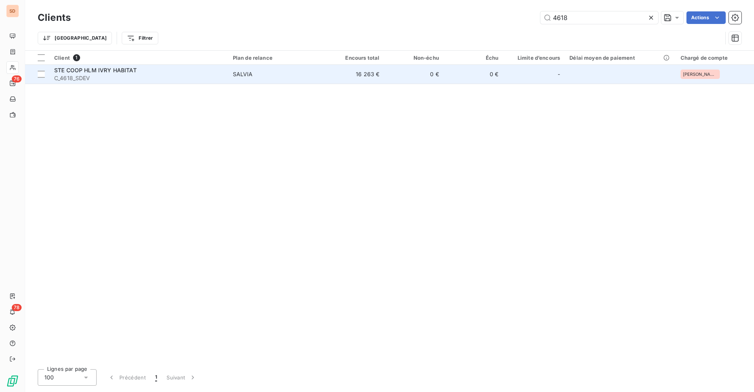
type input "4618"
click at [222, 73] on div "STE COOP HLM IVRY HABITAT" at bounding box center [138, 70] width 169 height 8
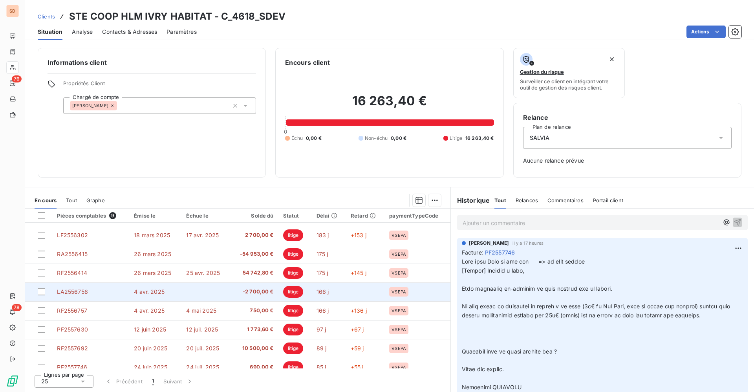
scroll to position [24, 0]
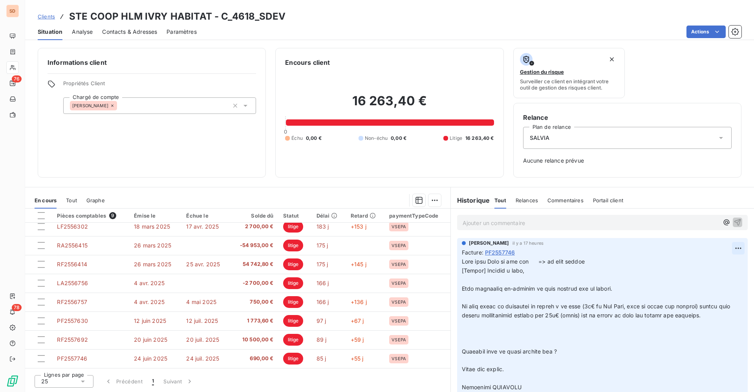
click at [729, 252] on html "SD 76 78 Clients STE COOP HLM IVRY HABITAT - C_4618_SDEV Situation Analyse Cont…" at bounding box center [377, 196] width 754 height 392
click at [697, 263] on div "Editer" at bounding box center [711, 265] width 44 height 13
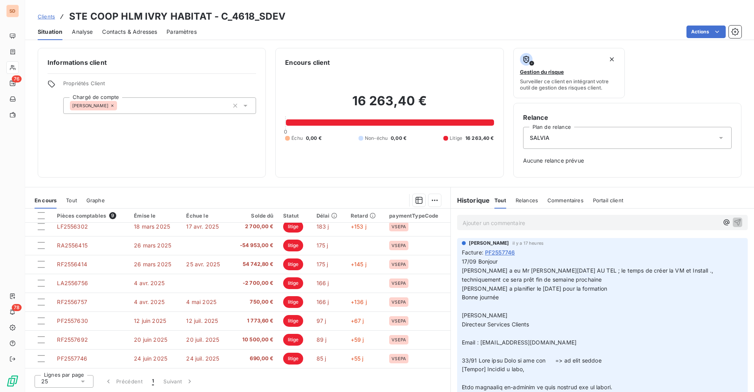
click at [464, 263] on span "17/09 Bonjour" at bounding box center [480, 261] width 36 height 7
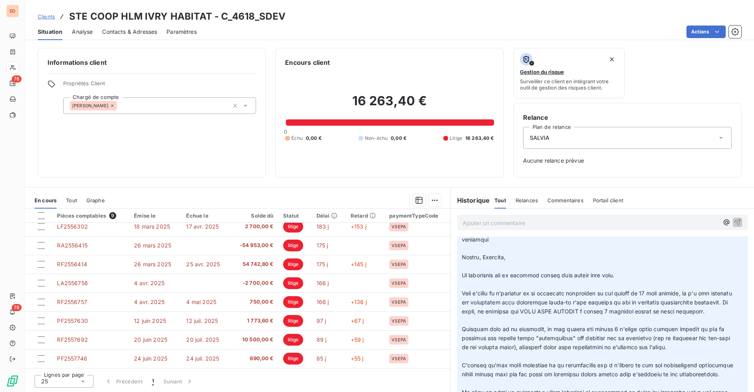
scroll to position [412, 0]
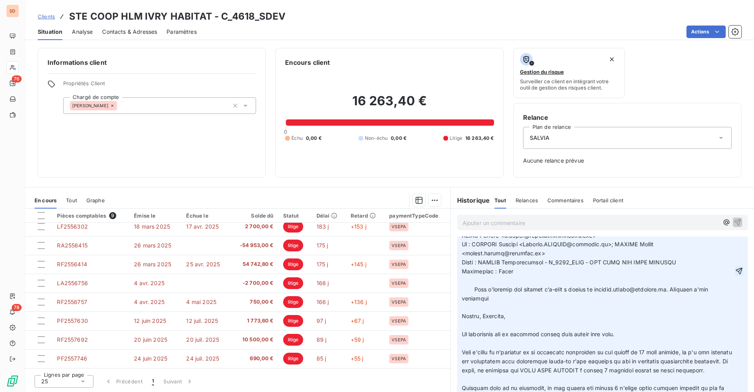
click at [735, 275] on icon "button" at bounding box center [739, 271] width 8 height 8
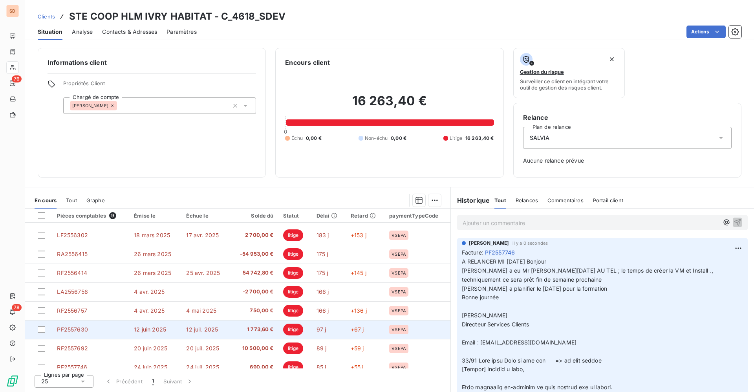
scroll to position [24, 0]
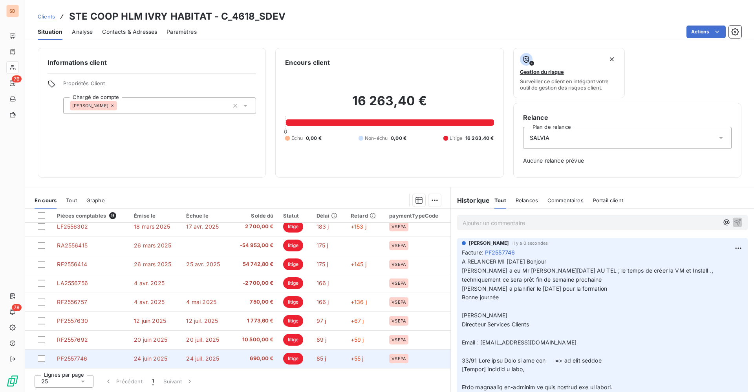
click at [114, 355] on td "PF2557746" at bounding box center [90, 358] width 77 height 19
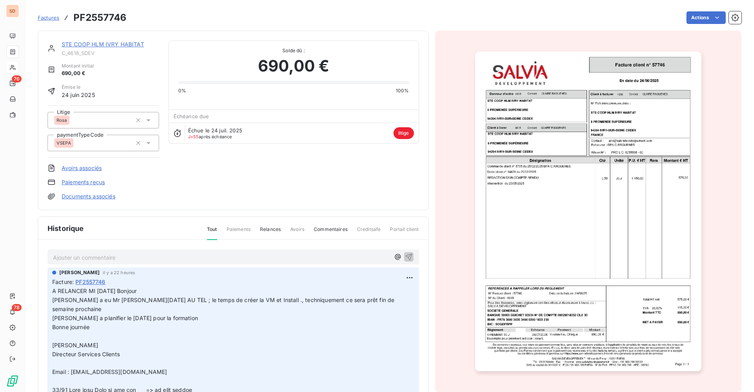
click at [127, 48] on div "STE COOP HLM IVRY HABITAT" at bounding box center [110, 44] width 97 height 8
click at [124, 44] on link "STE COOP HLM IVRY HABITAT" at bounding box center [103, 44] width 82 height 7
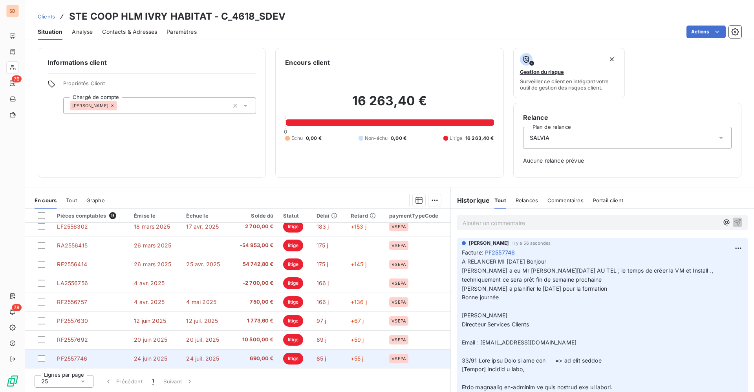
click at [121, 359] on td "PF2557746" at bounding box center [90, 358] width 77 height 19
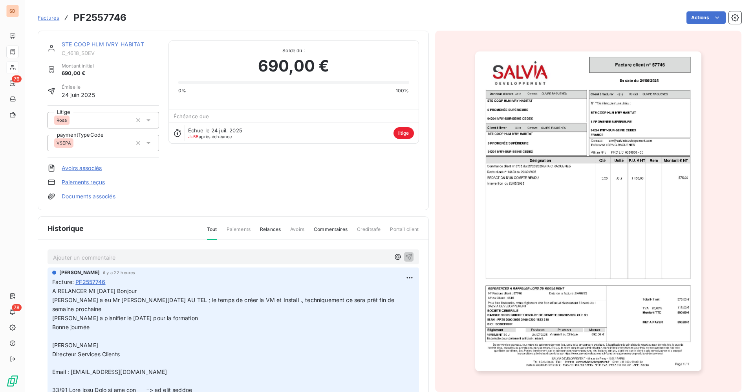
click at [84, 195] on link "Documents associés" at bounding box center [89, 196] width 54 height 8
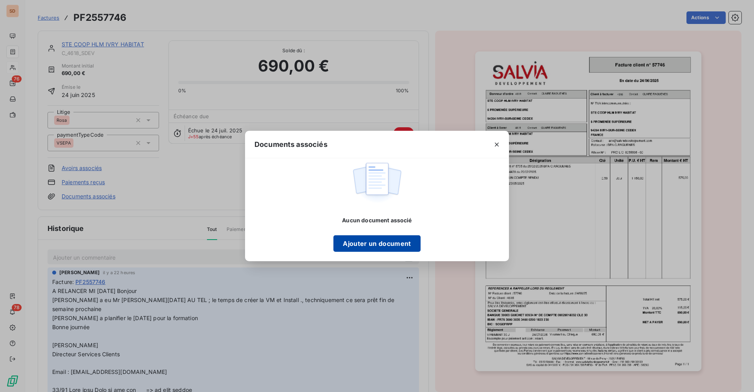
click at [365, 240] on button "Ajouter un document" at bounding box center [377, 243] width 87 height 16
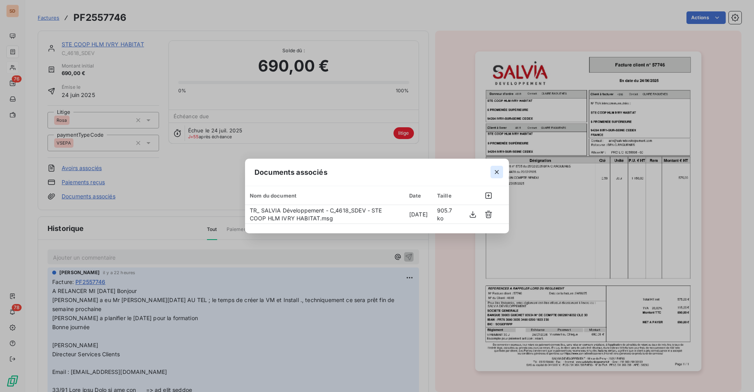
click at [498, 170] on icon "button" at bounding box center [497, 172] width 8 height 8
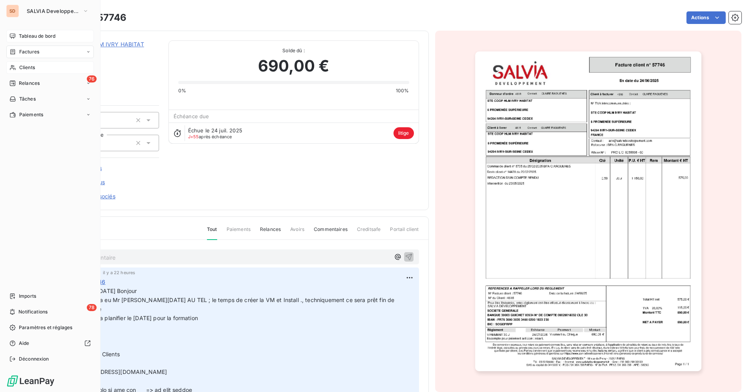
click at [37, 38] on span "Tableau de bord" at bounding box center [37, 36] width 37 height 7
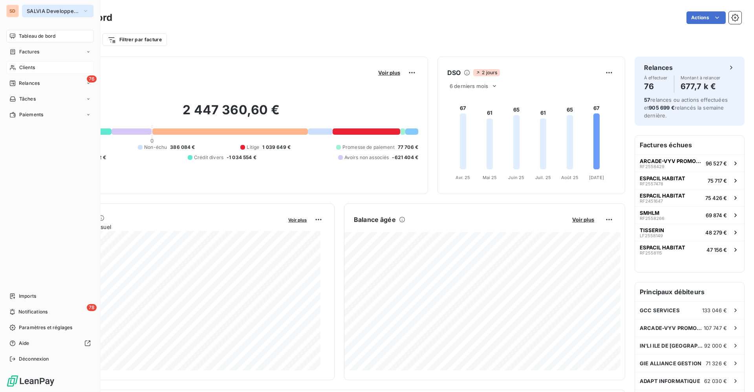
click at [43, 11] on span "SALVIA Developpement" at bounding box center [53, 11] width 53 height 6
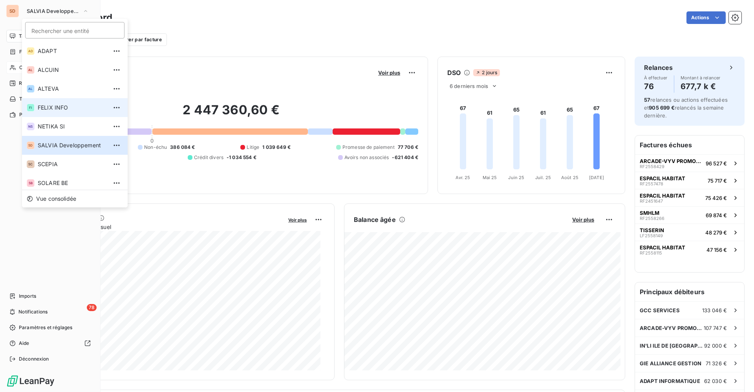
click at [53, 108] on span "FELIX INFO" at bounding box center [73, 108] width 70 height 8
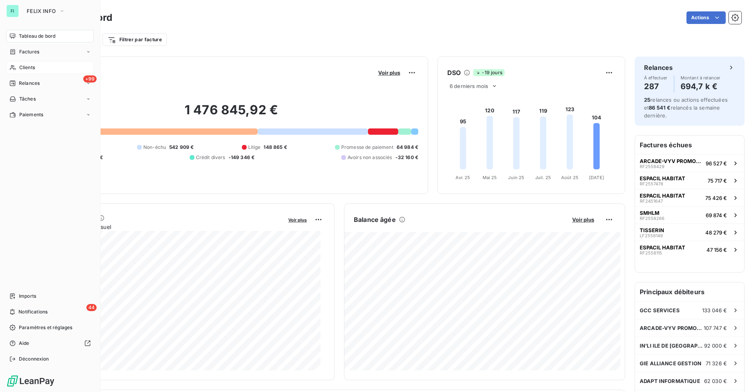
click at [33, 66] on span "Clients" at bounding box center [27, 67] width 16 height 7
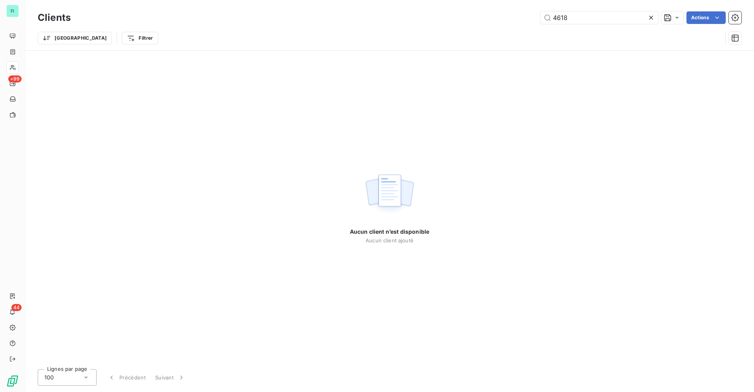
drag, startPoint x: 578, startPoint y: 18, endPoint x: 455, endPoint y: 26, distance: 123.6
click at [503, 18] on div "4618 Actions" at bounding box center [411, 17] width 662 height 13
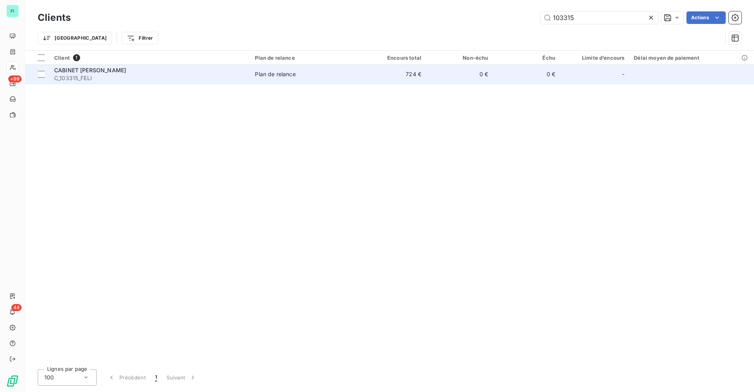
type input "103315"
click at [217, 72] on div "CABINET BAECHLIN JEANNE" at bounding box center [149, 70] width 191 height 8
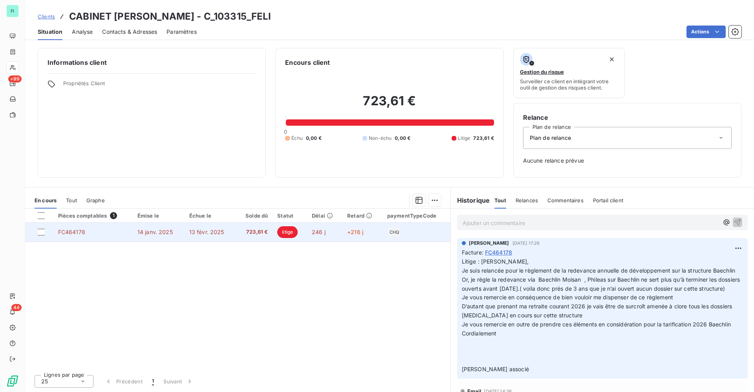
click at [252, 233] on span "723,61 €" at bounding box center [253, 232] width 27 height 8
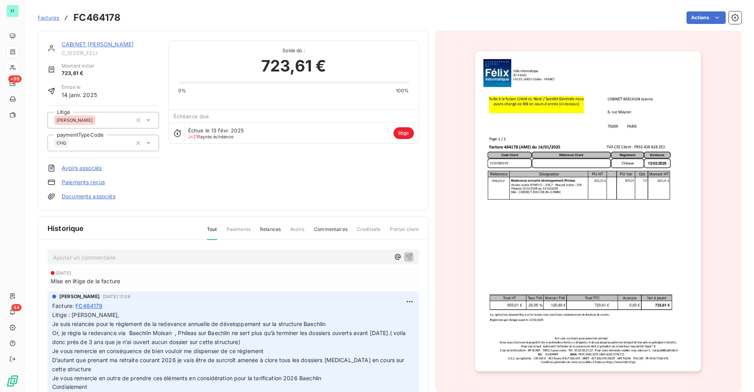
click at [94, 198] on link "Documents associés" at bounding box center [89, 196] width 54 height 8
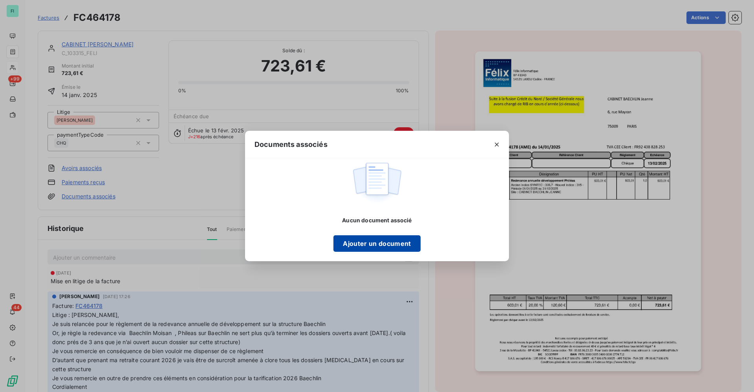
click at [365, 247] on button "Ajouter un document" at bounding box center [377, 243] width 87 height 16
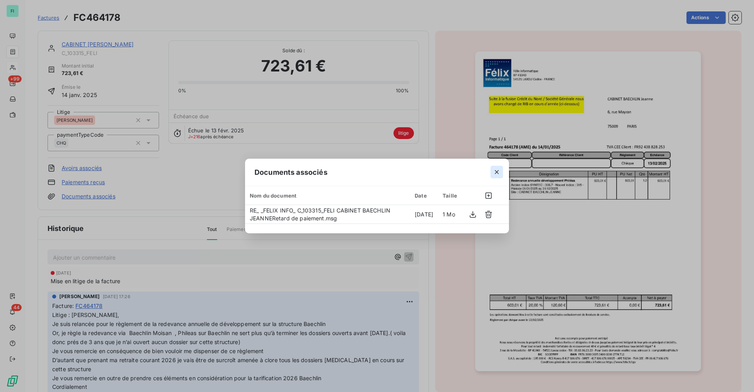
click at [496, 174] on icon "button" at bounding box center [497, 172] width 8 height 8
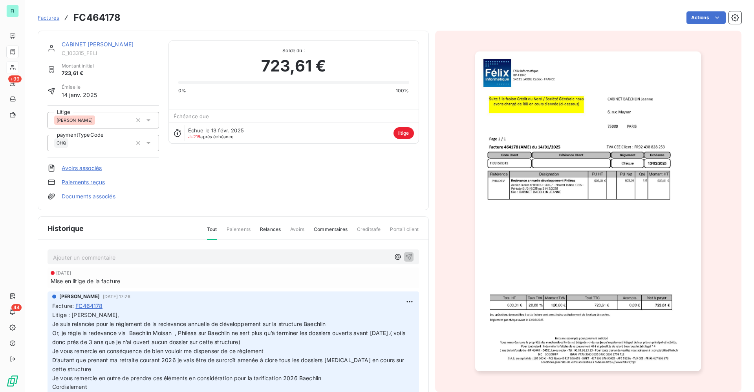
click at [117, 46] on link "CABINET BAECHLIN JEANNE" at bounding box center [98, 44] width 72 height 7
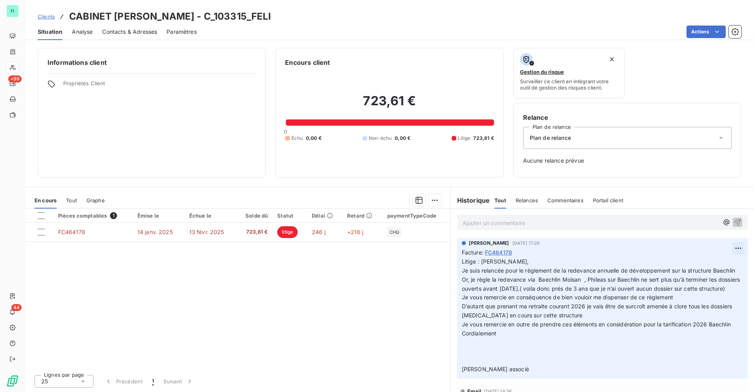
click at [730, 247] on html "FI +99 44 Clients CABINET BAECHLIN JEANNE - C_103315_FELI Situation Analyse Con…" at bounding box center [377, 196] width 754 height 392
click at [700, 262] on div "Editer" at bounding box center [711, 265] width 44 height 13
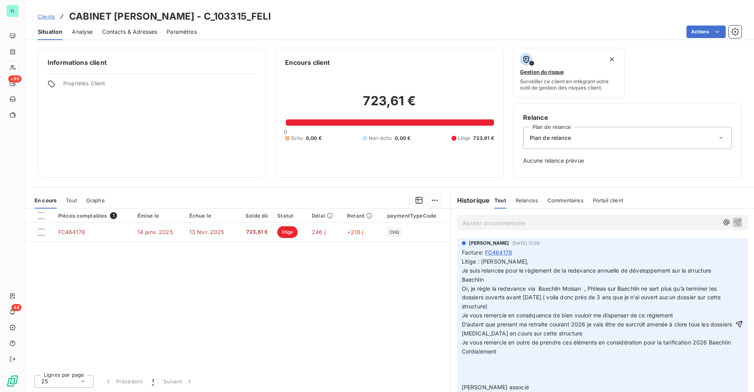
click at [462, 264] on span "Litige : Sébastien, Je suis relancée pour le règlement de la redevance annuelle…" at bounding box center [598, 324] width 272 height 132
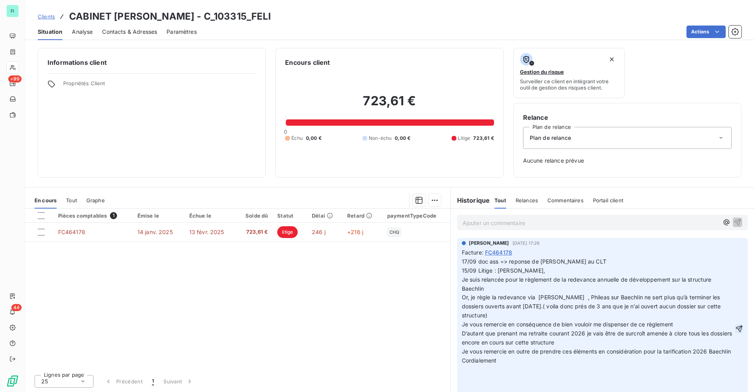
click at [735, 333] on icon "button" at bounding box center [739, 329] width 8 height 8
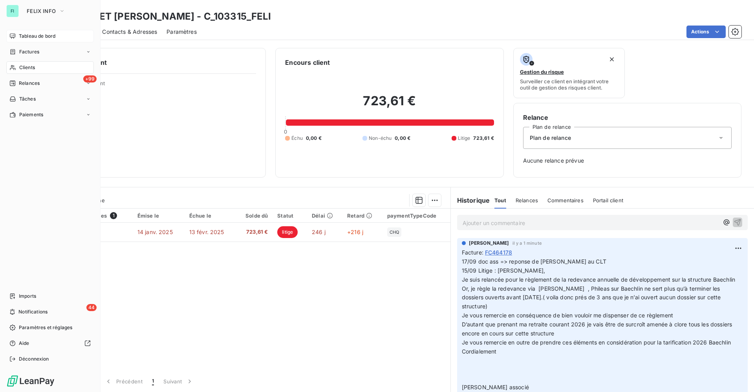
click at [18, 34] on div "Tableau de bord" at bounding box center [50, 36] width 88 height 13
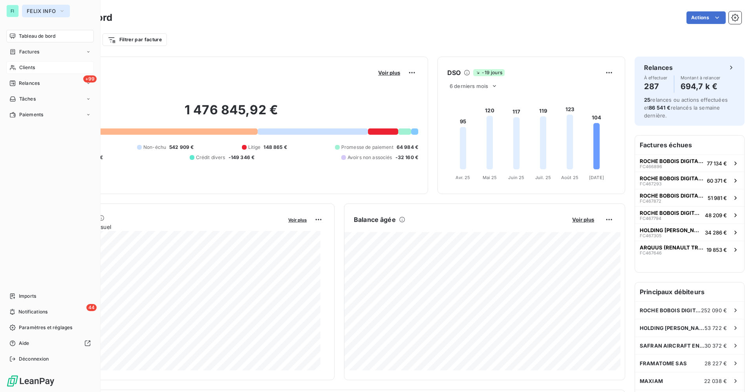
click at [30, 8] on span "FELIX INFO" at bounding box center [41, 11] width 29 height 6
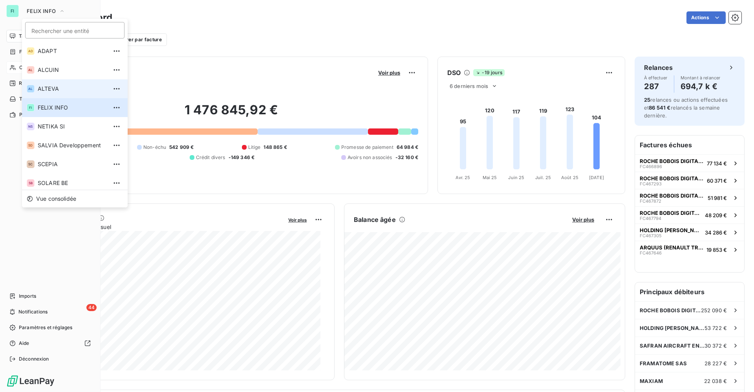
click at [47, 85] on span "ALTEVA" at bounding box center [73, 89] width 70 height 8
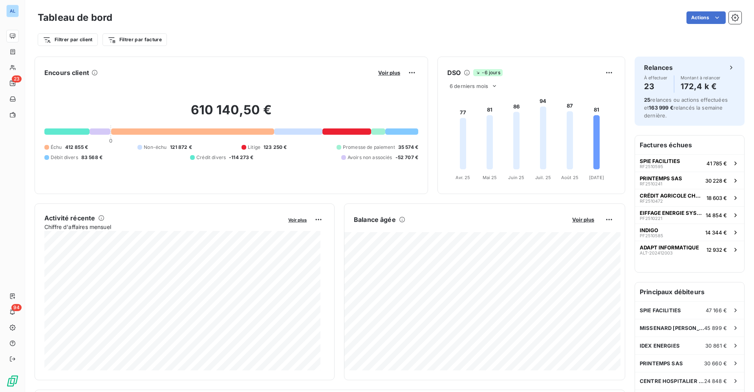
click at [261, 18] on div "Actions" at bounding box center [432, 17] width 620 height 13
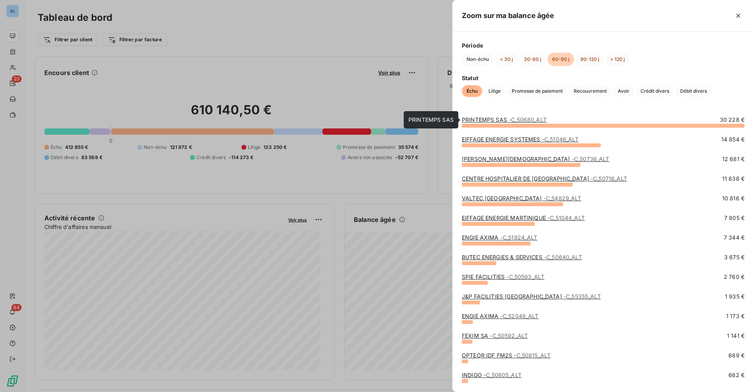
click at [497, 122] on link "PRINTEMPS SAS - C_50680_ALT" at bounding box center [504, 119] width 85 height 7
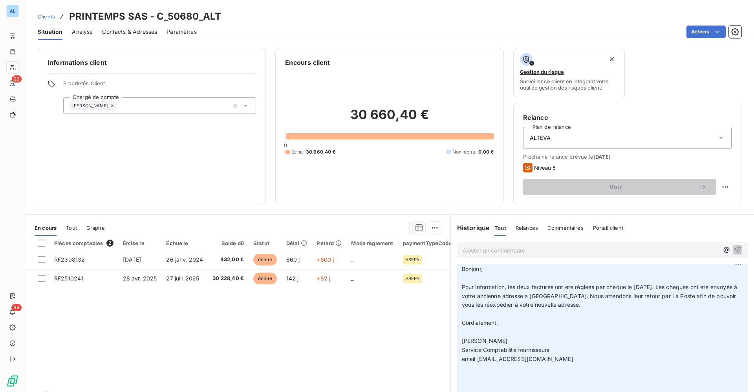
scroll to position [59, 0]
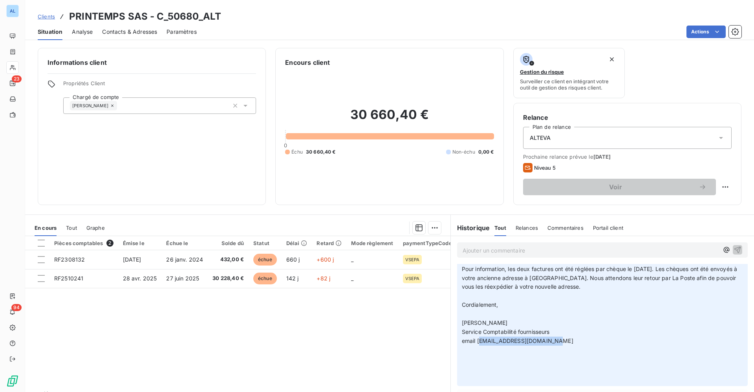
drag, startPoint x: 475, startPoint y: 338, endPoint x: 551, endPoint y: 338, distance: 76.2
click at [551, 338] on span "email compta.reglement@printemps.fr" at bounding box center [518, 340] width 112 height 7
drag, startPoint x: 474, startPoint y: 342, endPoint x: 559, endPoint y: 341, distance: 84.9
click at [559, 341] on p "Bonjour, ﻿ Pour information, les deux factures ont été réglées par chèque le 10…" at bounding box center [602, 314] width 281 height 135
copy span "compta.reglement@printemps.fr"
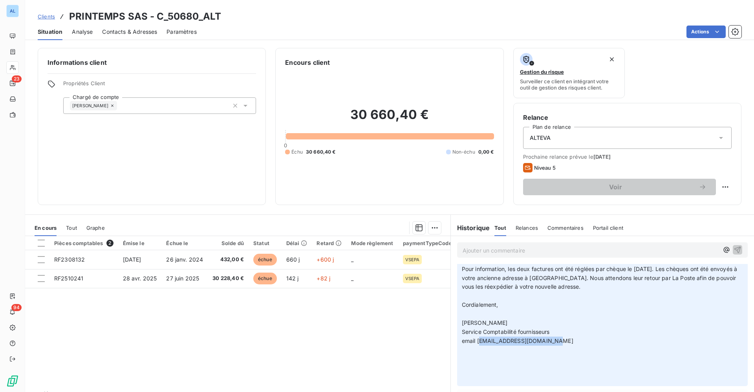
scroll to position [0, 0]
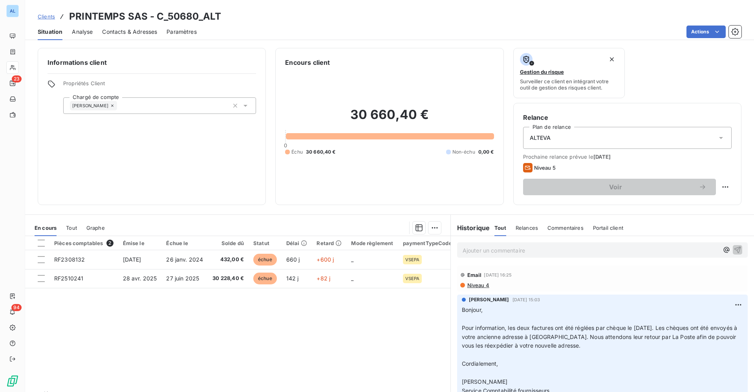
click at [480, 247] on p "Ajouter un commentaire ﻿" at bounding box center [591, 251] width 256 height 10
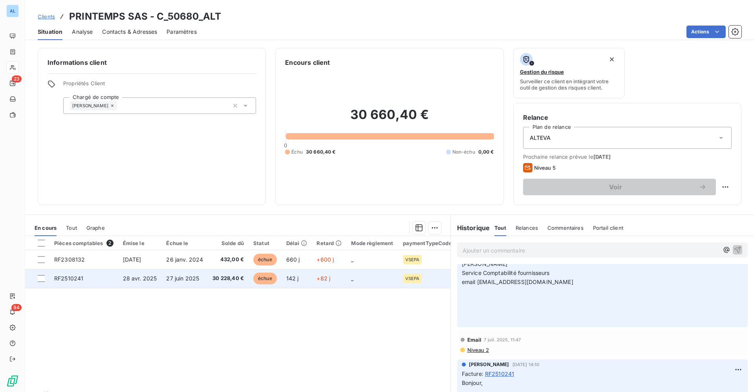
click at [209, 276] on td "30 228,40 €" at bounding box center [228, 278] width 41 height 19
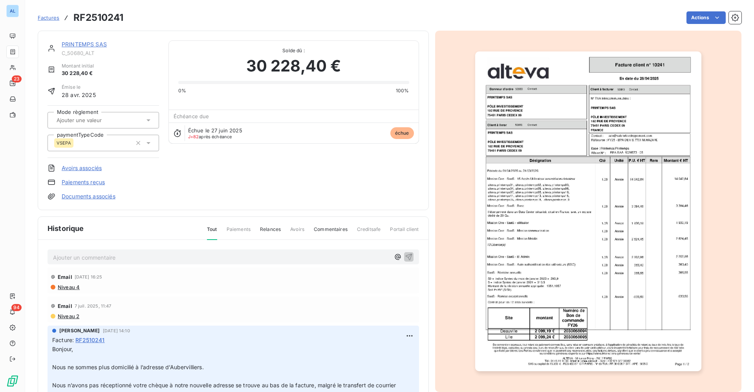
click at [109, 258] on p "Ajouter un commentaire ﻿" at bounding box center [221, 258] width 337 height 10
click at [405, 257] on icon "button" at bounding box center [409, 257] width 8 height 8
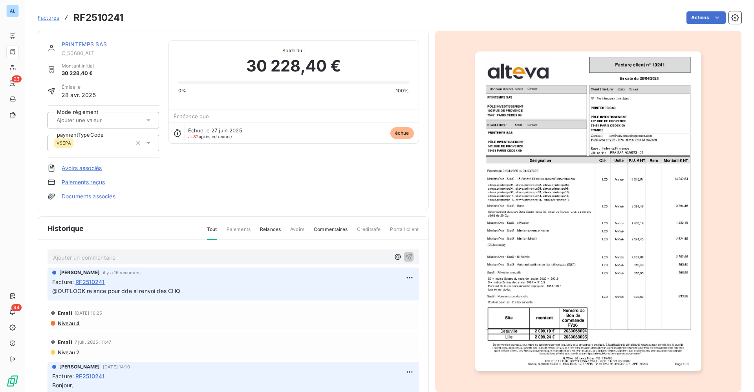
click at [82, 196] on link "Documents associés" at bounding box center [89, 196] width 54 height 8
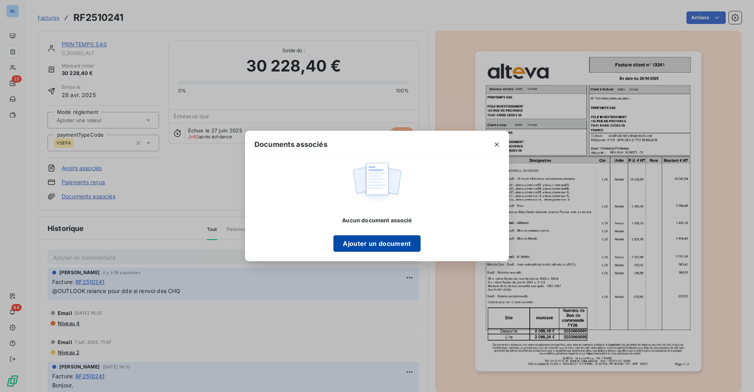
click at [373, 243] on button "Ajouter un document" at bounding box center [377, 243] width 87 height 16
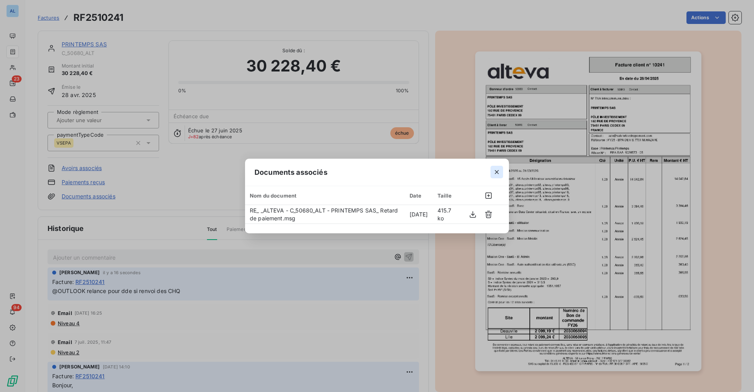
click at [499, 172] on icon "button" at bounding box center [497, 172] width 8 height 8
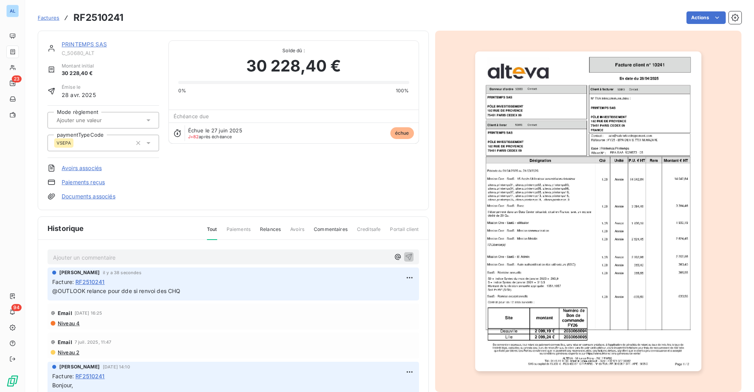
click at [93, 44] on link "PRINTEMPS SAS" at bounding box center [84, 44] width 45 height 7
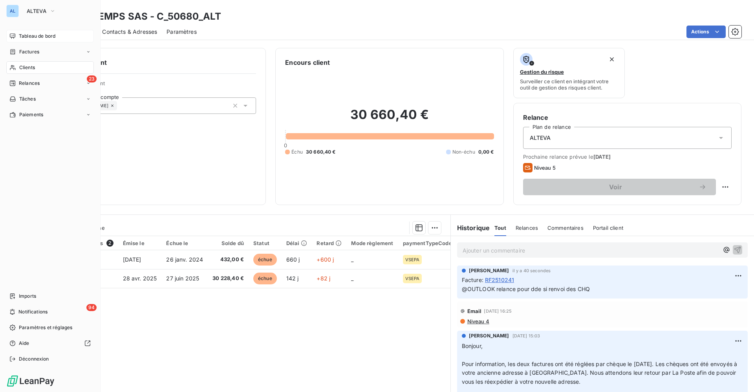
click at [21, 36] on span "Tableau de bord" at bounding box center [37, 36] width 37 height 7
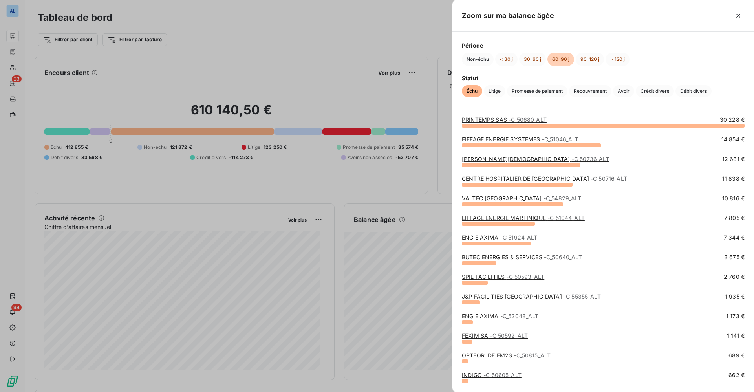
click at [495, 138] on link "EIFFAGE ENERGIE SYSTEMES - C_51046_ALT" at bounding box center [520, 139] width 117 height 7
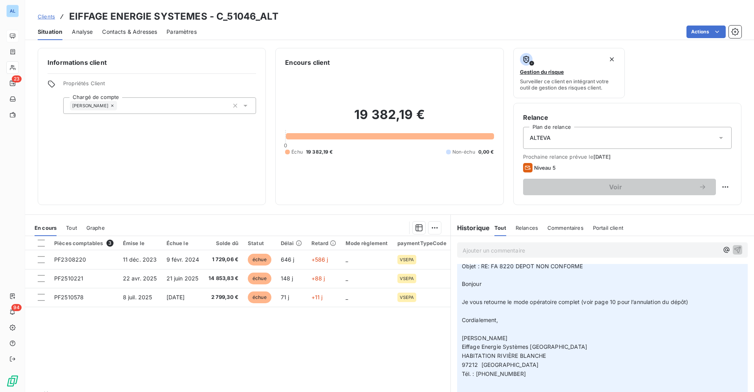
scroll to position [354, 0]
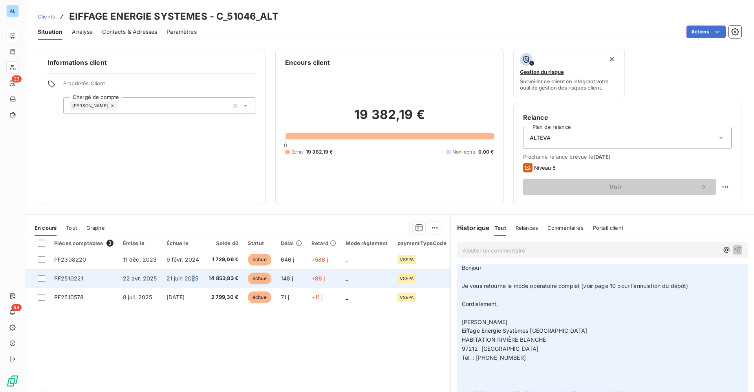
click at [192, 278] on span "21 juin 2025" at bounding box center [183, 278] width 32 height 7
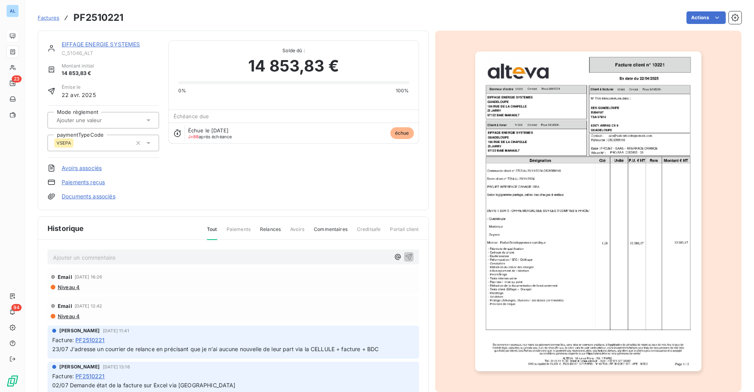
click at [100, 42] on link "EIFFAGE ENERGIE SYSTEMES" at bounding box center [101, 44] width 79 height 7
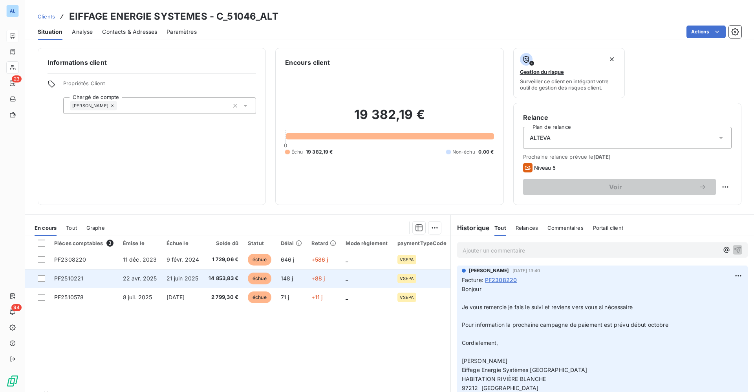
click at [215, 276] on span "14 853,83 €" at bounding box center [224, 279] width 30 height 8
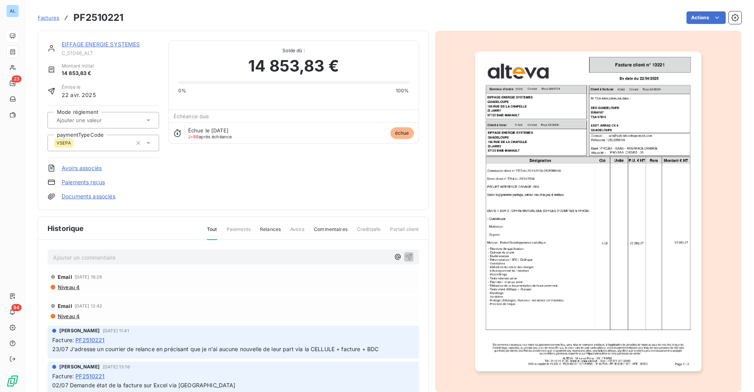
click at [94, 46] on link "EIFFAGE ENERGIE SYSTEMES" at bounding box center [101, 44] width 79 height 7
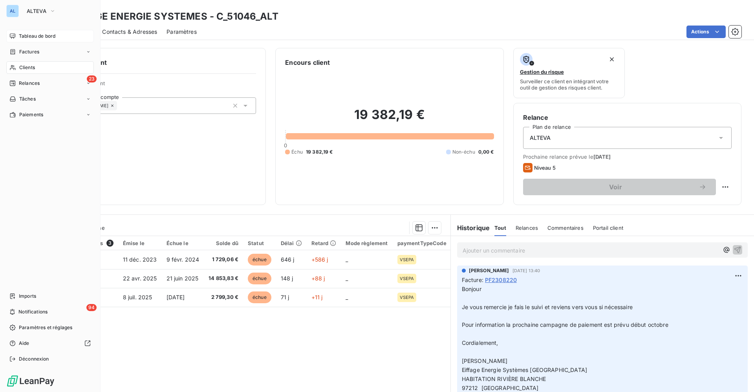
click at [39, 33] on span "Tableau de bord" at bounding box center [37, 36] width 37 height 7
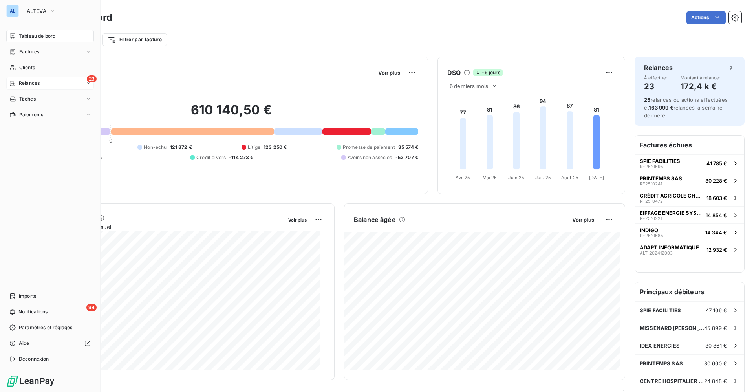
click at [31, 84] on span "Relances" at bounding box center [29, 83] width 21 height 7
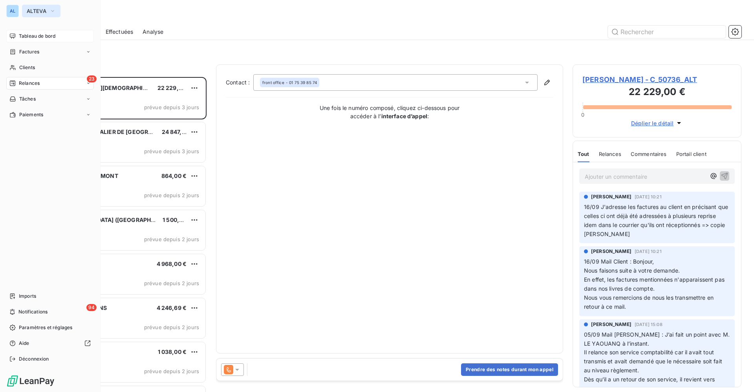
click at [27, 12] on span "ALTEVA" at bounding box center [37, 11] width 20 height 6
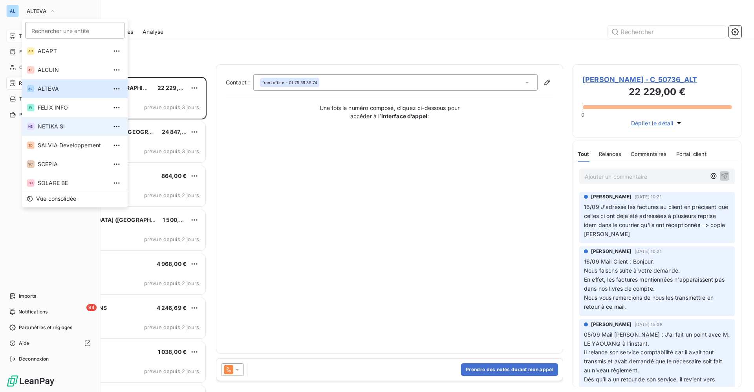
click at [54, 124] on span "NETIKA SI" at bounding box center [73, 127] width 70 height 8
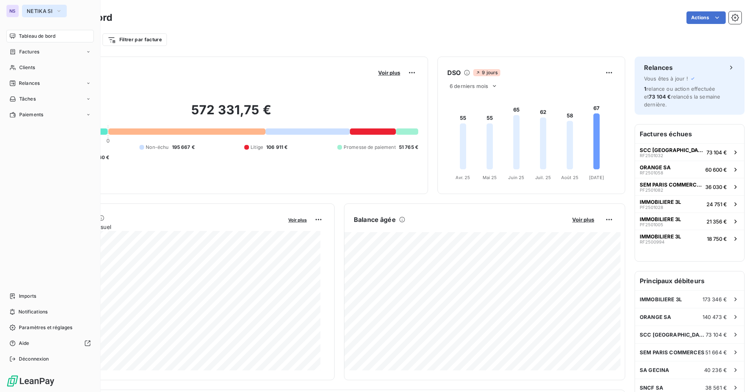
click at [37, 8] on span "NETIKA SI" at bounding box center [40, 11] width 26 height 6
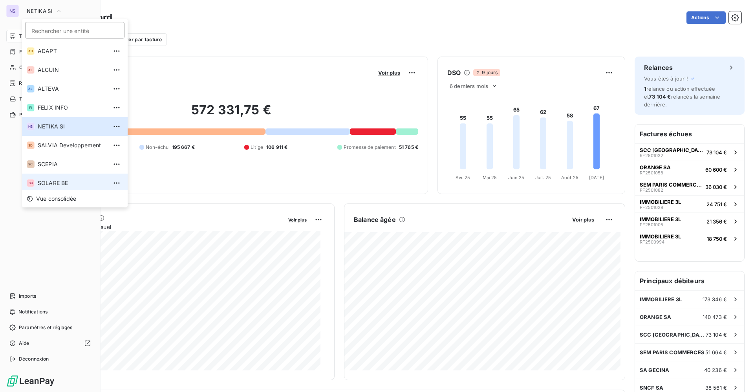
click at [48, 176] on li "SB SOLARE BE" at bounding box center [75, 183] width 106 height 19
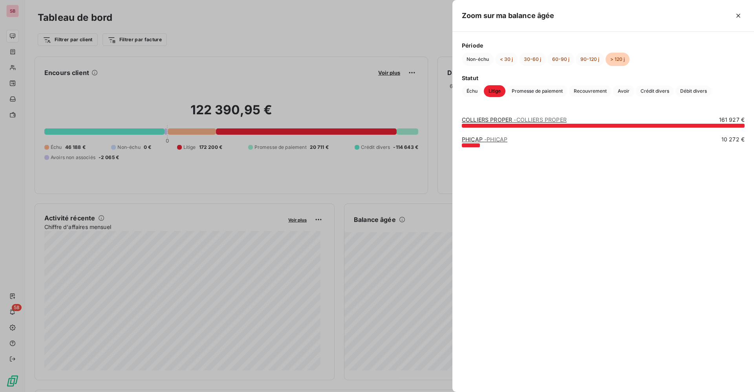
click at [491, 139] on span "- PHICAP" at bounding box center [495, 139] width 23 height 7
click at [550, 119] on span "- COLLIERS PROPER" at bounding box center [540, 119] width 53 height 7
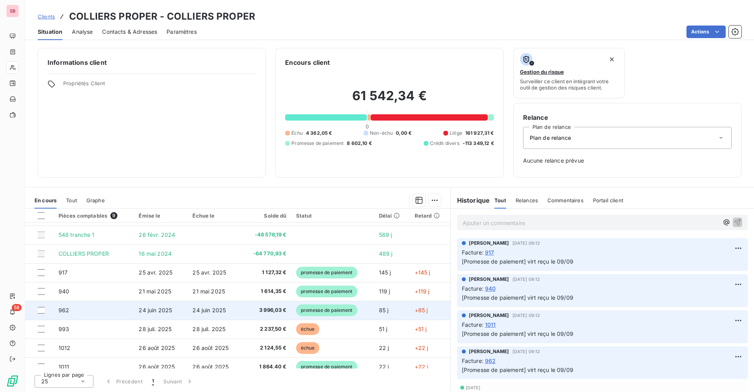
scroll to position [24, 0]
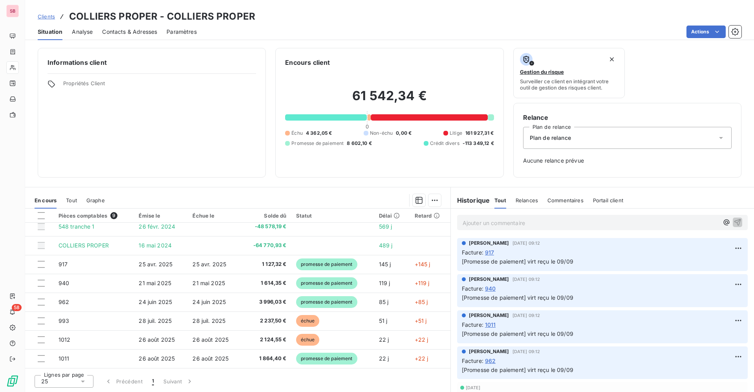
click at [82, 382] on icon at bounding box center [83, 382] width 8 height 8
click at [57, 364] on span "100" at bounding box center [54, 367] width 9 height 8
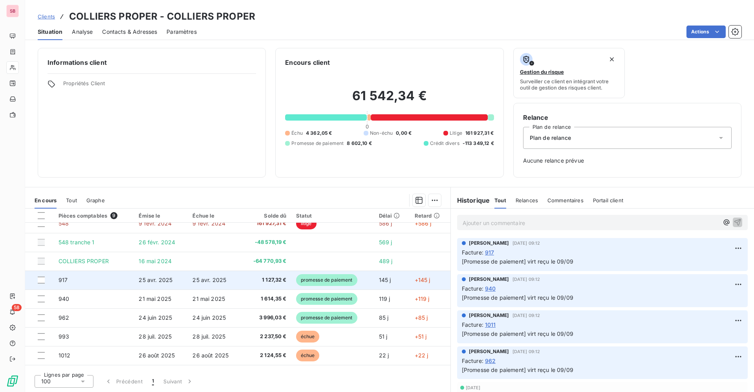
scroll to position [0, 0]
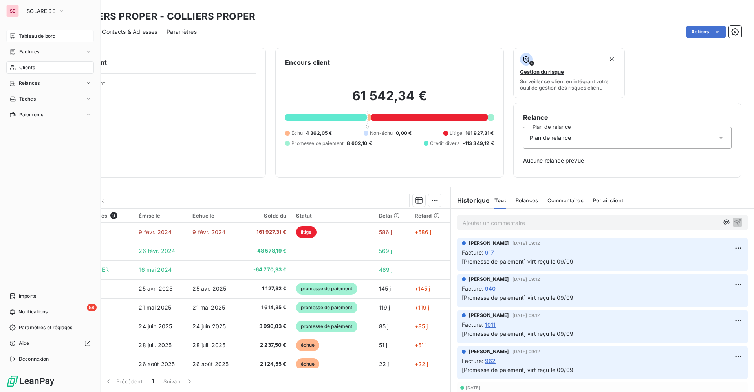
click at [37, 36] on span "Tableau de bord" at bounding box center [37, 36] width 37 height 7
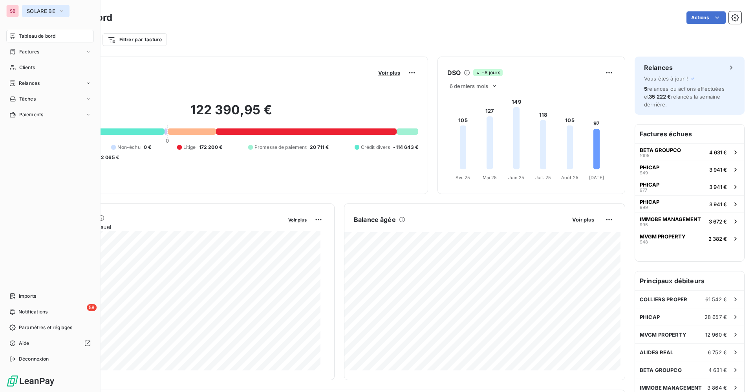
click at [33, 10] on span "SOLARE BE" at bounding box center [41, 11] width 29 height 6
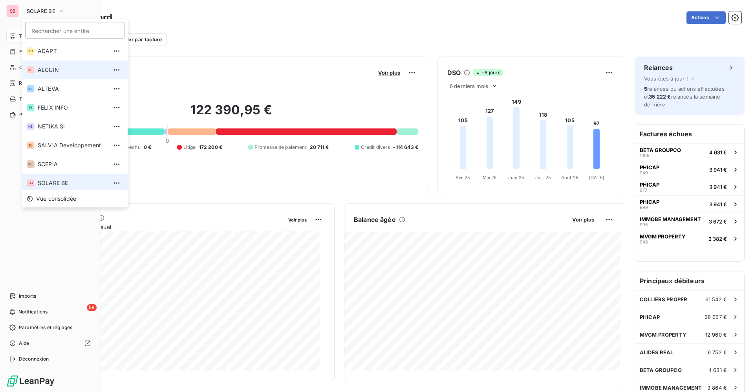
scroll to position [3, 0]
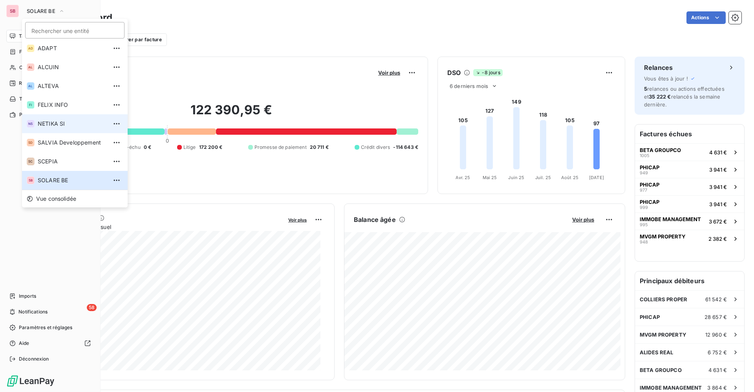
click at [48, 124] on span "NETIKA SI" at bounding box center [73, 124] width 70 height 8
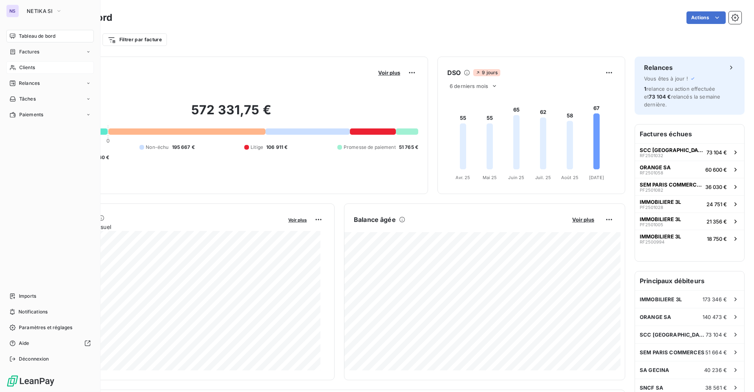
click at [29, 68] on span "Clients" at bounding box center [27, 67] width 16 height 7
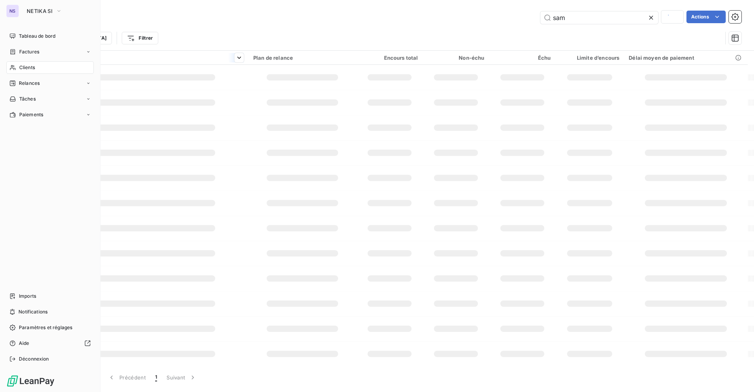
type input "103315"
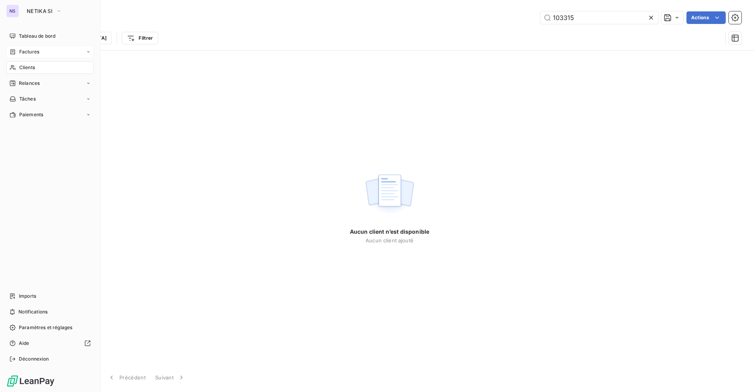
click at [40, 49] on div "Factures" at bounding box center [50, 52] width 88 height 13
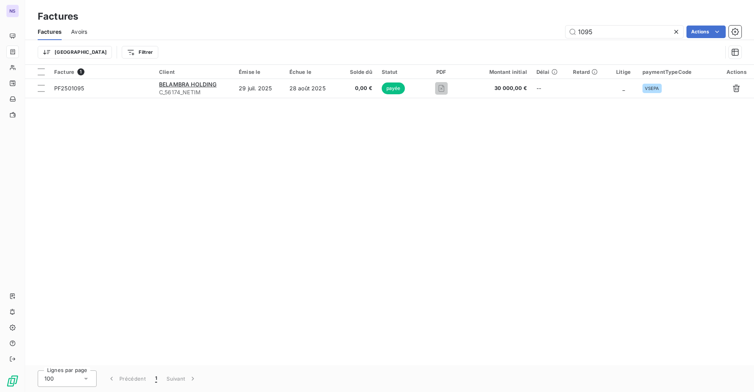
drag, startPoint x: 599, startPoint y: 31, endPoint x: 416, endPoint y: 31, distance: 182.3
click at [463, 31] on div "1095 Actions" at bounding box center [419, 32] width 645 height 13
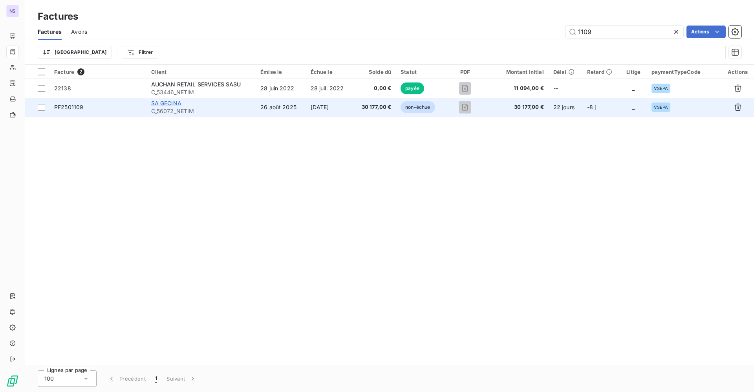
type input "1109"
click at [173, 100] on span "SA GECINA" at bounding box center [166, 103] width 30 height 7
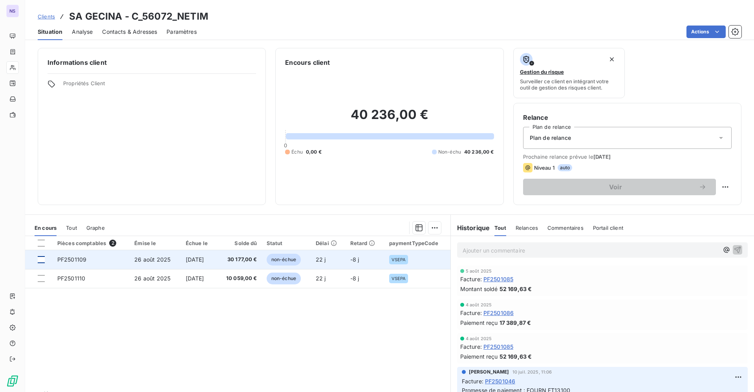
click at [43, 262] on div at bounding box center [41, 259] width 7 height 7
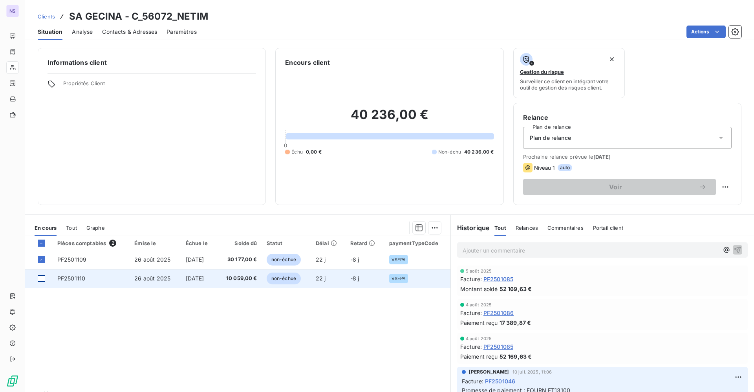
click at [44, 277] on div at bounding box center [41, 278] width 7 height 7
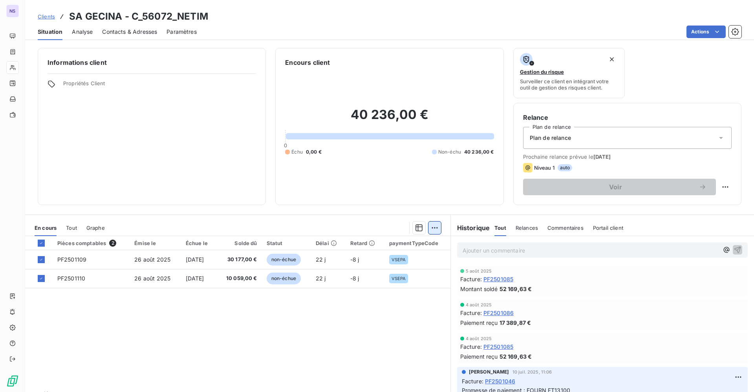
click at [429, 225] on html "NS Clients SA GECINA - C_56072_NETIM Situation Analyse Contacts & Adresses Para…" at bounding box center [377, 196] width 754 height 392
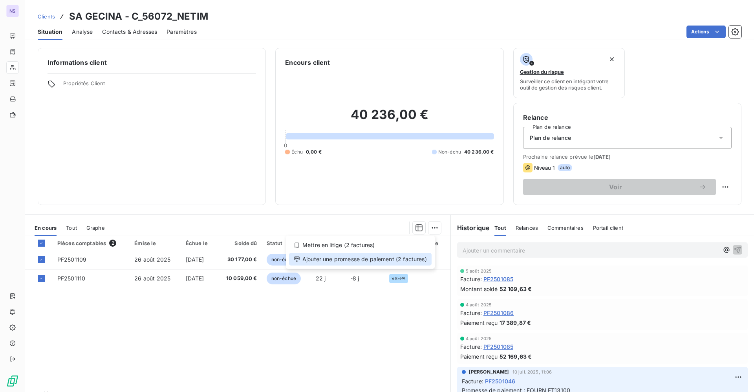
click at [360, 258] on div "Ajouter une promesse de paiement (2 factures)" at bounding box center [360, 259] width 143 height 13
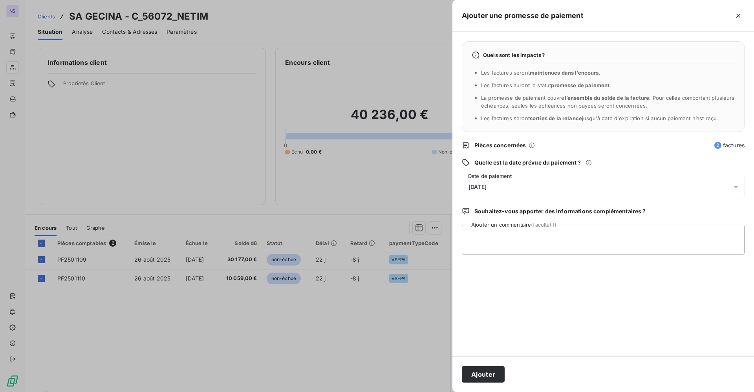
click at [487, 184] on span "[DATE]" at bounding box center [478, 187] width 18 height 6
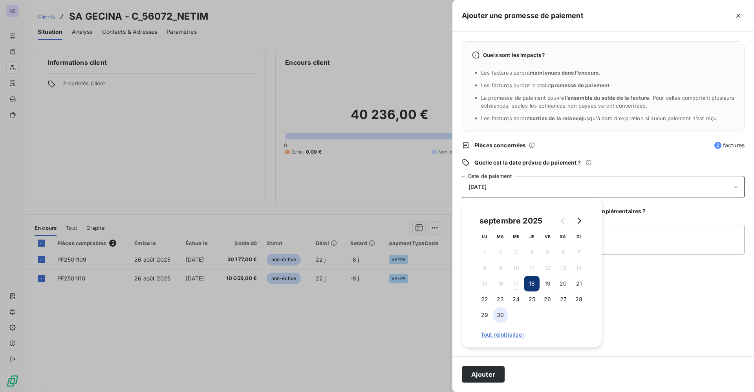
click at [500, 313] on button "30" at bounding box center [501, 315] width 16 height 16
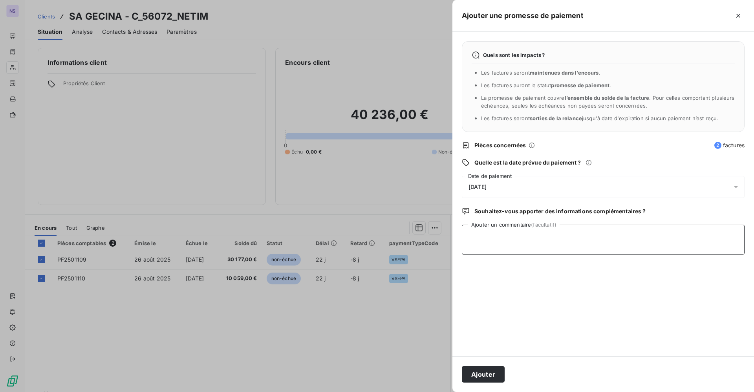
click at [631, 249] on textarea "Ajouter un commentaire (facultatif)" at bounding box center [603, 240] width 283 height 30
paste textarea "compta.reglement@printemps.fr"
type textarea "compta.reglement@printemps.fr"
click at [477, 373] on button "Ajouter" at bounding box center [483, 374] width 43 height 16
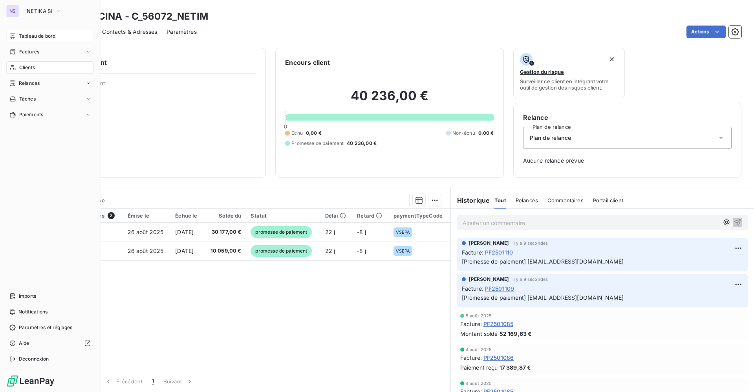
click at [28, 33] on span "Tableau de bord" at bounding box center [37, 36] width 37 height 7
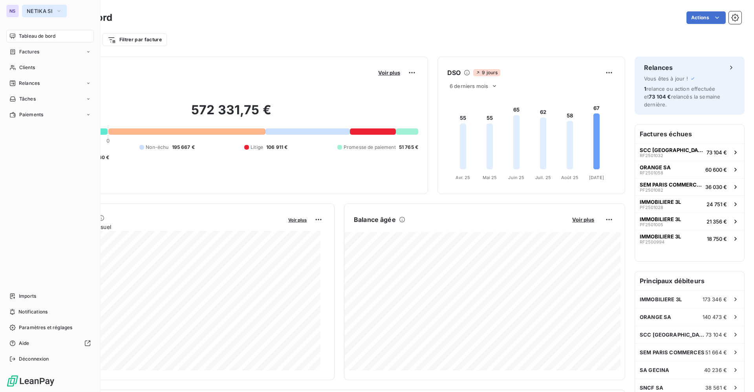
click at [28, 9] on span "NETIKA SI" at bounding box center [40, 11] width 26 height 6
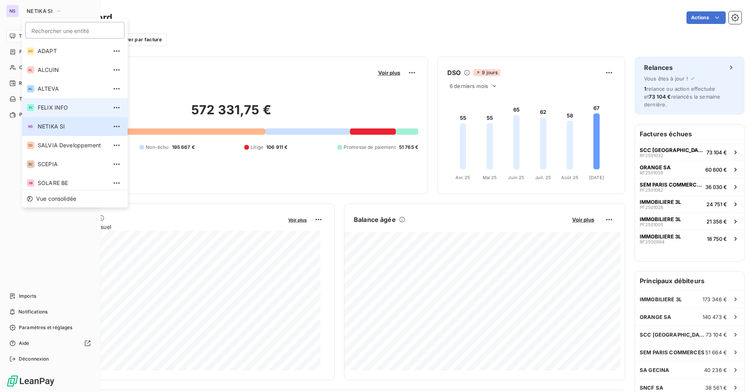
click at [58, 109] on span "FELIX INFO" at bounding box center [73, 108] width 70 height 8
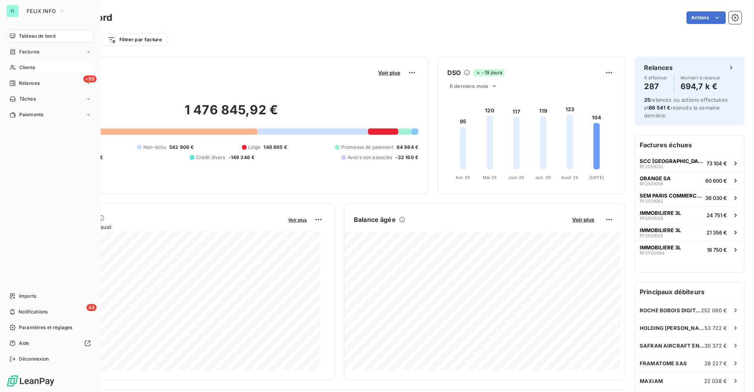
click at [38, 68] on div "Clients" at bounding box center [50, 67] width 88 height 13
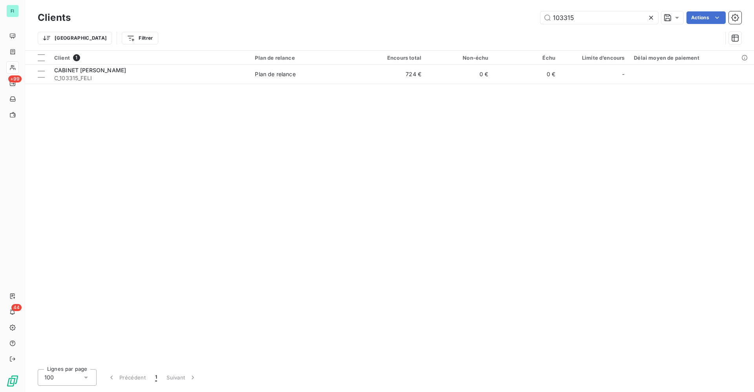
drag, startPoint x: 581, startPoint y: 22, endPoint x: 495, endPoint y: 20, distance: 86.4
click at [531, 21] on div "103315 Actions" at bounding box center [411, 17] width 662 height 13
type input "g"
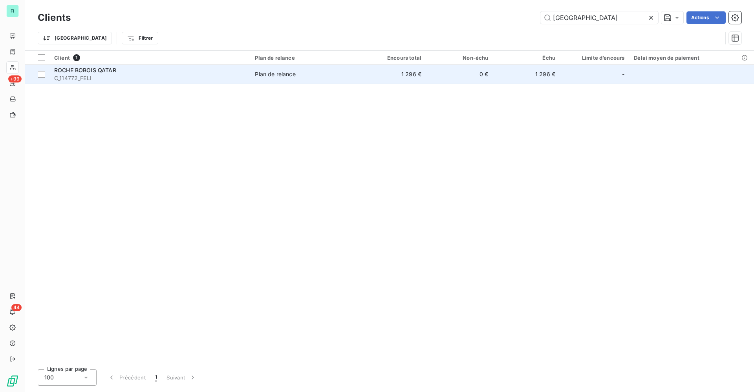
type input "qatar"
click at [142, 65] on td "ROCHE BOBOIS QATAR C_114772_FELI" at bounding box center [149, 74] width 201 height 19
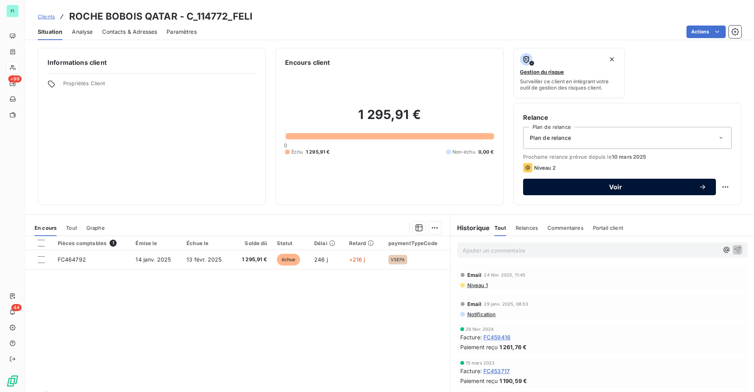
click at [603, 184] on span "Voir" at bounding box center [616, 187] width 166 height 6
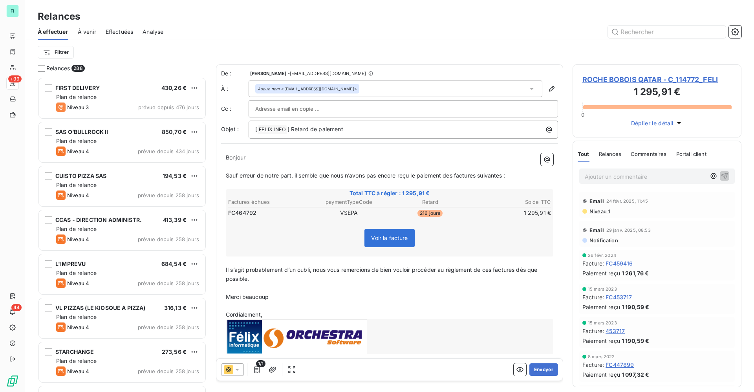
scroll to position [306, 160]
click at [542, 370] on button "Envoyer" at bounding box center [544, 369] width 29 height 13
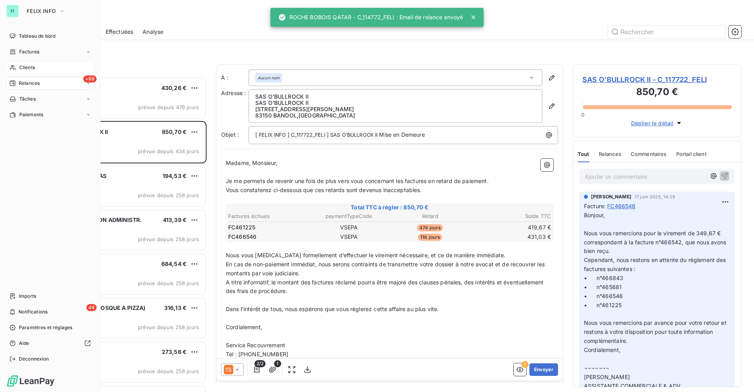
click at [20, 67] on span "Clients" at bounding box center [27, 67] width 16 height 7
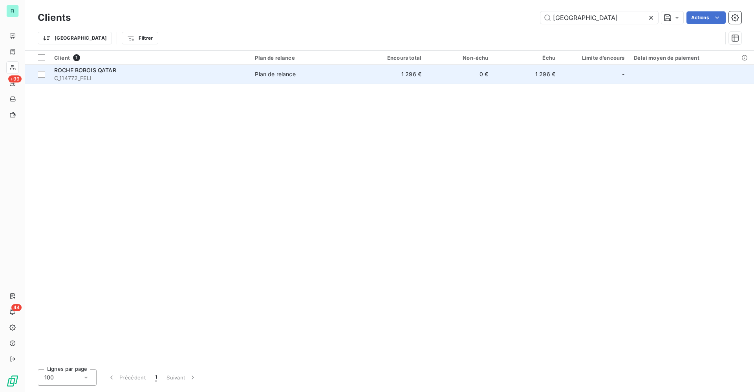
click at [79, 71] on span "ROCHE BOBOIS QATAR" at bounding box center [85, 70] width 62 height 7
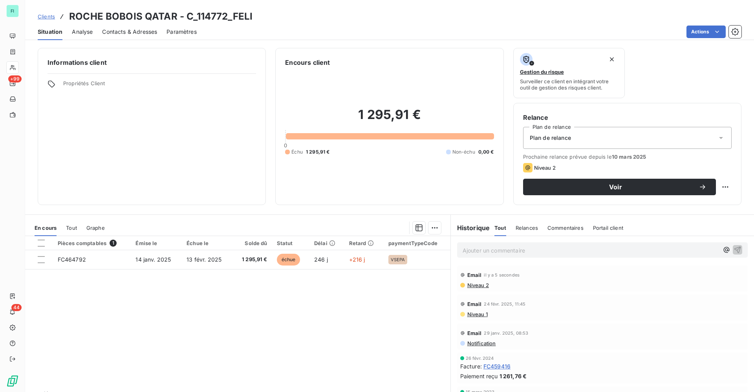
click at [123, 33] on span "Contacts & Adresses" at bounding box center [129, 32] width 55 height 8
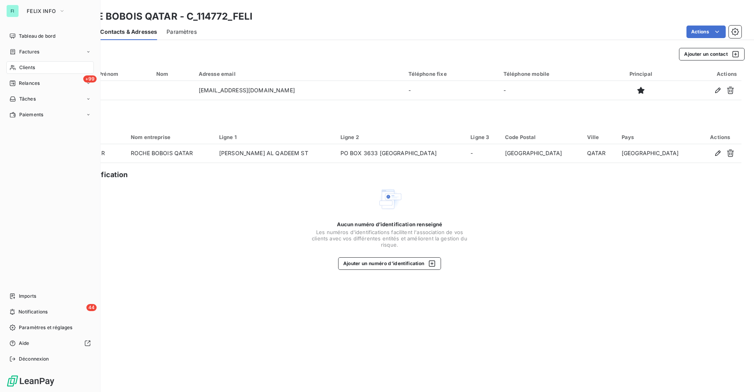
click at [22, 70] on span "Clients" at bounding box center [27, 67] width 16 height 7
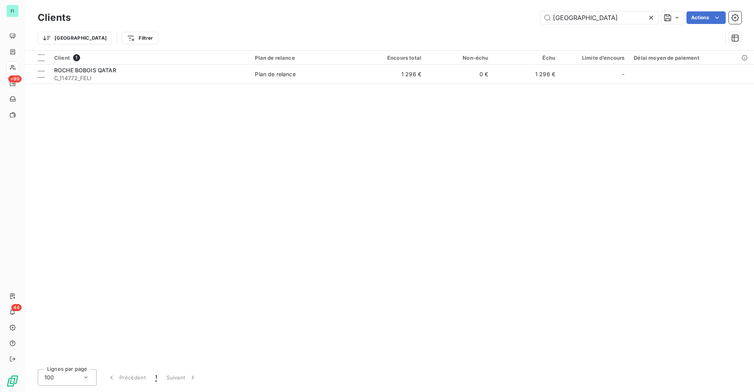
drag, startPoint x: 580, startPoint y: 15, endPoint x: 482, endPoint y: 15, distance: 97.8
click at [504, 15] on div "qatar Actions" at bounding box center [411, 17] width 662 height 13
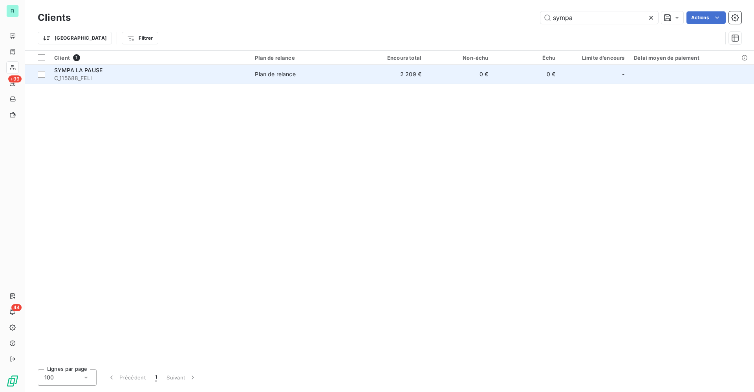
type input "sympa"
click at [121, 73] on div "SYMPA LA PAUSE" at bounding box center [149, 70] width 191 height 8
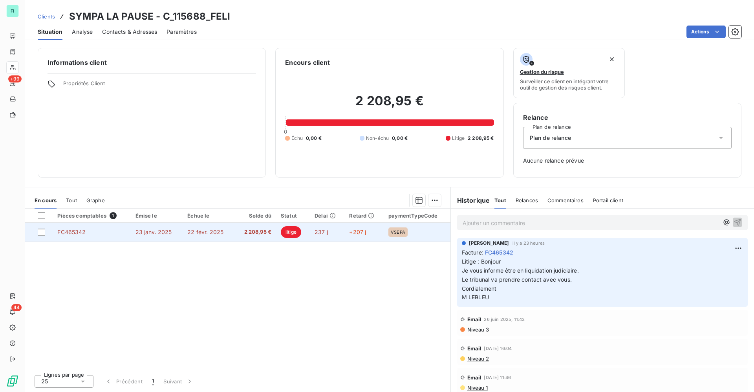
click at [242, 233] on span "2 208,95 €" at bounding box center [255, 232] width 32 height 8
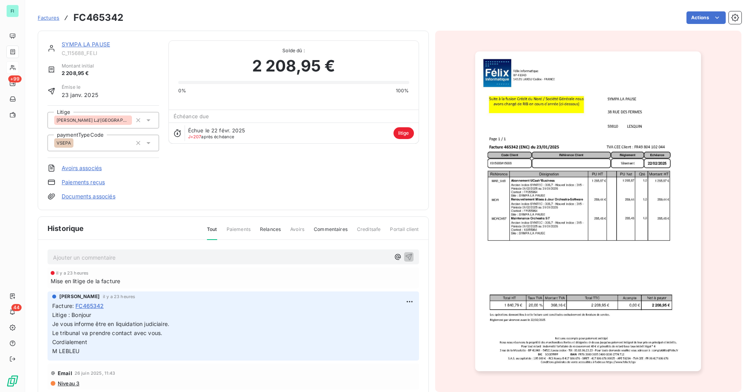
click at [86, 43] on link "SYMPA LA PAUSE" at bounding box center [86, 44] width 48 height 7
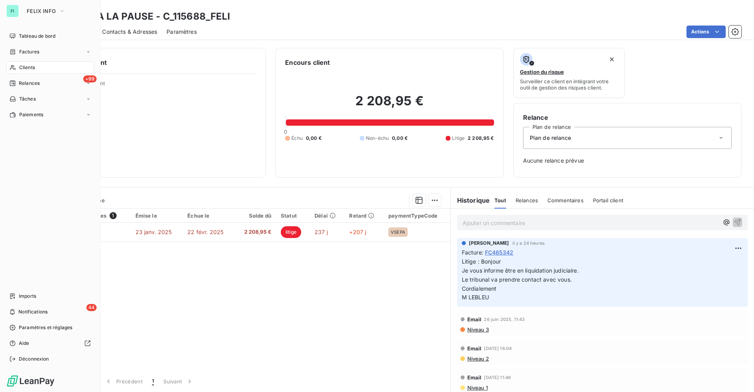
click at [23, 67] on span "Clients" at bounding box center [27, 67] width 16 height 7
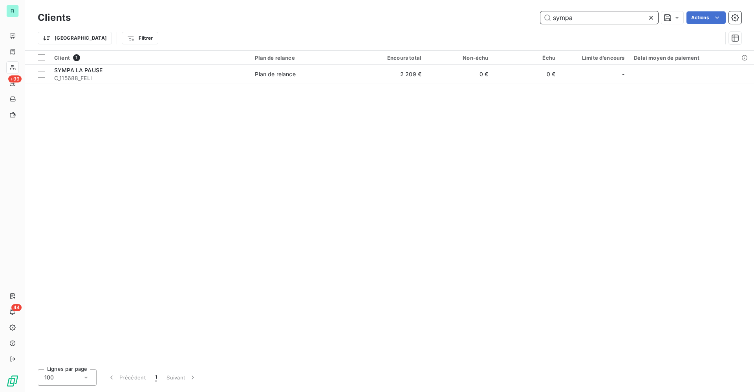
drag, startPoint x: 556, startPoint y: 20, endPoint x: 488, endPoint y: 20, distance: 68.0
click at [505, 20] on div "sympa Actions" at bounding box center [411, 17] width 662 height 13
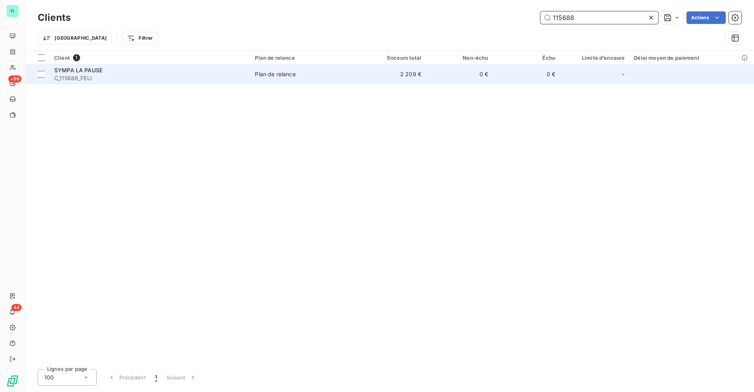
type input "115688"
click at [122, 73] on div "SYMPA LA PAUSE" at bounding box center [149, 70] width 191 height 8
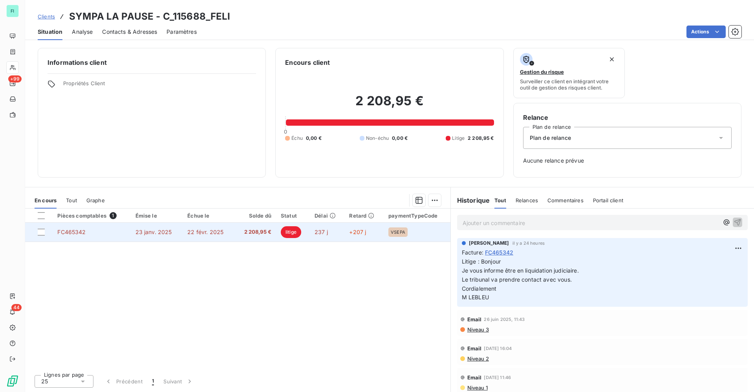
click at [217, 232] on span "22 févr. 2025" at bounding box center [205, 232] width 36 height 7
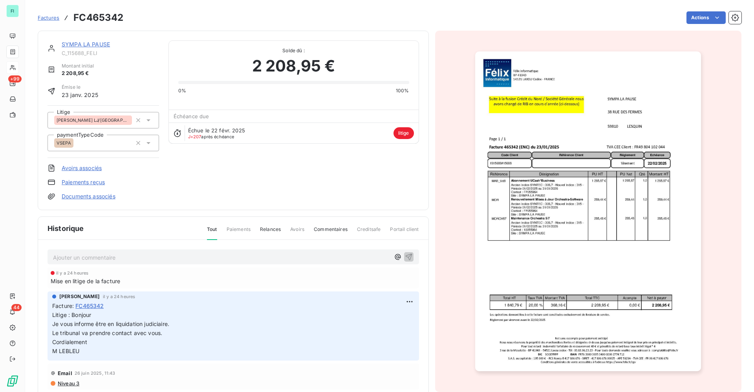
click at [95, 259] on p "Ajouter un commentaire ﻿" at bounding box center [221, 258] width 337 height 10
click at [405, 255] on icon "button" at bounding box center [408, 256] width 7 height 7
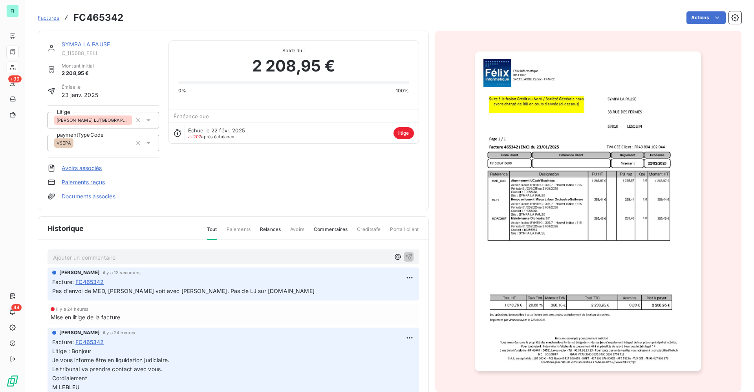
click at [100, 44] on link "SYMPA LA PAUSE" at bounding box center [86, 44] width 48 height 7
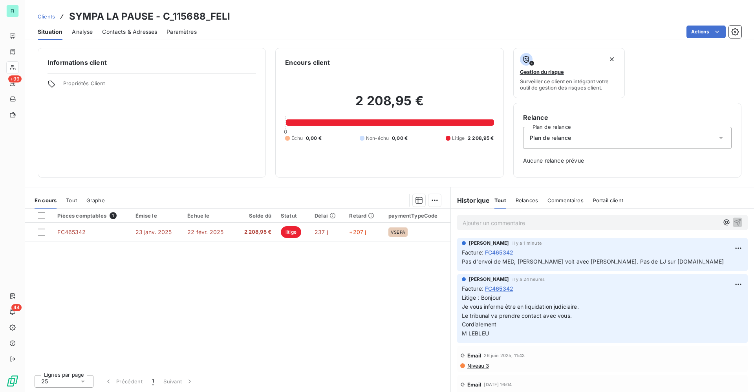
click at [134, 28] on span "Contacts & Adresses" at bounding box center [129, 32] width 55 height 8
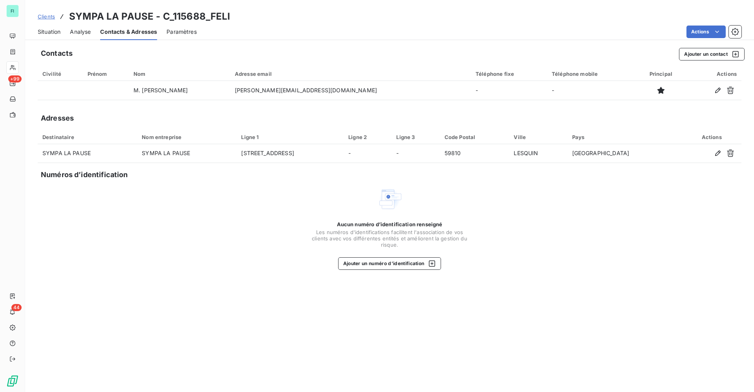
click at [42, 29] on span "Situation" at bounding box center [49, 32] width 23 height 8
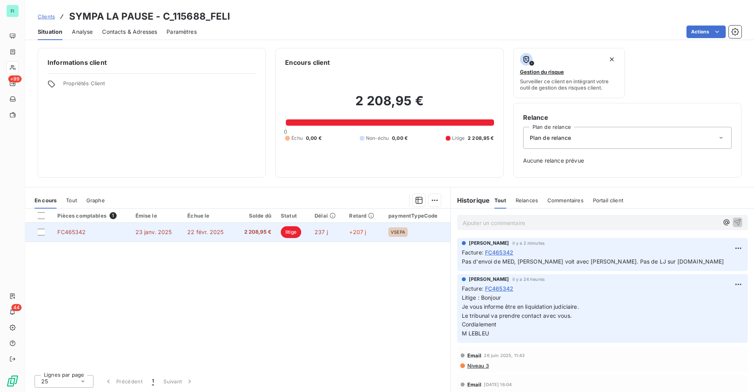
click at [208, 235] on span "22 févr. 2025" at bounding box center [205, 232] width 36 height 7
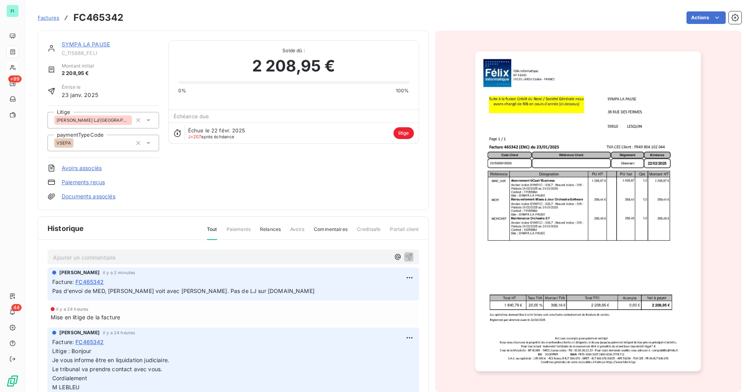
click at [77, 45] on link "SYMPA LA PAUSE" at bounding box center [86, 44] width 48 height 7
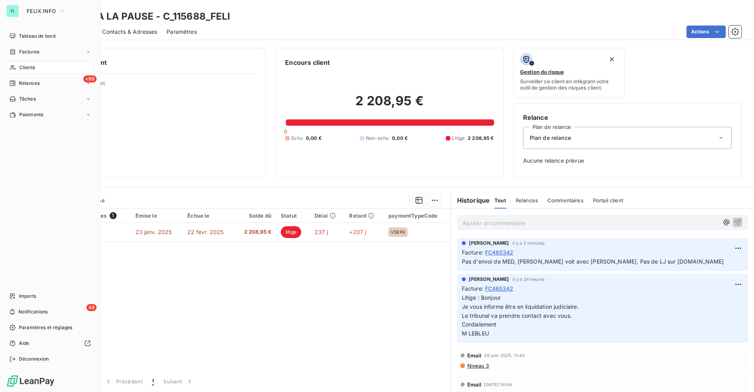
click at [15, 66] on icon at bounding box center [12, 67] width 7 height 6
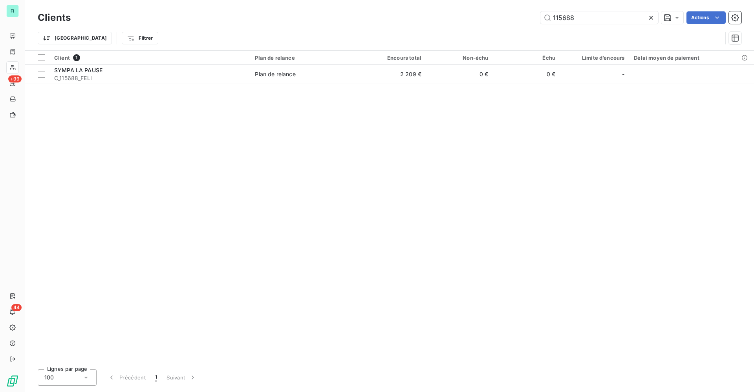
drag, startPoint x: 584, startPoint y: 15, endPoint x: 498, endPoint y: 15, distance: 86.4
click at [514, 15] on div "115688 Actions" at bounding box center [411, 17] width 662 height 13
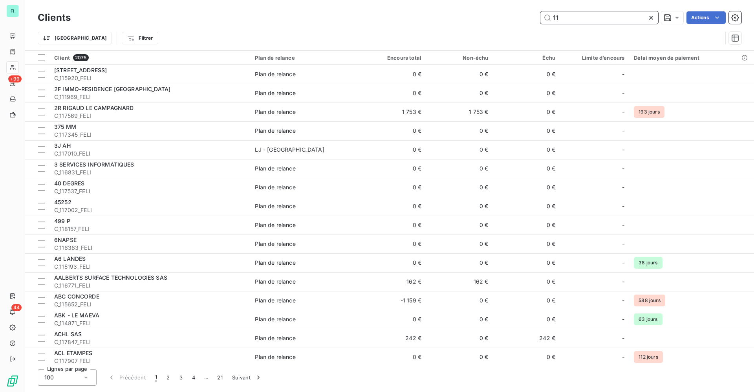
click at [570, 17] on input "11" at bounding box center [600, 17] width 118 height 13
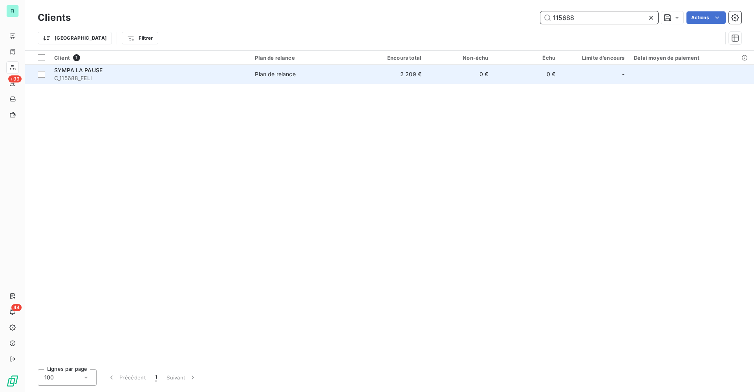
type input "115688"
click at [158, 75] on span "C_115688_FELI" at bounding box center [149, 78] width 191 height 8
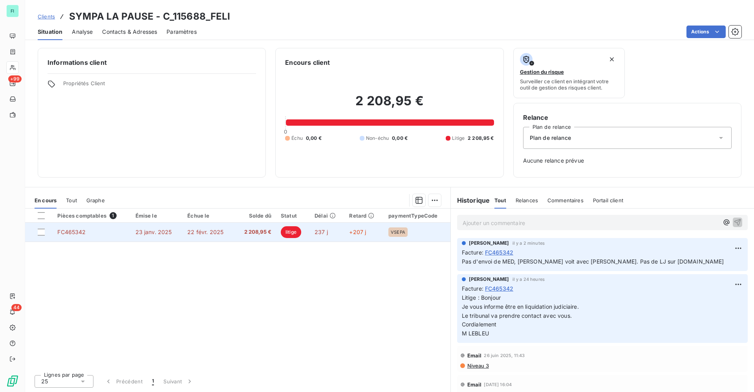
click at [220, 233] on span "22 févr. 2025" at bounding box center [205, 232] width 36 height 7
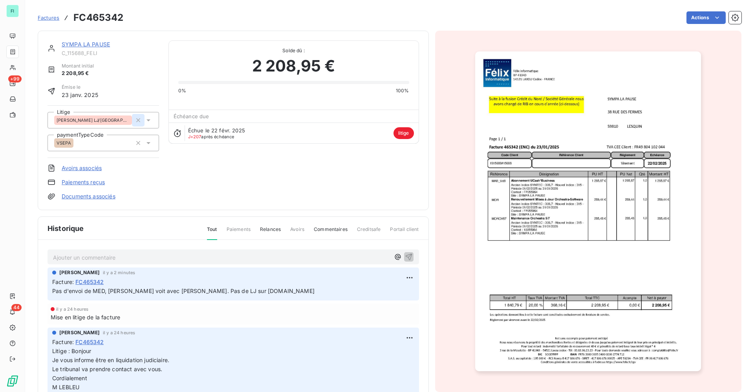
click at [135, 122] on icon "button" at bounding box center [138, 120] width 8 height 8
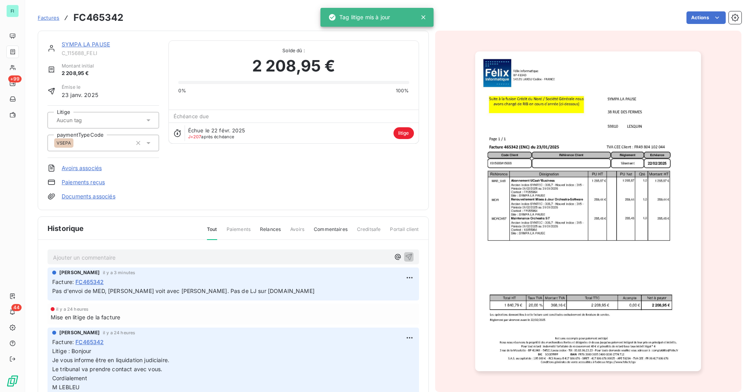
click at [105, 118] on div at bounding box center [99, 120] width 90 height 10
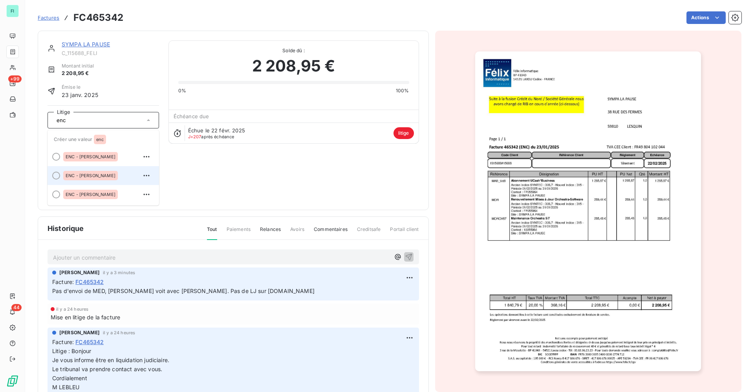
scroll to position [20, 0]
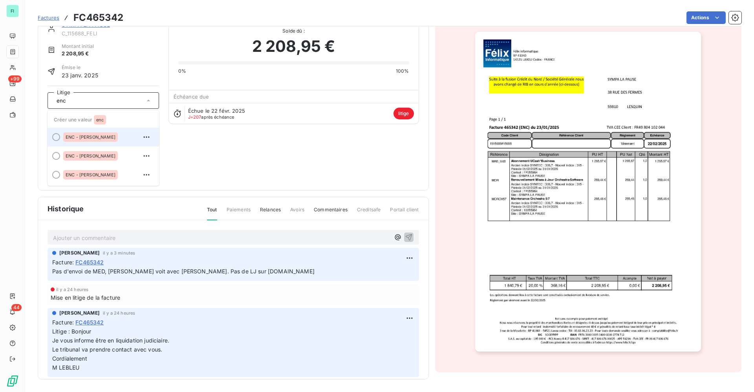
type input "enc"
click at [92, 136] on span "ENC - Michel" at bounding box center [91, 137] width 50 height 5
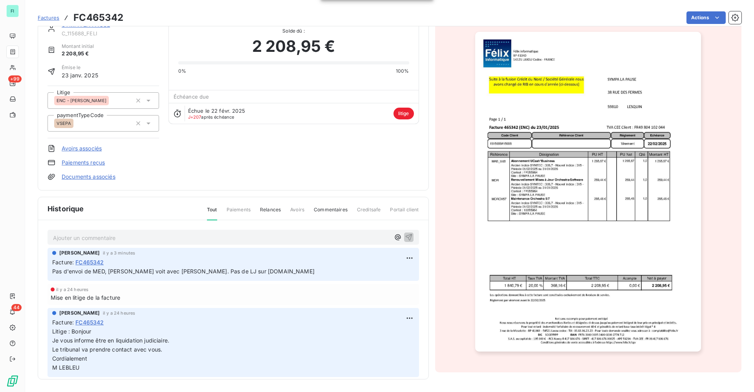
scroll to position [0, 0]
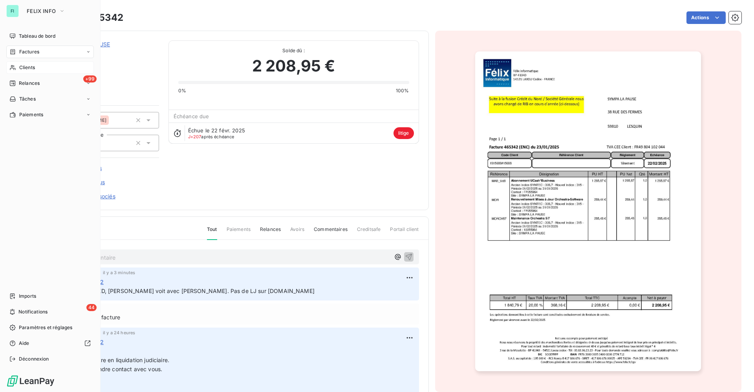
click at [27, 68] on span "Clients" at bounding box center [27, 67] width 16 height 7
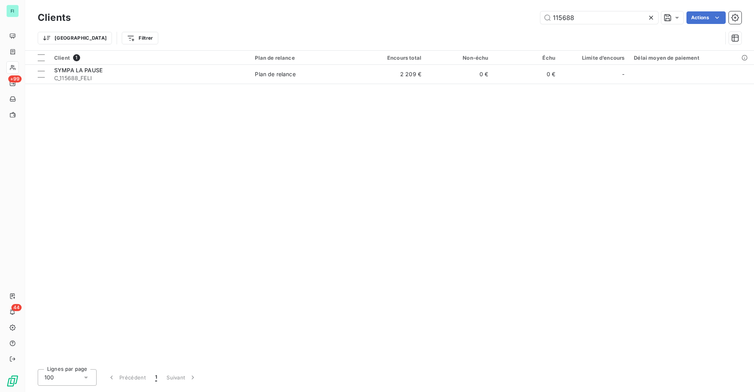
drag, startPoint x: 582, startPoint y: 21, endPoint x: 413, endPoint y: 22, distance: 168.9
click at [438, 22] on div "115688 Actions" at bounding box center [411, 17] width 662 height 13
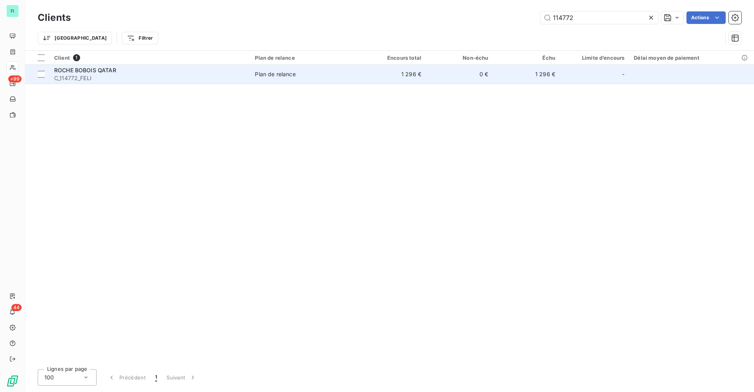
type input "114772"
click at [132, 70] on div "ROCHE BOBOIS QATAR" at bounding box center [149, 70] width 191 height 8
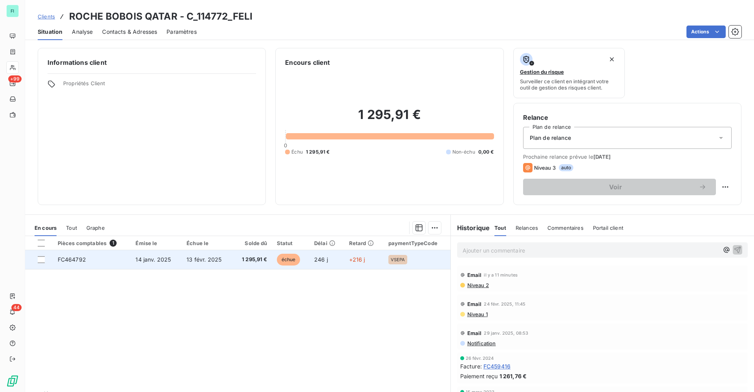
click at [247, 261] on span "1 295,91 €" at bounding box center [252, 260] width 30 height 8
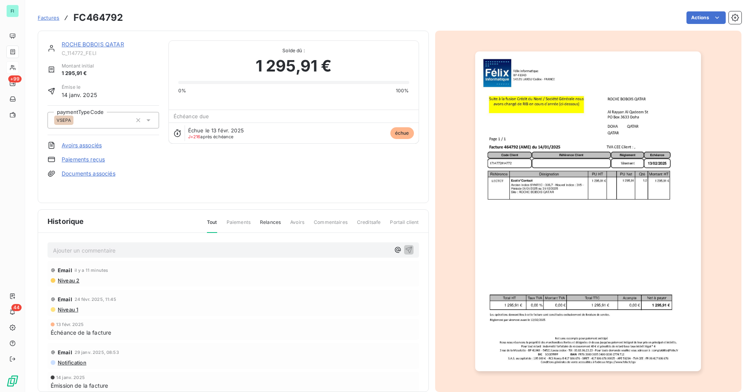
click at [101, 249] on p "Ajouter un commentaire ﻿" at bounding box center [221, 251] width 337 height 10
click at [398, 244] on div "Pas de MED pour le moment => Emilie rappelle le client suite à son échange dura…" at bounding box center [234, 249] width 372 height 15
click at [405, 248] on icon "button" at bounding box center [409, 250] width 8 height 8
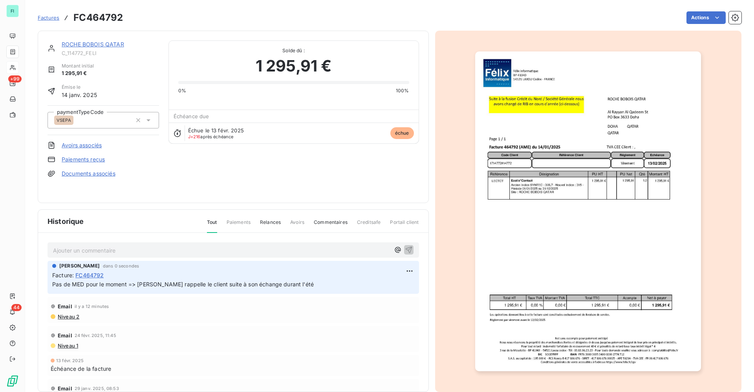
click at [93, 44] on link "ROCHE BOBOIS QATAR" at bounding box center [93, 44] width 62 height 7
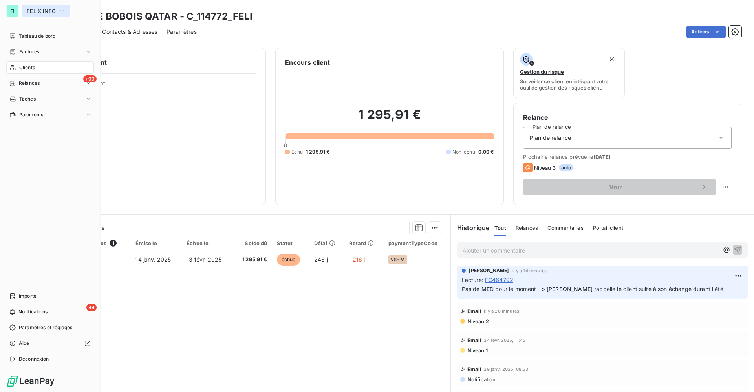
click at [32, 9] on span "FELIX INFO" at bounding box center [41, 11] width 29 height 6
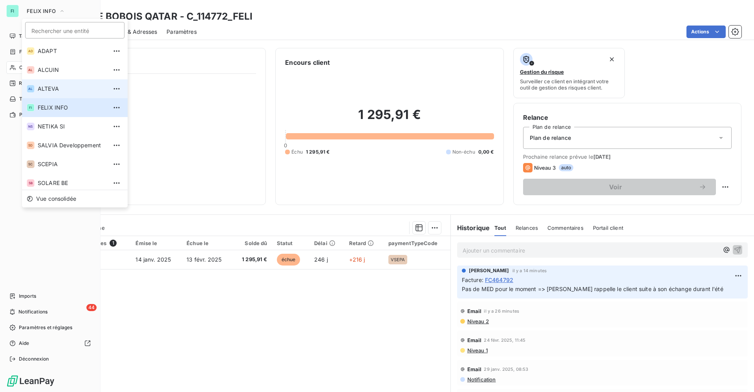
click at [40, 88] on span "ALTEVA" at bounding box center [73, 89] width 70 height 8
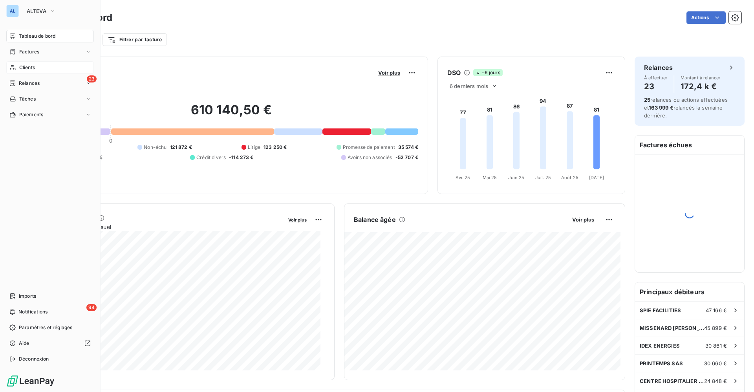
click at [30, 66] on span "Clients" at bounding box center [27, 67] width 16 height 7
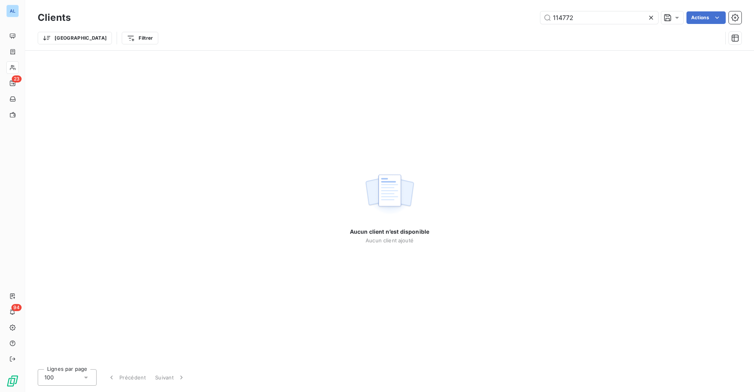
drag, startPoint x: 575, startPoint y: 18, endPoint x: 473, endPoint y: 5, distance: 102.5
click at [495, 11] on div "114772 Actions" at bounding box center [411, 17] width 662 height 13
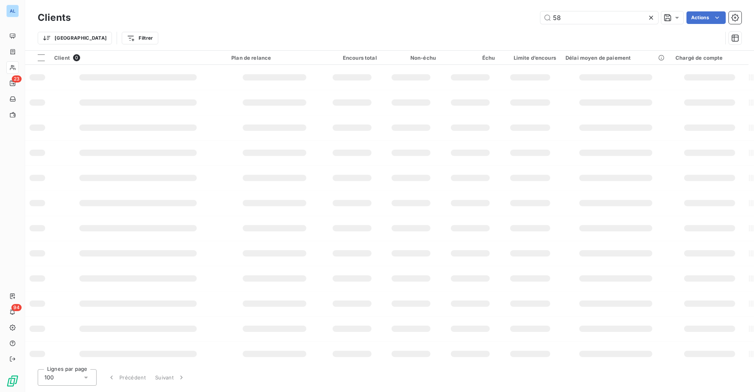
type input "5"
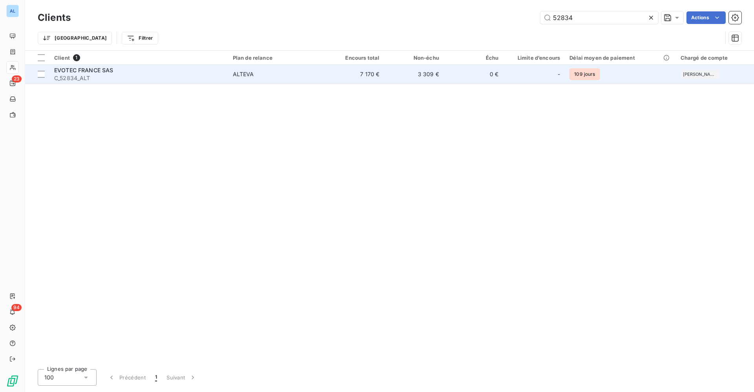
type input "52834"
click at [178, 71] on div "EVOTEC FRANCE SAS" at bounding box center [138, 70] width 169 height 8
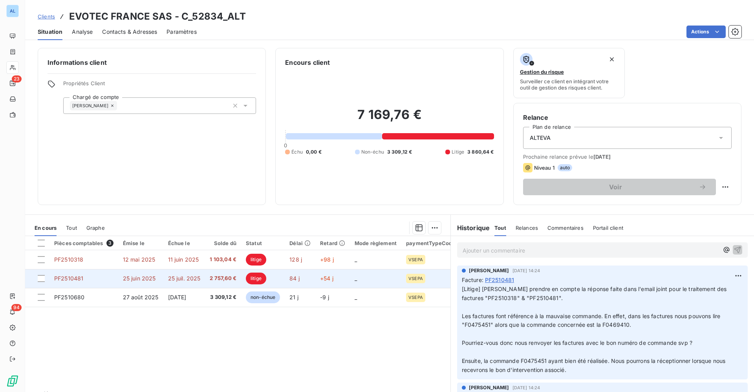
click at [96, 277] on td "PF2510481" at bounding box center [83, 278] width 69 height 19
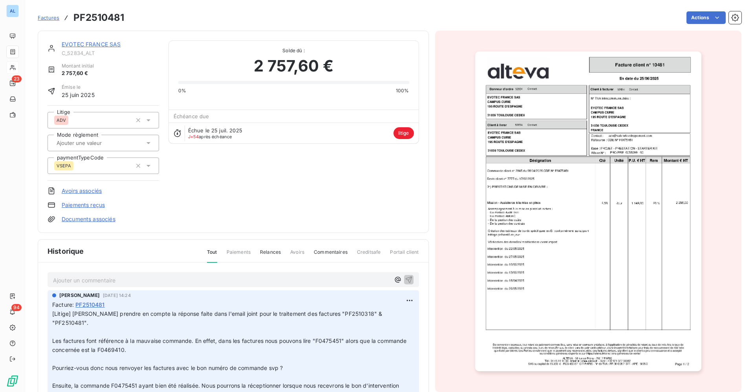
click at [87, 281] on p "Ajouter un commentaire ﻿" at bounding box center [221, 280] width 337 height 10
click at [136, 121] on icon "button" at bounding box center [138, 120] width 4 height 4
click at [108, 121] on div "ADV" at bounding box center [93, 120] width 78 height 13
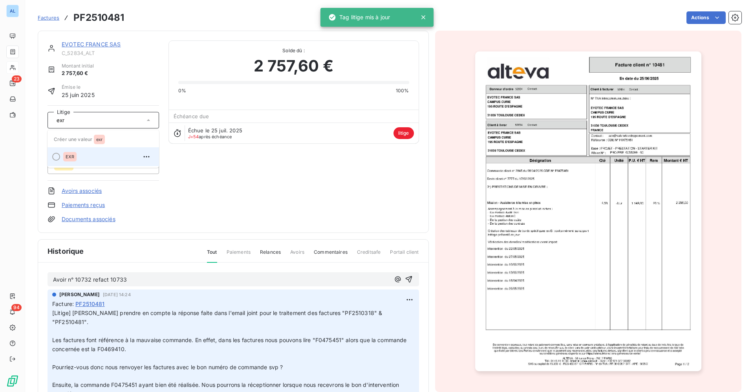
type input "exr"
click at [64, 155] on div "EXR" at bounding box center [69, 156] width 13 height 9
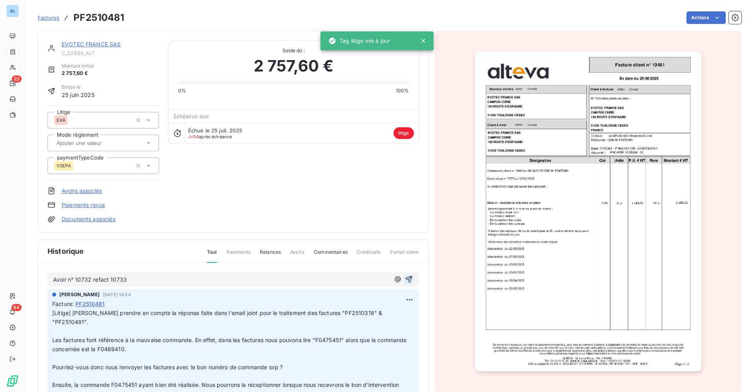
click at [405, 278] on icon "button" at bounding box center [408, 279] width 7 height 7
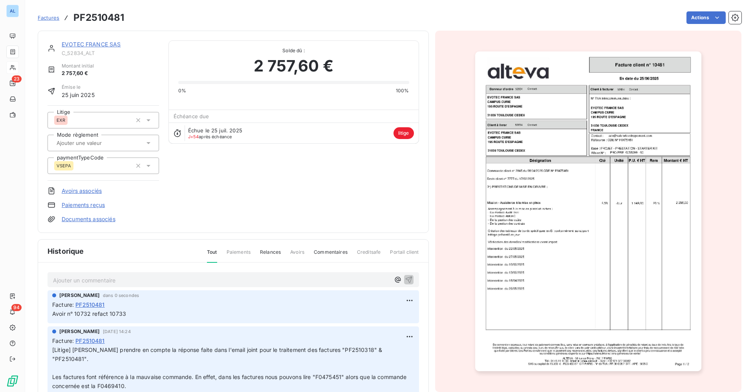
click at [97, 46] on link "EVOTEC FRANCE SAS" at bounding box center [91, 44] width 59 height 7
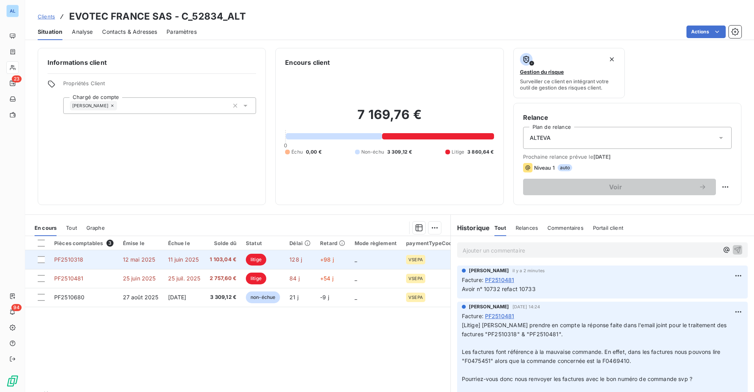
click at [180, 260] on span "11 juin 2025" at bounding box center [183, 259] width 31 height 7
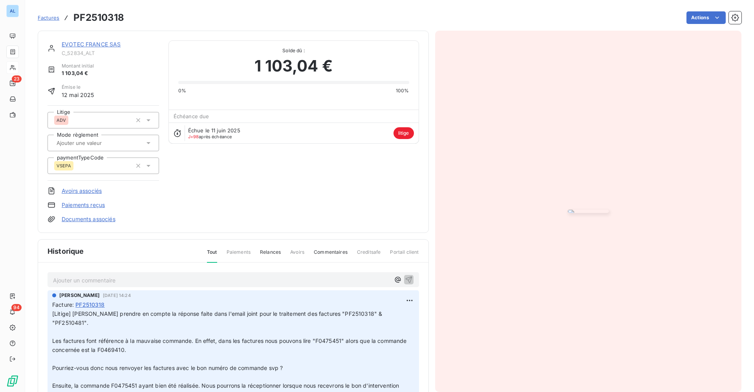
click at [86, 276] on p "Ajouter un commentaire ﻿" at bounding box center [221, 280] width 337 height 10
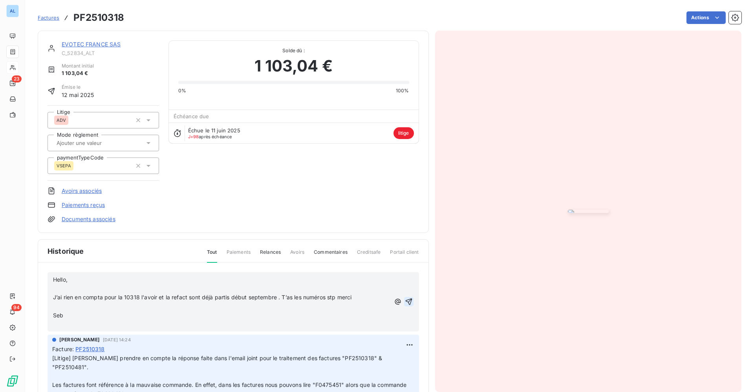
click at [405, 302] on icon "button" at bounding box center [409, 302] width 8 height 8
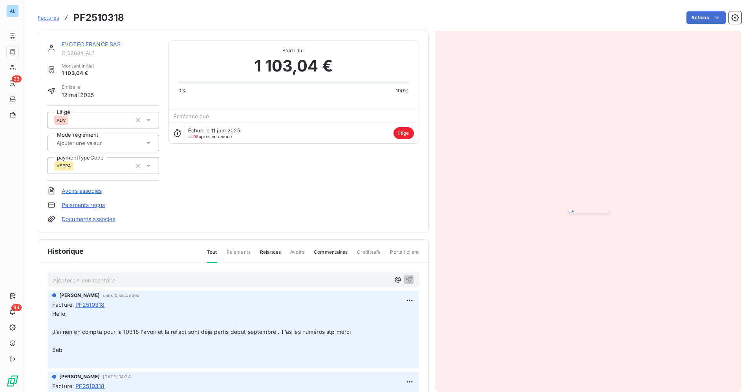
click at [76, 42] on link "EVOTEC FRANCE SAS" at bounding box center [91, 44] width 59 height 7
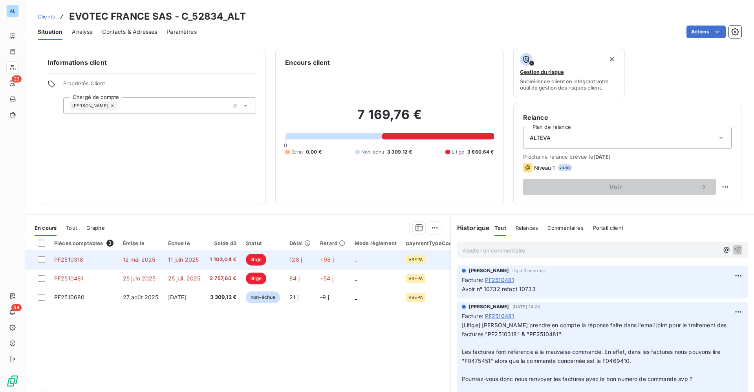
click at [209, 265] on td "1 103,04 €" at bounding box center [223, 259] width 36 height 19
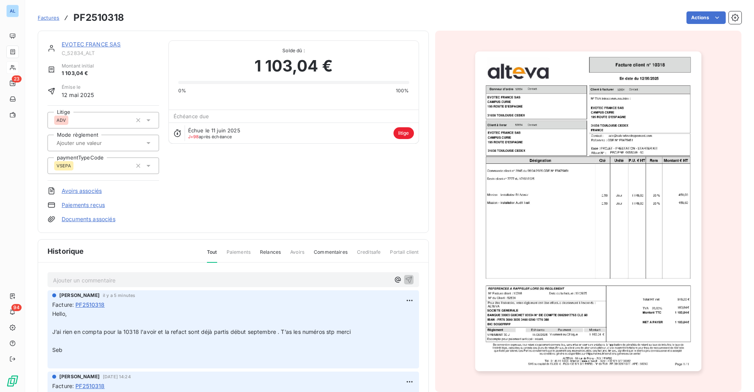
click at [100, 42] on link "EVOTEC FRANCE SAS" at bounding box center [91, 44] width 59 height 7
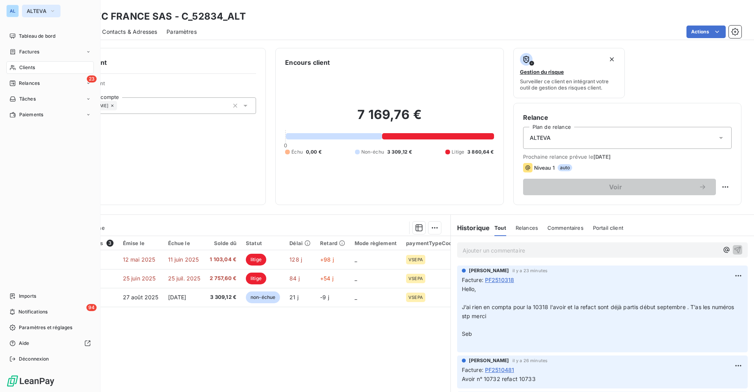
click at [34, 9] on span "ALTEVA" at bounding box center [37, 11] width 20 height 6
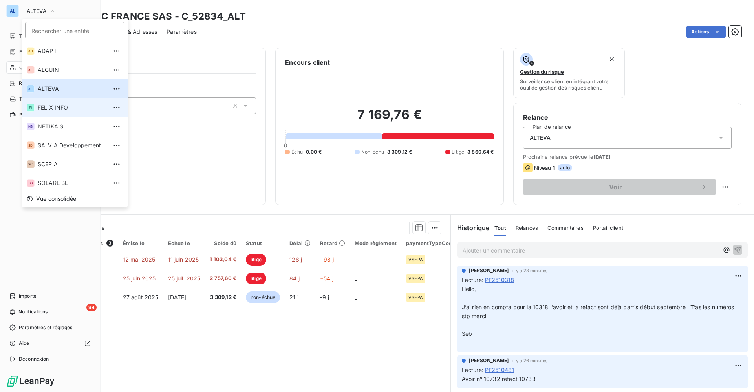
click at [52, 104] on span "FELIX INFO" at bounding box center [73, 108] width 70 height 8
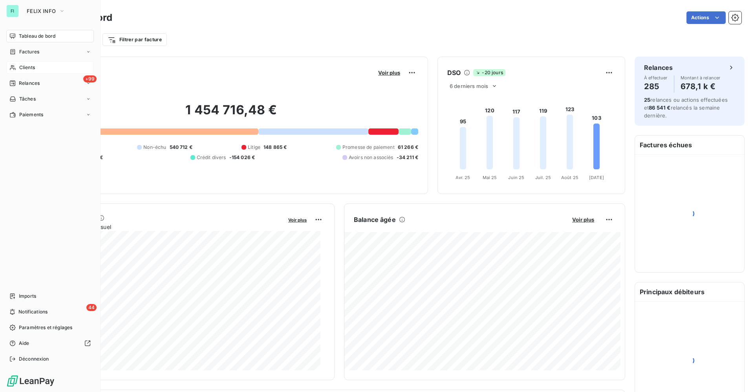
click at [23, 67] on span "Clients" at bounding box center [27, 67] width 16 height 7
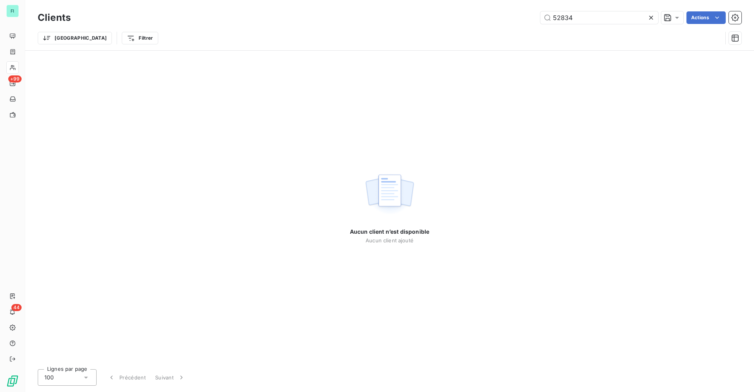
drag, startPoint x: 582, startPoint y: 22, endPoint x: 482, endPoint y: 18, distance: 100.2
click at [513, 20] on div "52834 Actions" at bounding box center [411, 17] width 662 height 13
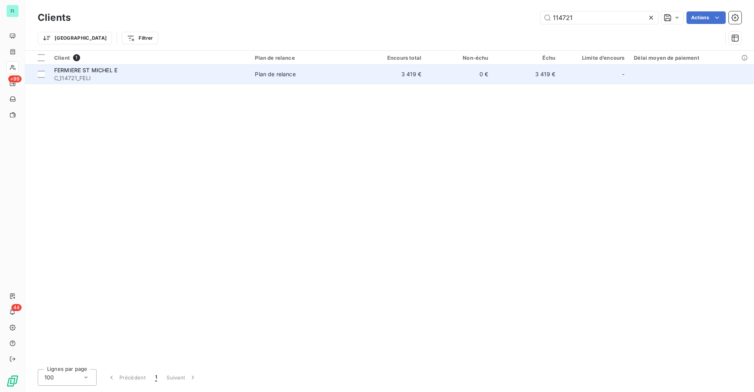
type input "114721"
click at [96, 73] on span "FERMIERE ST MICHEL E" at bounding box center [85, 70] width 63 height 7
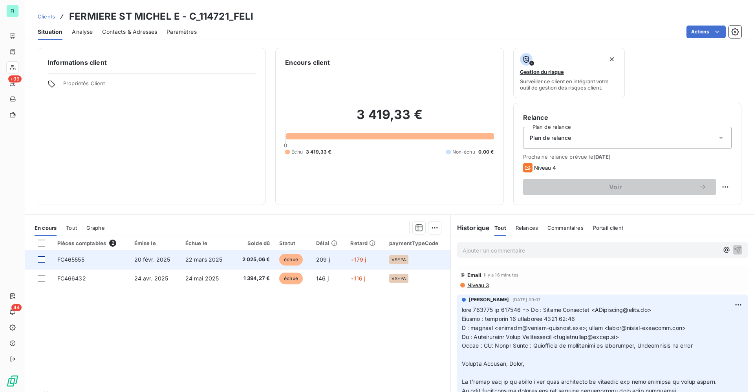
click at [42, 261] on div at bounding box center [41, 259] width 7 height 7
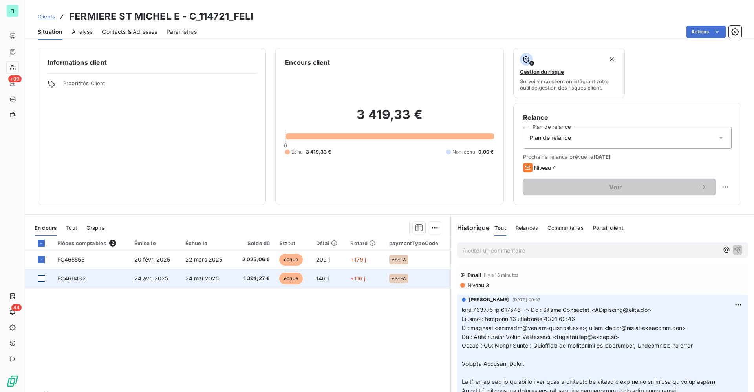
click at [42, 280] on div at bounding box center [41, 278] width 7 height 7
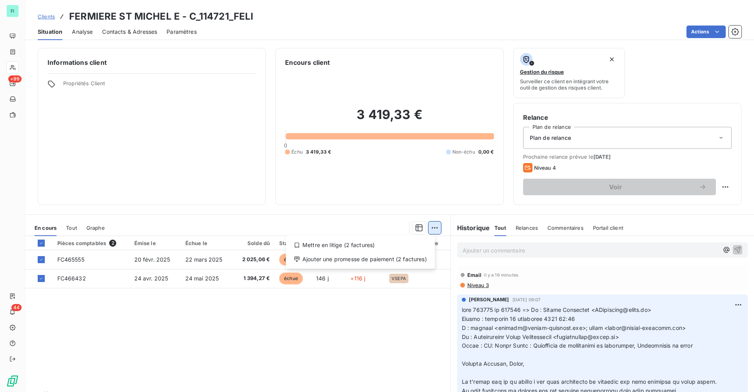
click at [430, 228] on html "FI +99 44 Clients FERMIERE ST MICHEL E - C_114721_FELI Situation Analyse Contac…" at bounding box center [377, 196] width 754 height 392
click at [355, 258] on div "Ajouter une promesse de paiement (2 factures)" at bounding box center [360, 259] width 143 height 13
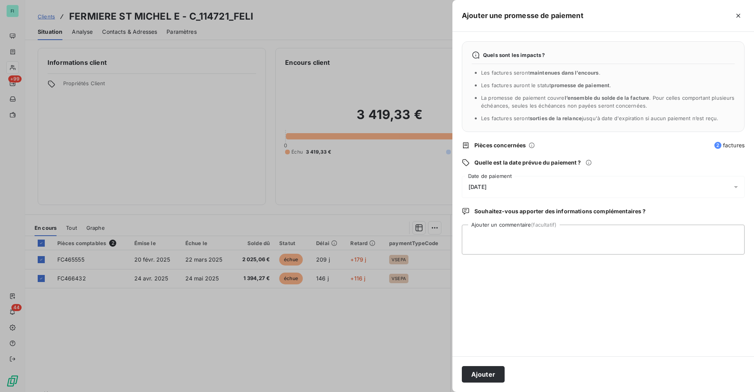
click at [494, 181] on div "[DATE]" at bounding box center [603, 187] width 283 height 22
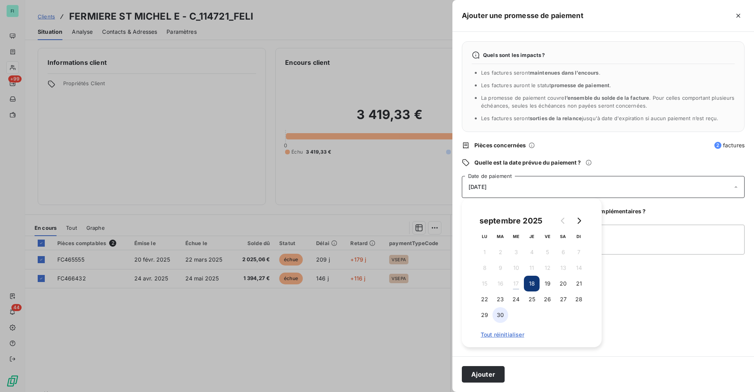
click at [502, 316] on button "30" at bounding box center [501, 315] width 16 height 16
click at [628, 247] on textarea "Ajouter un commentaire (facultatif)" at bounding box center [603, 240] width 283 height 30
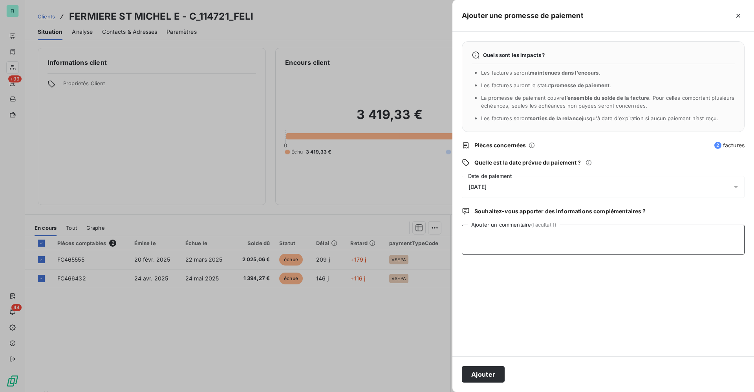
paste textarea "Bonjour, Comme vous avez changé de banque, les virements avaient été fait sur l…"
type textarea "Bonjour, Comme vous avez changé de banque, les virements avaient été fait sur l…"
click at [484, 377] on button "Ajouter" at bounding box center [483, 374] width 43 height 16
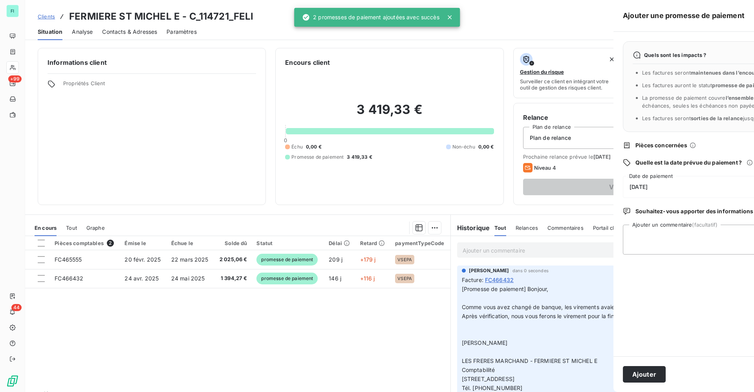
scroll to position [0, 0]
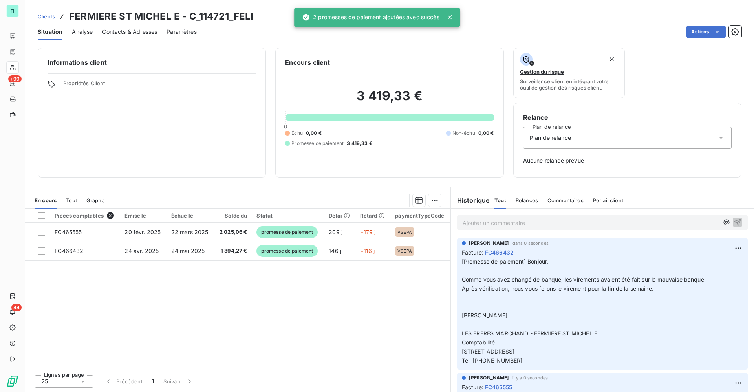
click at [129, 30] on span "Contacts & Adresses" at bounding box center [129, 32] width 55 height 8
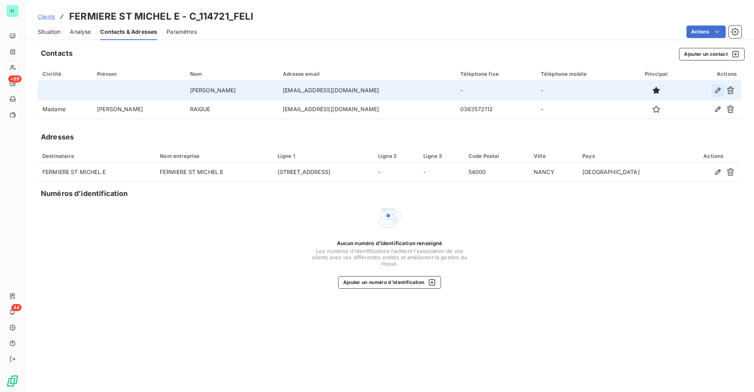
click at [719, 89] on icon "button" at bounding box center [718, 90] width 8 height 8
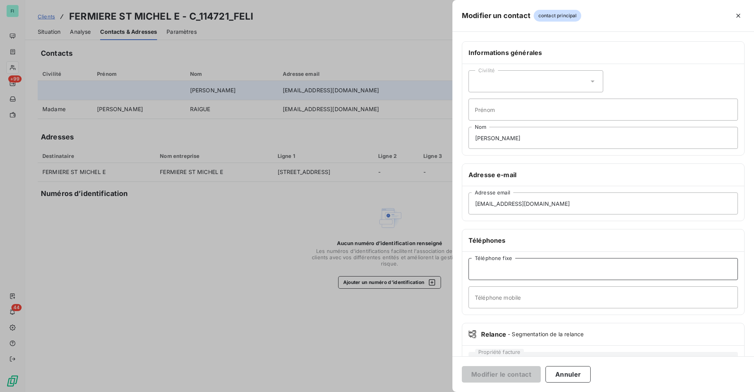
click at [515, 268] on input "Téléphone fixe" at bounding box center [603, 269] width 269 height 22
paste input "03 83 57 21 14"
type input "03 83 57 21 14"
click at [501, 374] on button "Modifier le contact" at bounding box center [501, 374] width 79 height 16
